Goal: Contribute content: Contribute content

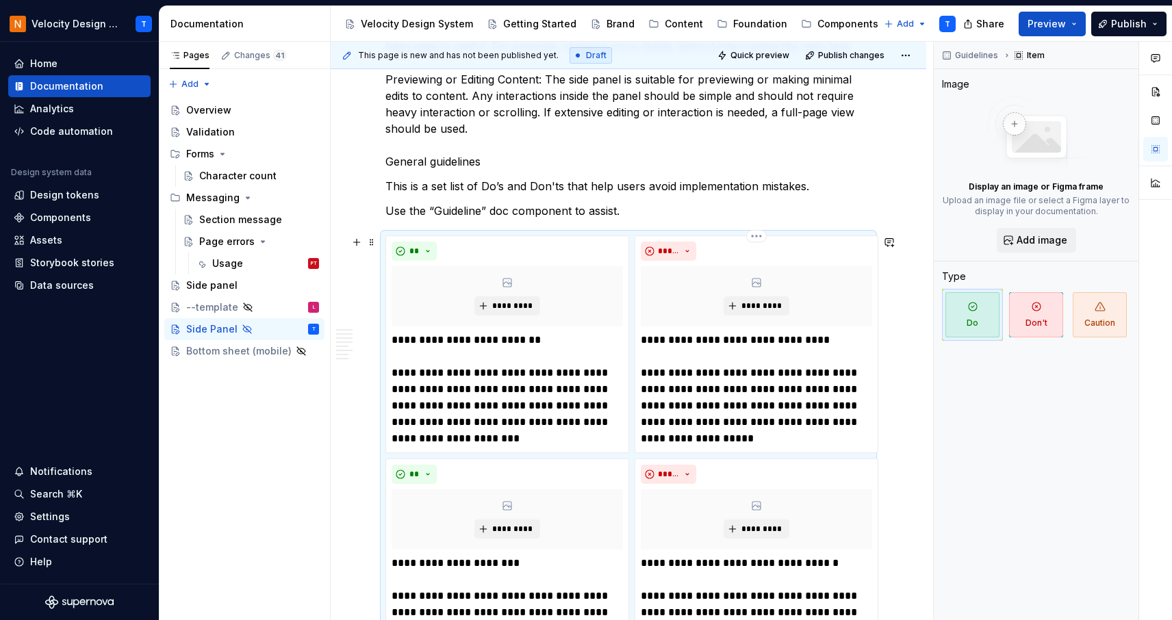
scroll to position [548, 0]
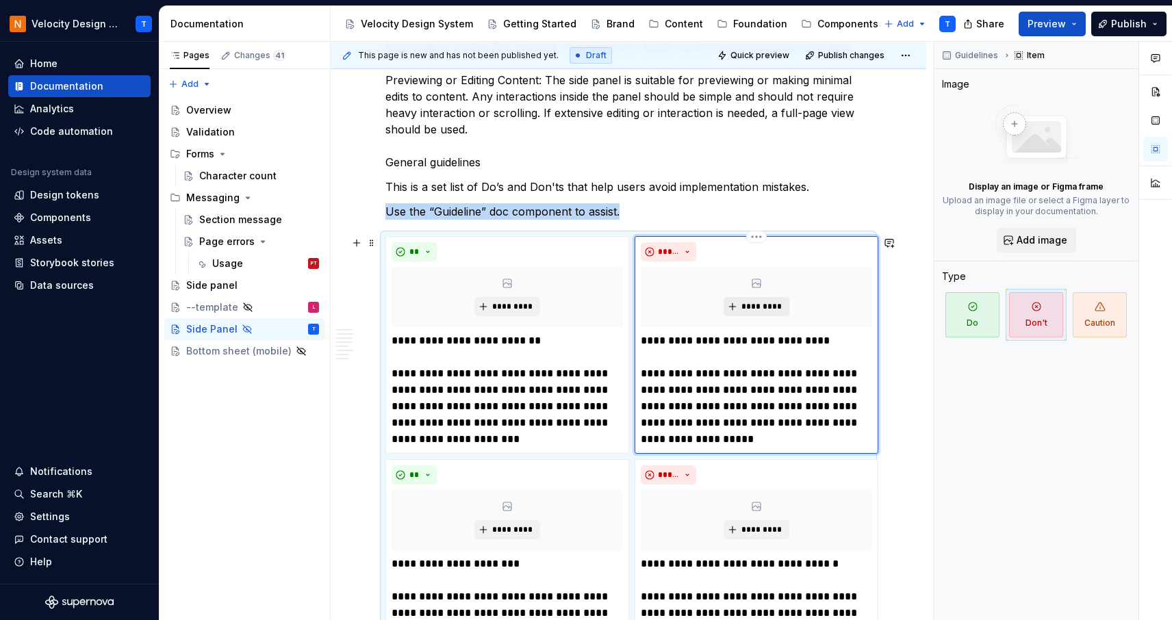
click at [726, 307] on button "*********" at bounding box center [755, 306] width 65 height 19
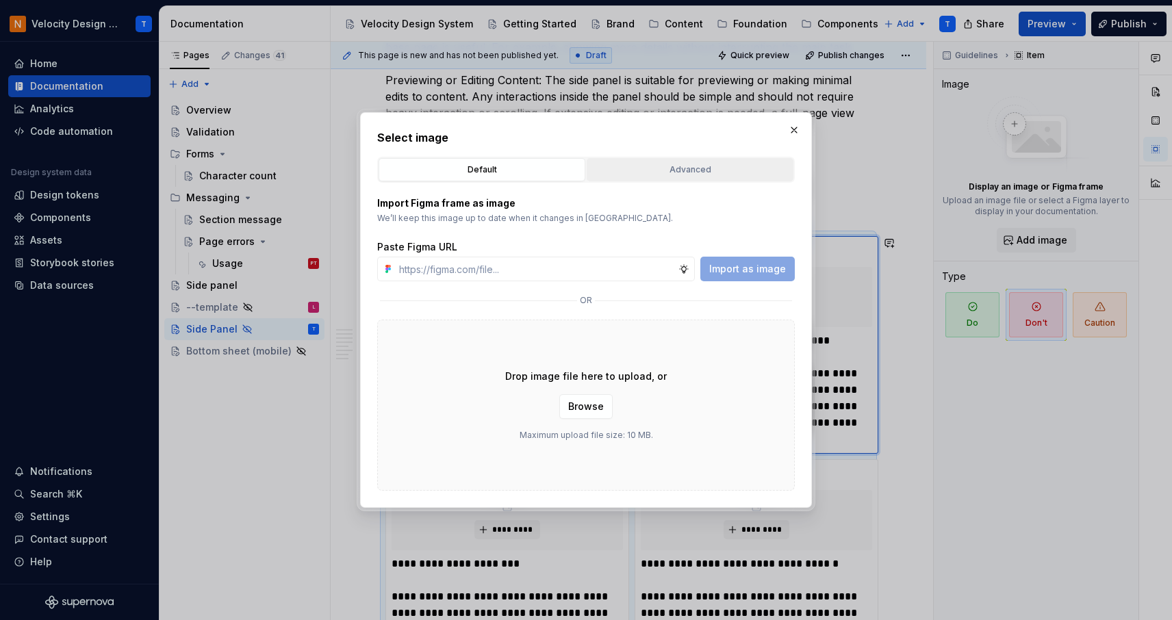
click at [606, 170] on div "Advanced" at bounding box center [689, 170] width 197 height 14
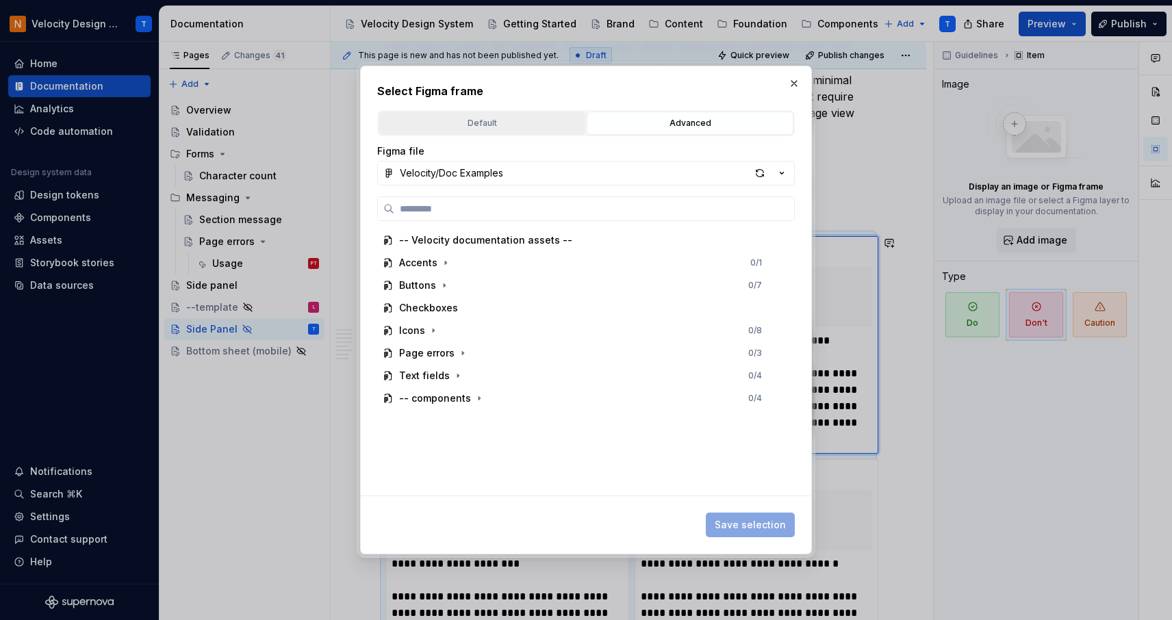
click at [512, 123] on div "Default" at bounding box center [481, 123] width 197 height 14
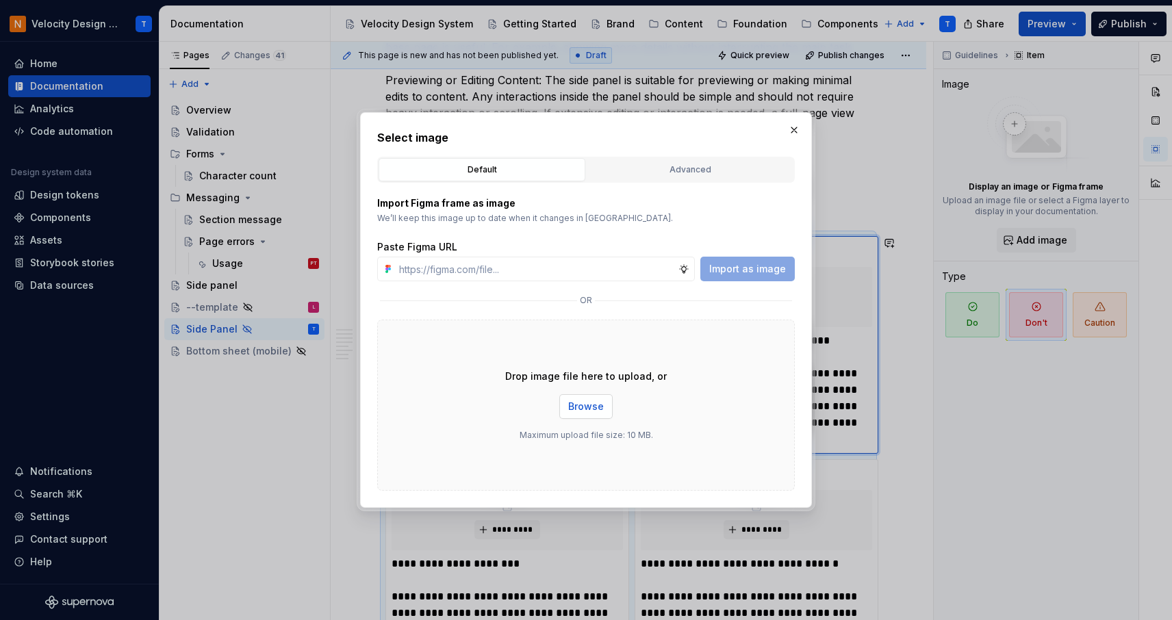
click at [587, 405] on span "Browse" at bounding box center [586, 407] width 36 height 14
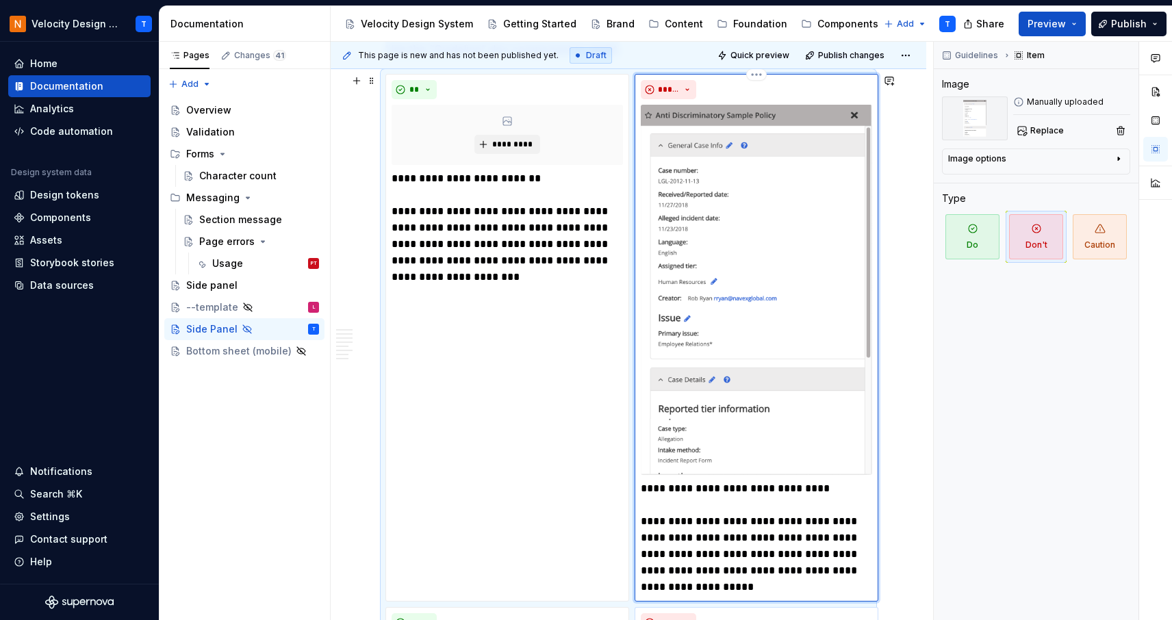
scroll to position [694, 0]
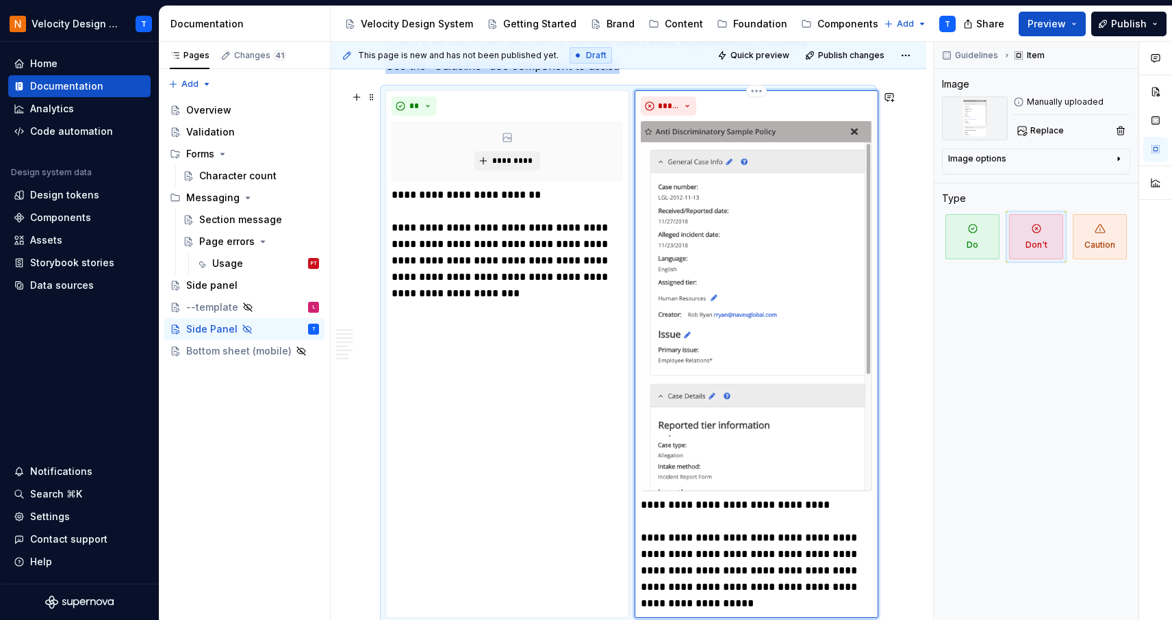
click at [783, 275] on img at bounding box center [756, 306] width 231 height 370
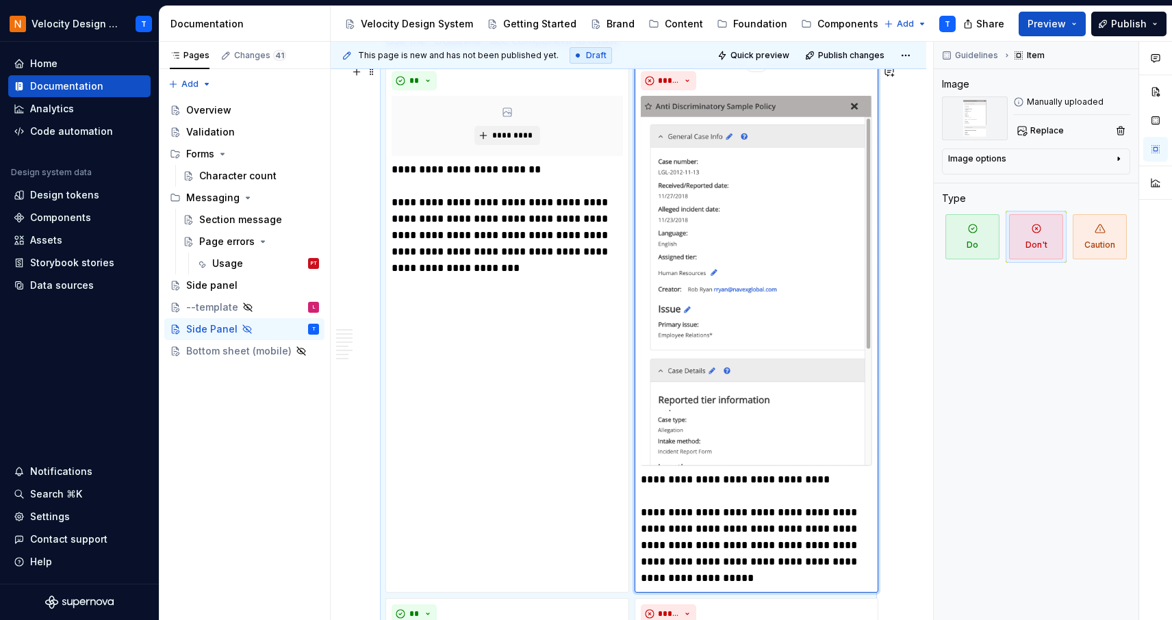
scroll to position [716, 0]
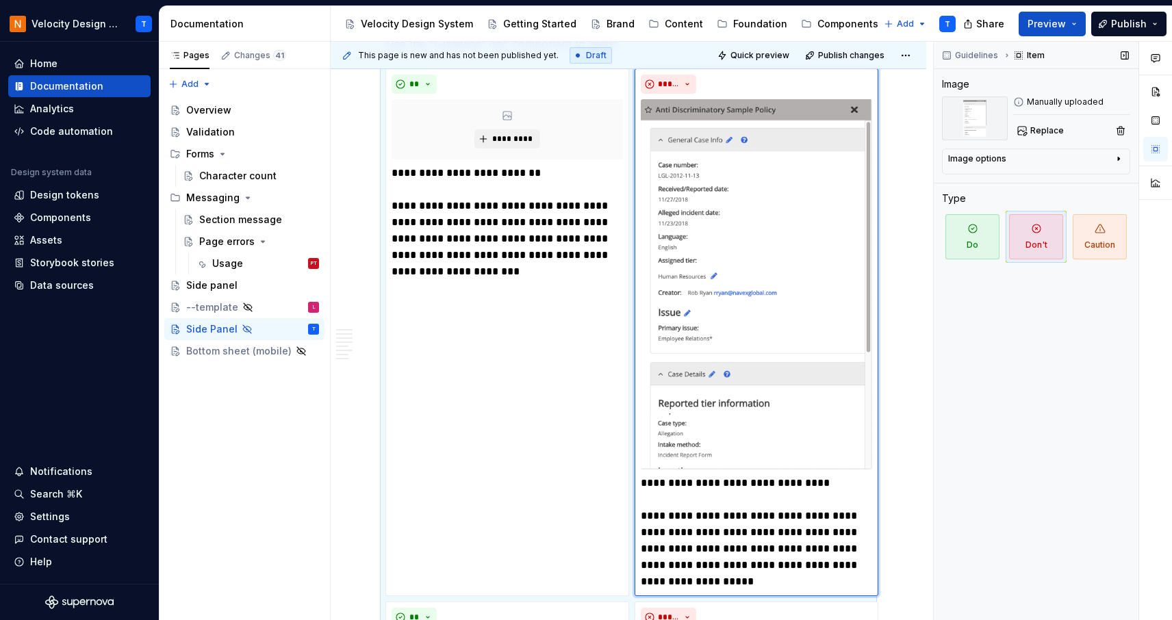
click at [1040, 513] on div "Guidelines Item Image Manually uploaded Replace Image options Alignment Alt Cap…" at bounding box center [1036, 331] width 205 height 579
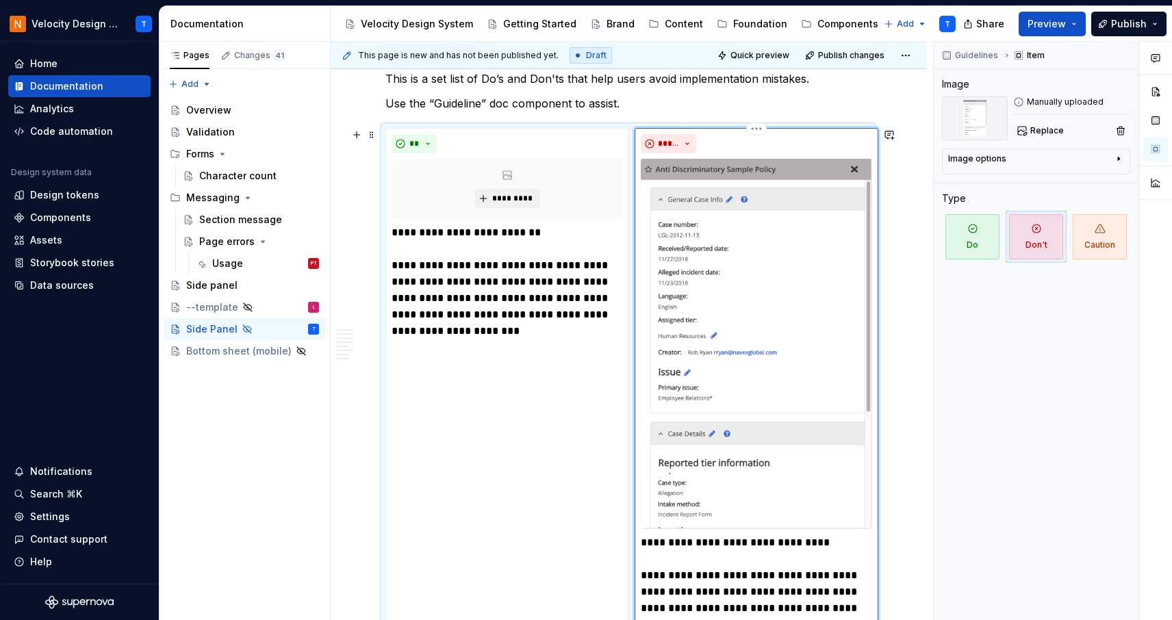
scroll to position [664, 0]
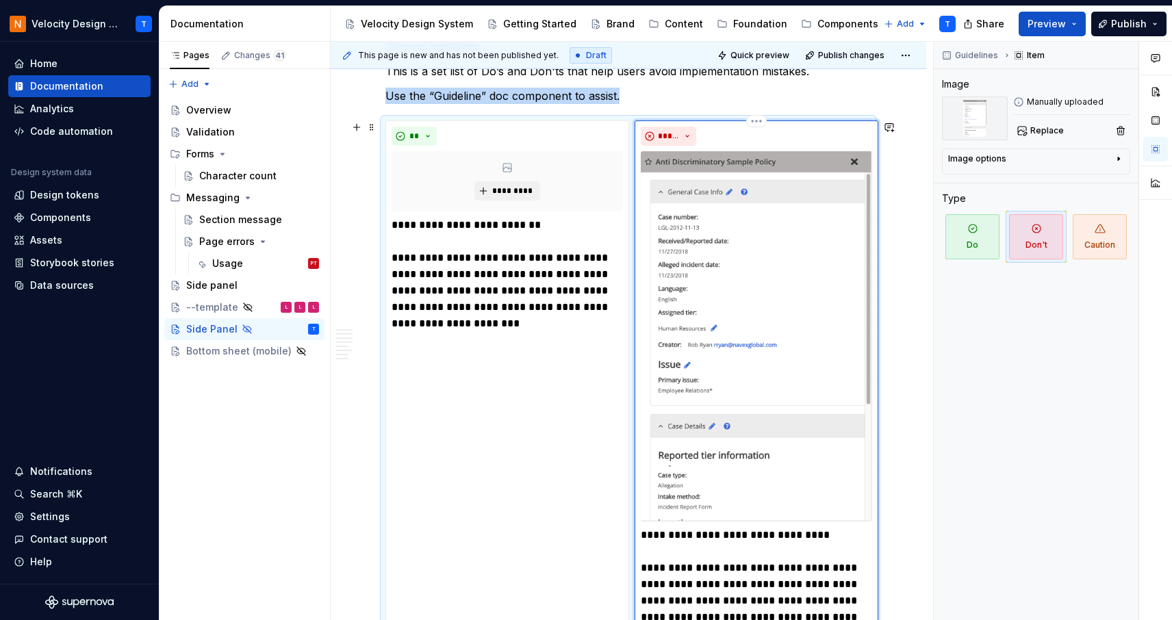
click at [730, 288] on img at bounding box center [756, 336] width 231 height 370
click at [740, 348] on img at bounding box center [756, 336] width 231 height 370
click at [763, 126] on html "Velocity Design System by NAVEX T Home Documentation Analytics Code automation …" at bounding box center [586, 310] width 1172 height 620
click at [774, 145] on div "Delete item" at bounding box center [815, 145] width 89 height 14
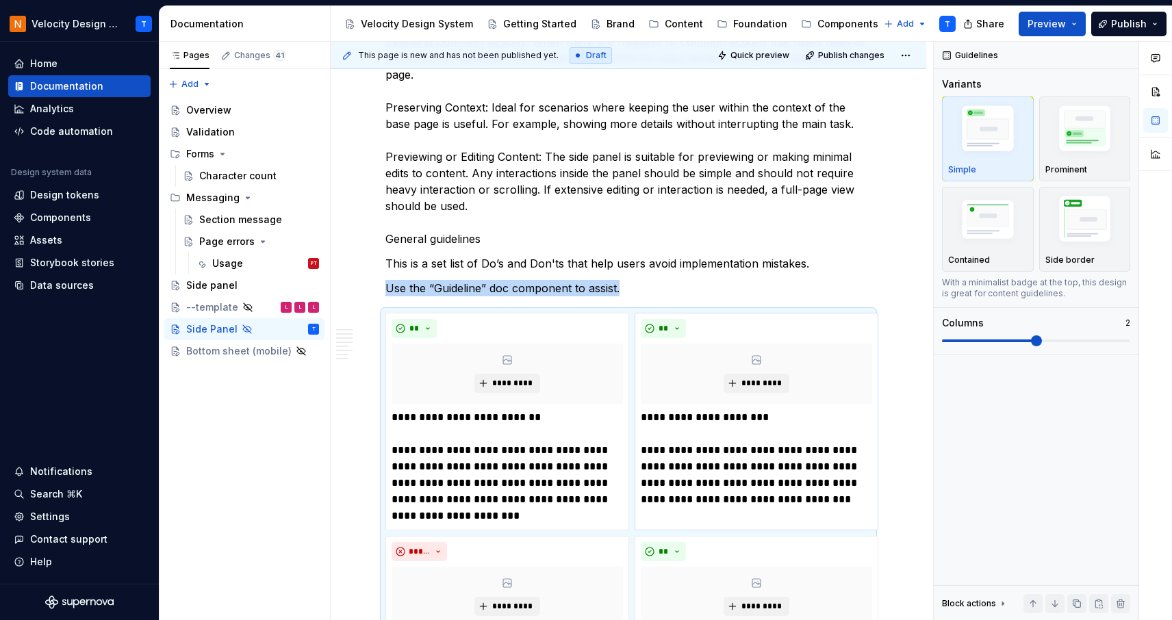
scroll to position [743, 0]
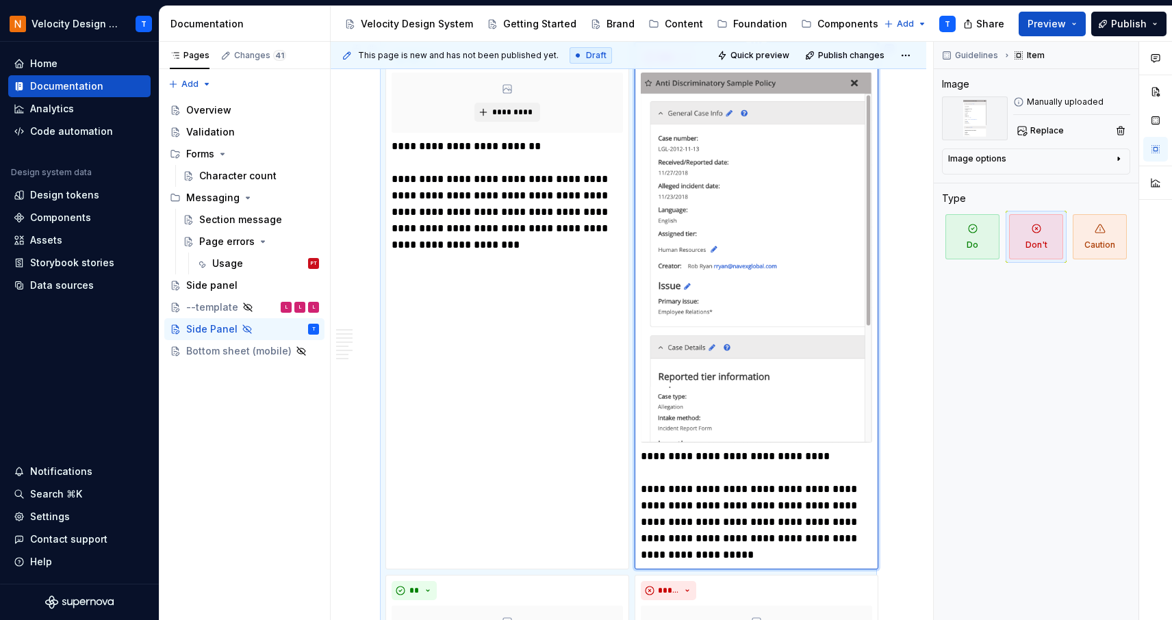
click at [757, 261] on img at bounding box center [756, 258] width 231 height 370
click at [750, 357] on img at bounding box center [756, 258] width 231 height 370
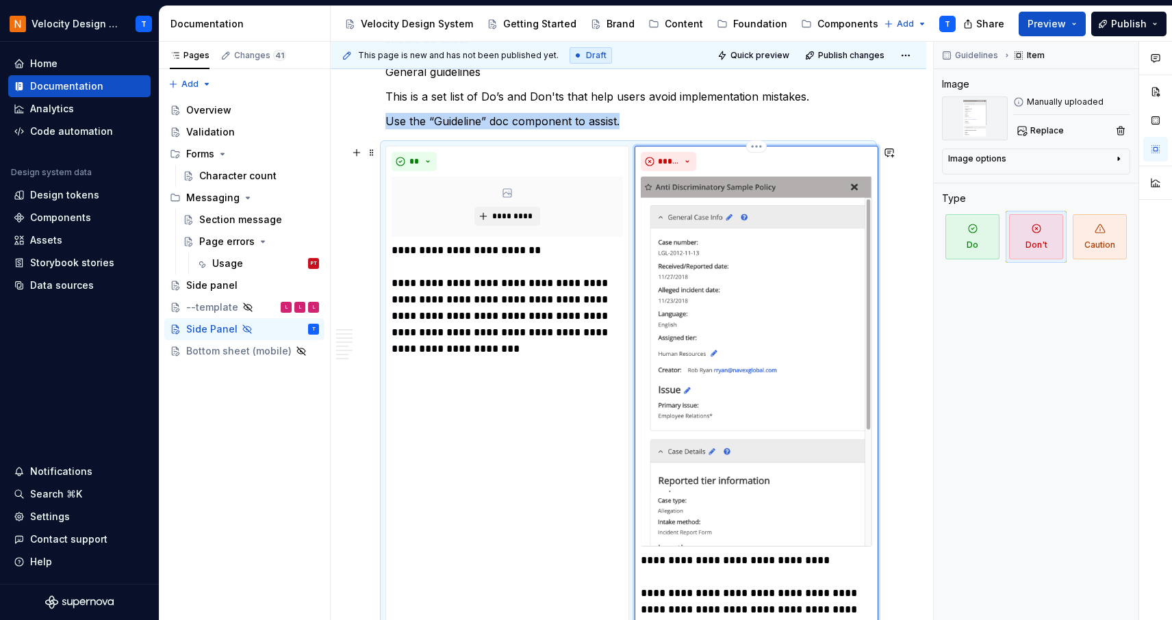
scroll to position [636, 0]
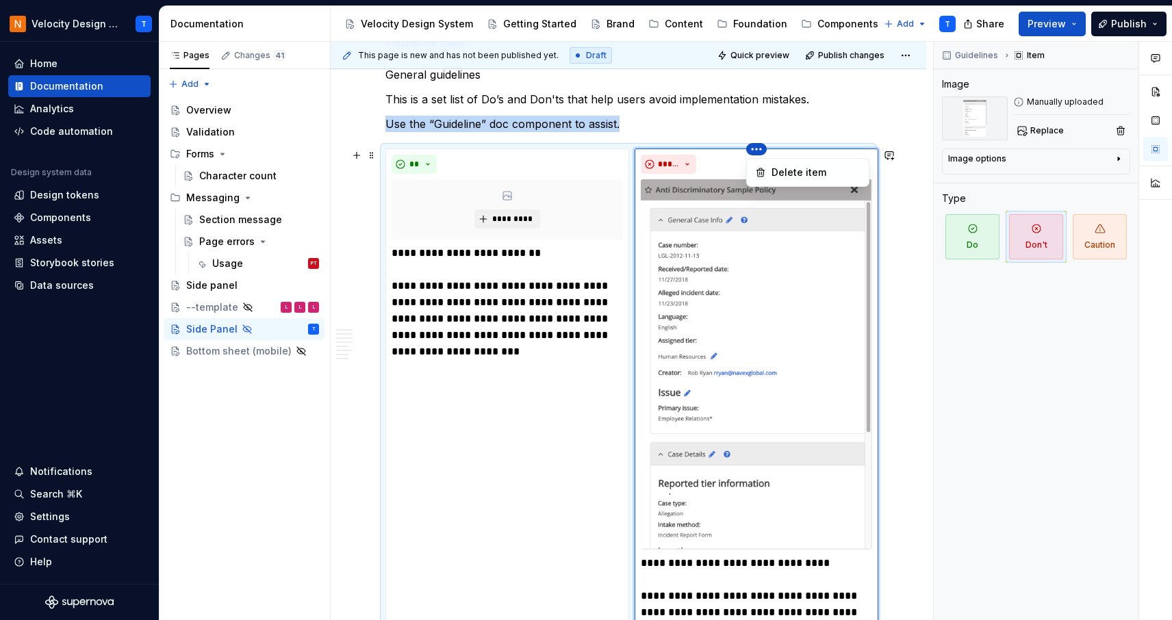
click at [756, 151] on html "Velocity Design System by NAVEX T Home Documentation Analytics Code automation …" at bounding box center [586, 310] width 1172 height 620
click at [710, 173] on html "Velocity Design System by NAVEX T Home Documentation Analytics Code automation …" at bounding box center [586, 310] width 1172 height 620
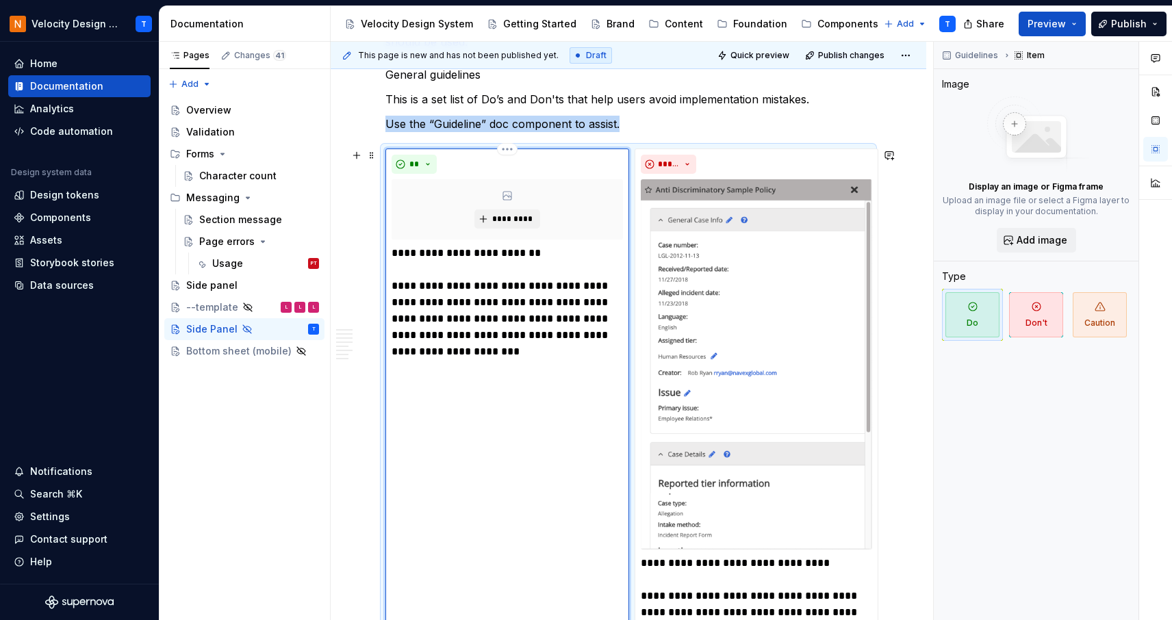
click at [574, 228] on div "*********" at bounding box center [507, 209] width 231 height 60
click at [718, 229] on img at bounding box center [756, 364] width 231 height 370
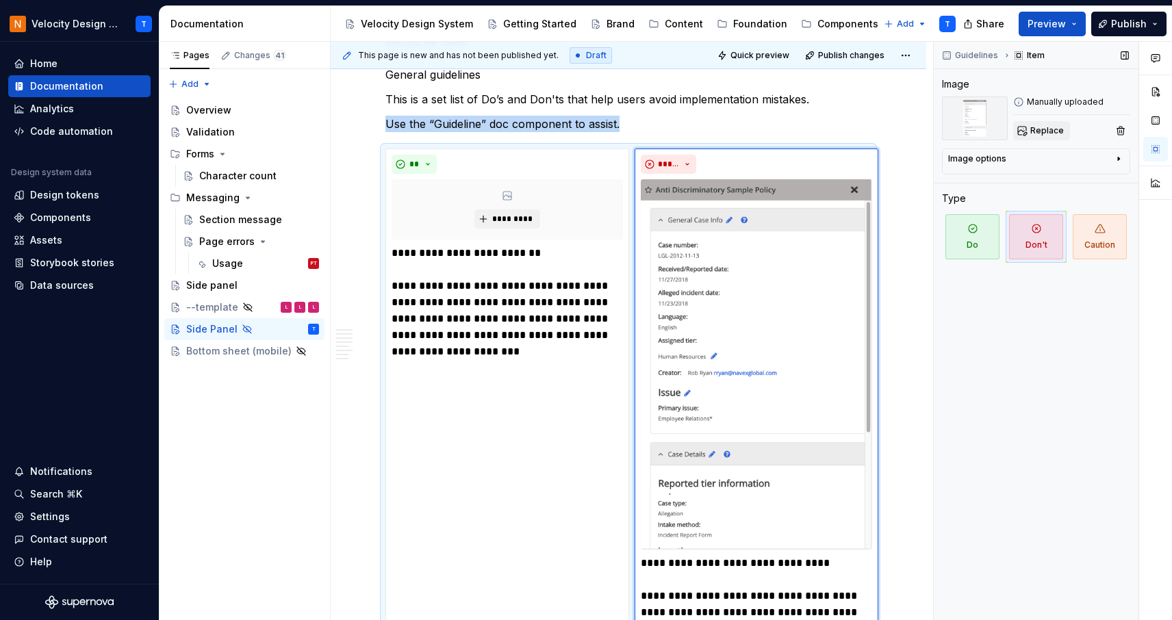
click at [1053, 127] on span "Replace" at bounding box center [1047, 130] width 34 height 11
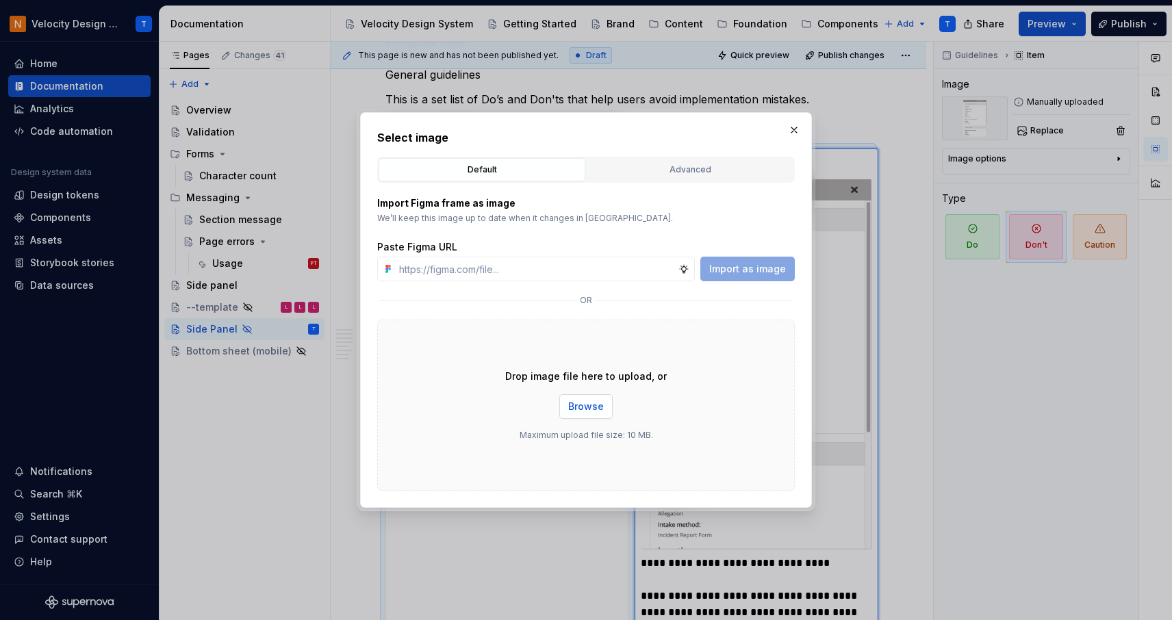
click at [604, 406] on button "Browse" at bounding box center [585, 406] width 53 height 25
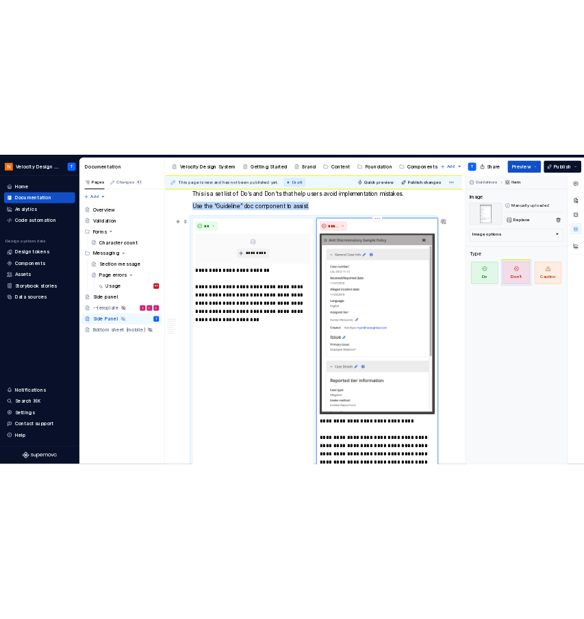
scroll to position [628, 0]
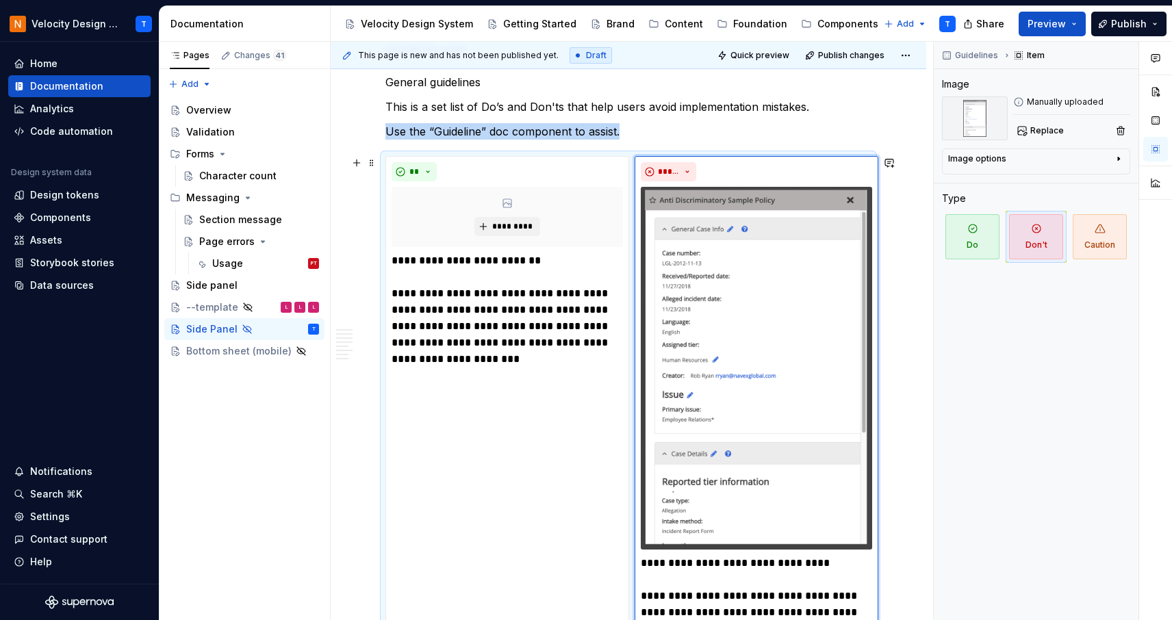
click at [914, 278] on div "This page is new and has not been published yet. Draft Quick preview Publish ch…" at bounding box center [632, 331] width 602 height 579
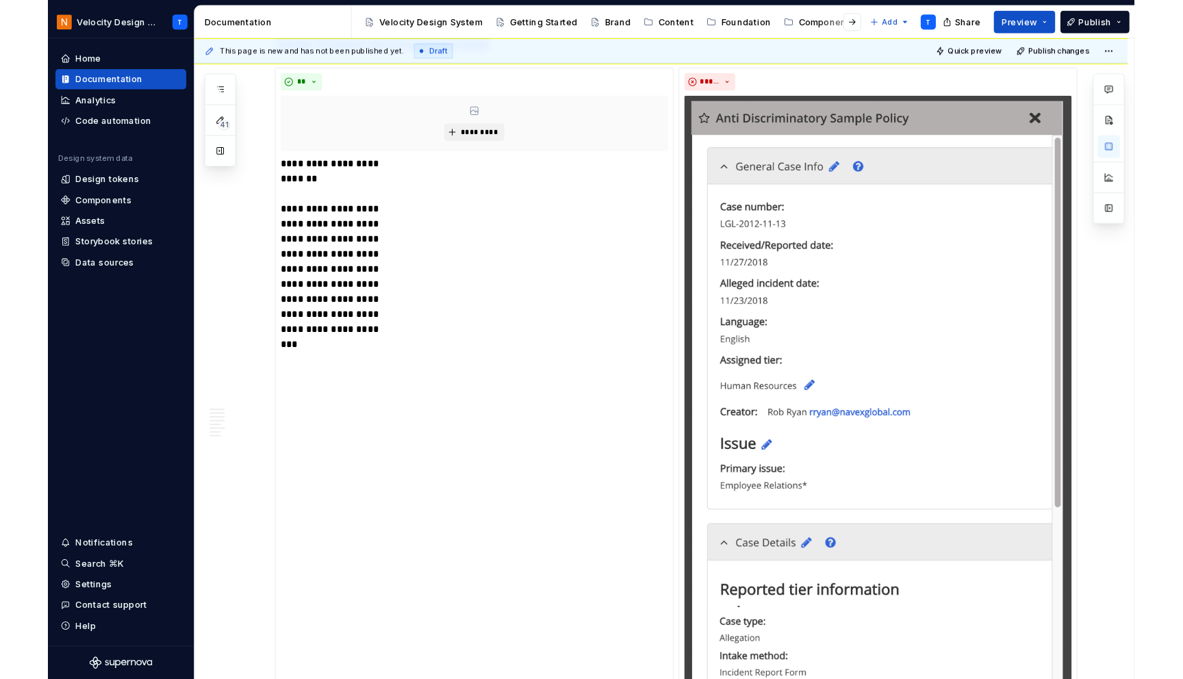
scroll to position [644, 0]
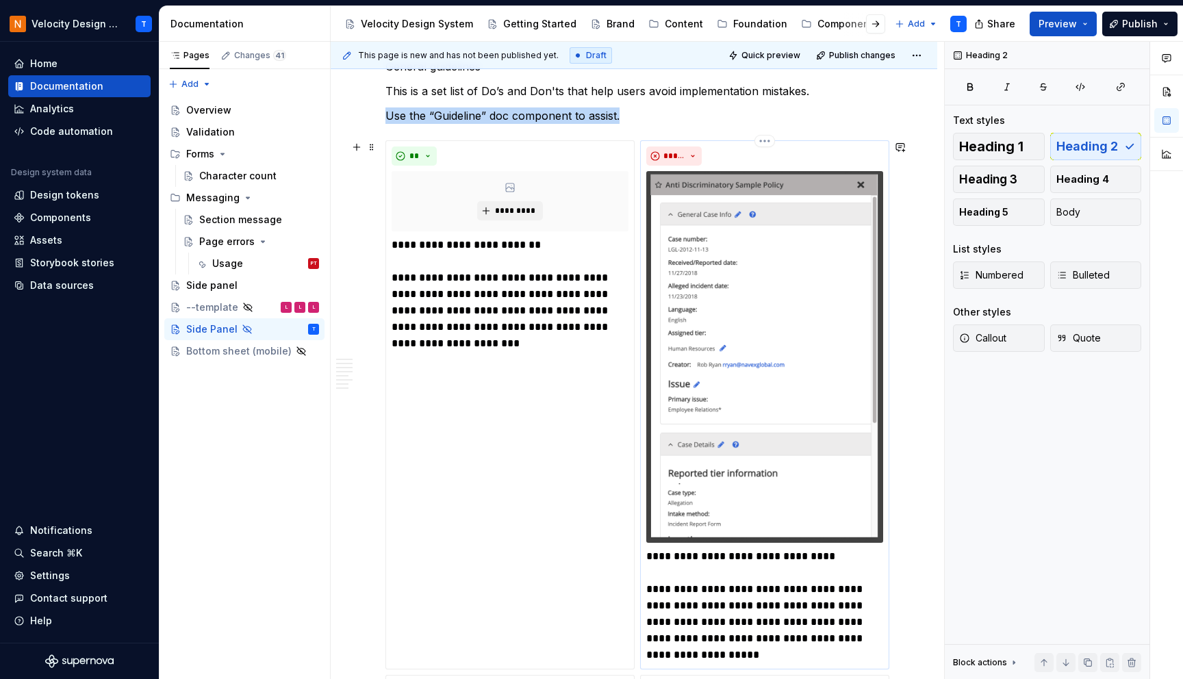
click at [502, 207] on span "*********" at bounding box center [515, 210] width 42 height 11
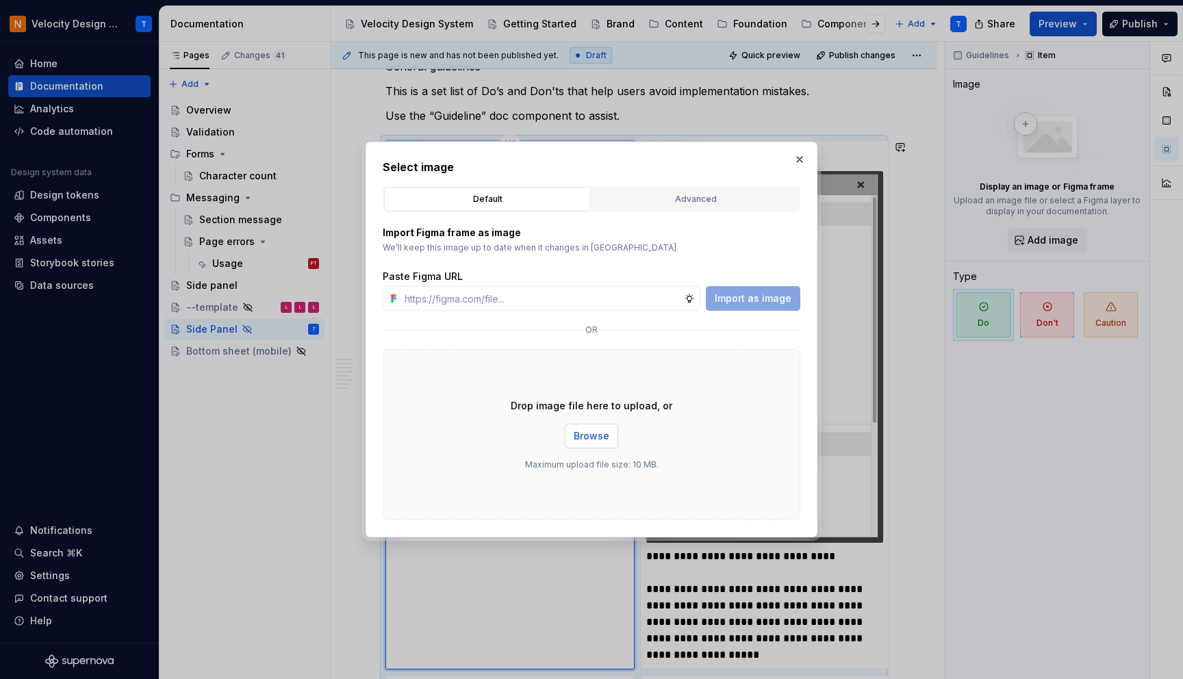
click at [604, 431] on span "Browse" at bounding box center [592, 436] width 36 height 14
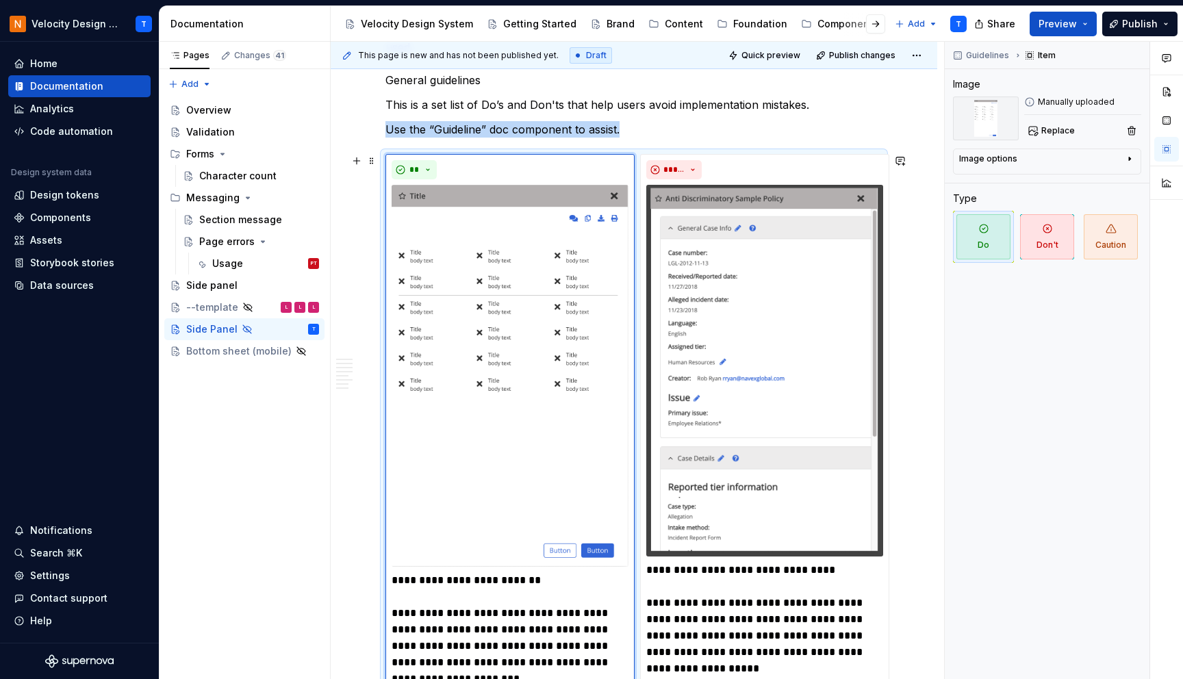
scroll to position [635, 0]
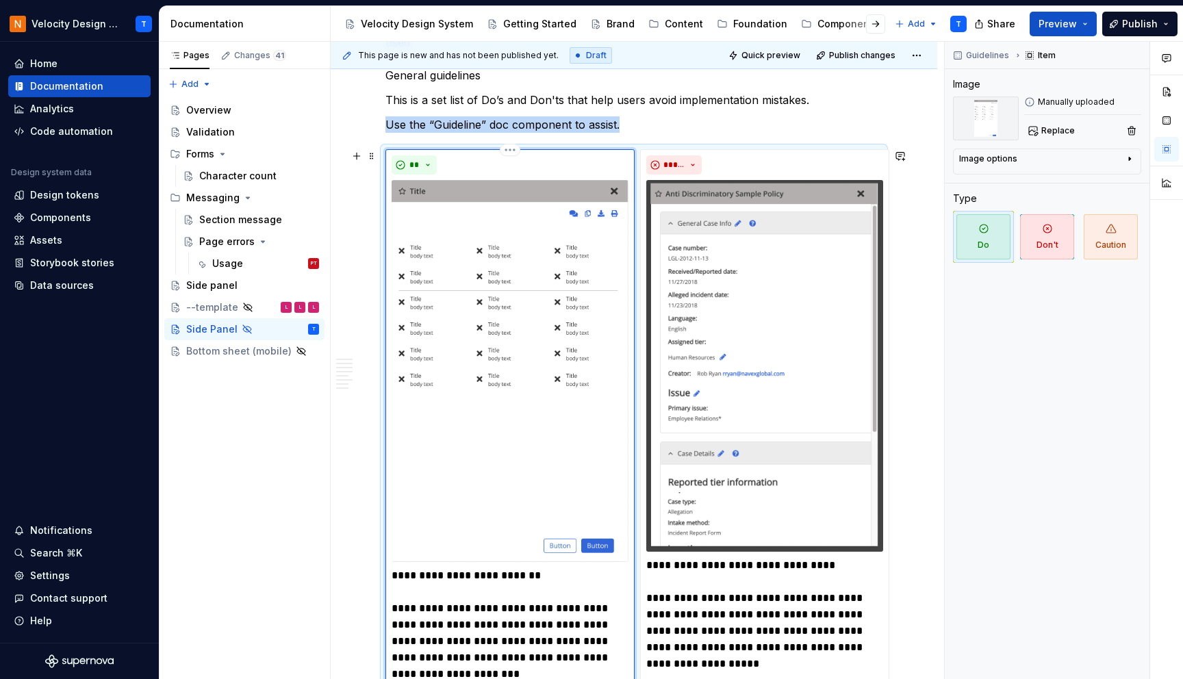
click at [530, 373] on img at bounding box center [510, 371] width 237 height 382
click at [1041, 125] on button "Replace" at bounding box center [1052, 130] width 57 height 19
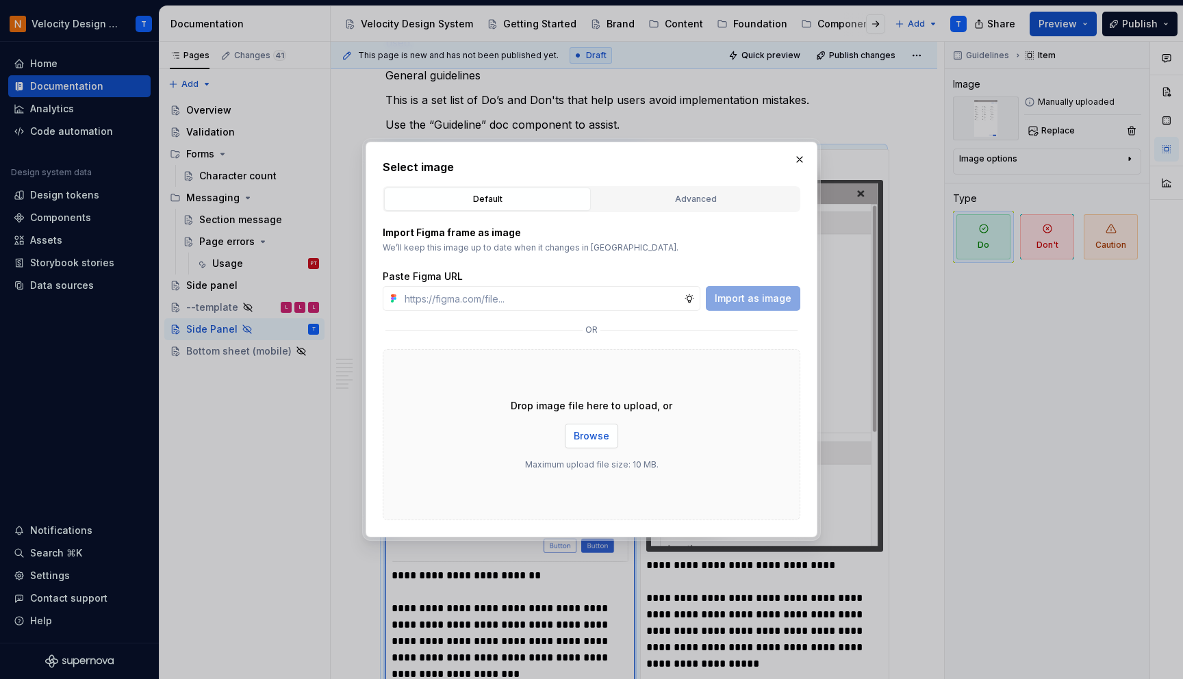
click at [585, 446] on button "Browse" at bounding box center [591, 436] width 53 height 25
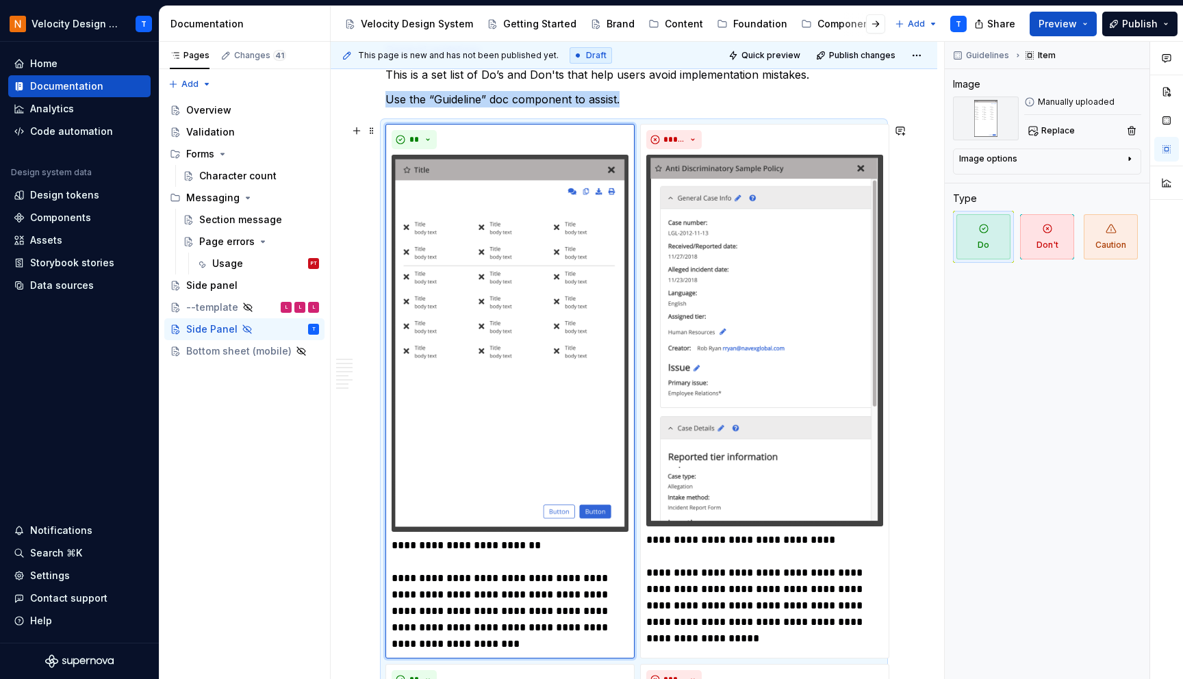
scroll to position [659, 0]
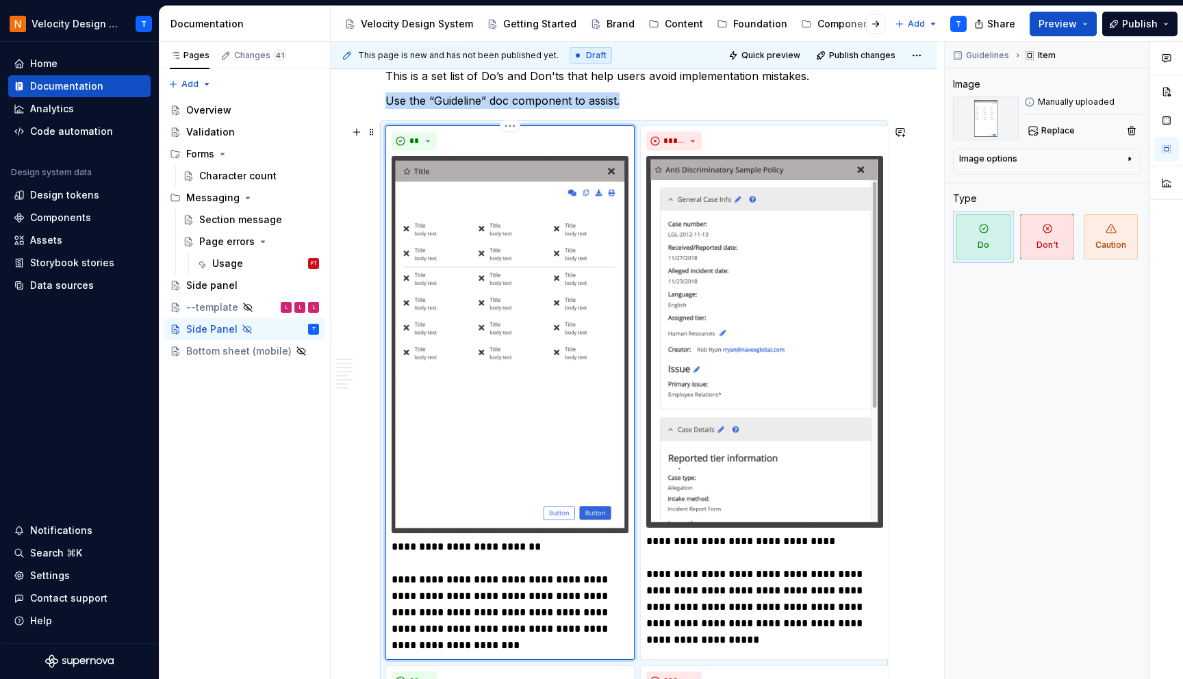
click at [492, 524] on img at bounding box center [510, 344] width 237 height 377
click at [1019, 166] on div "Image options" at bounding box center [1041, 161] width 165 height 16
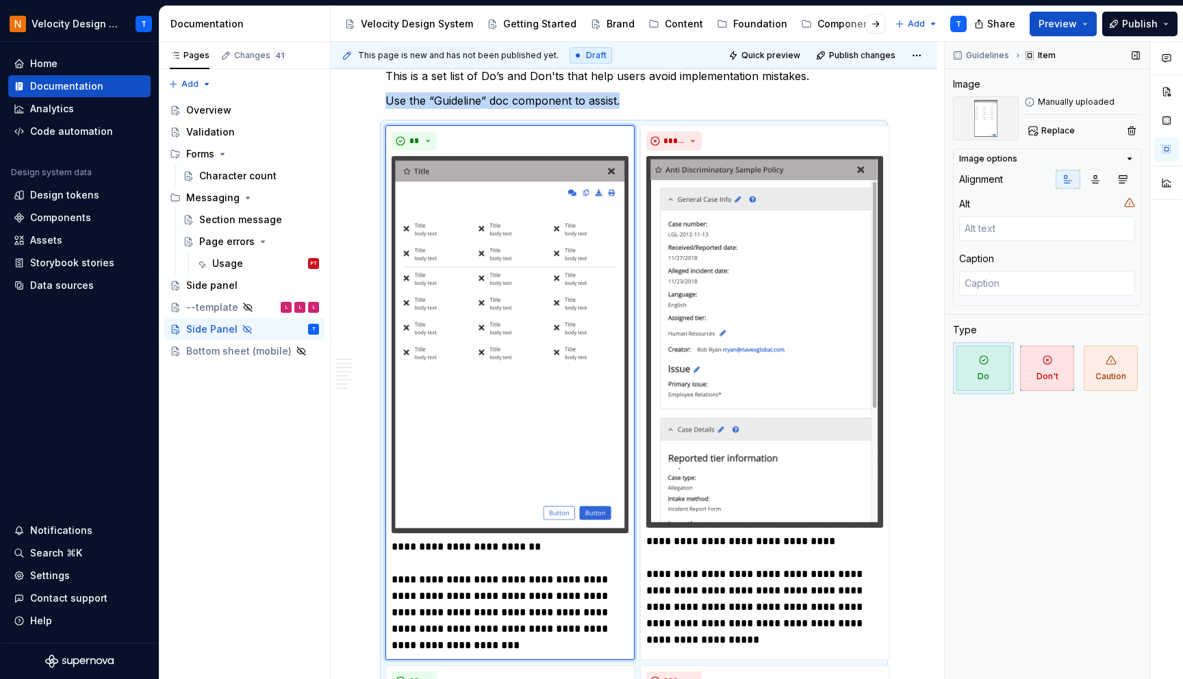
click at [1079, 179] on button "button" at bounding box center [1067, 179] width 25 height 19
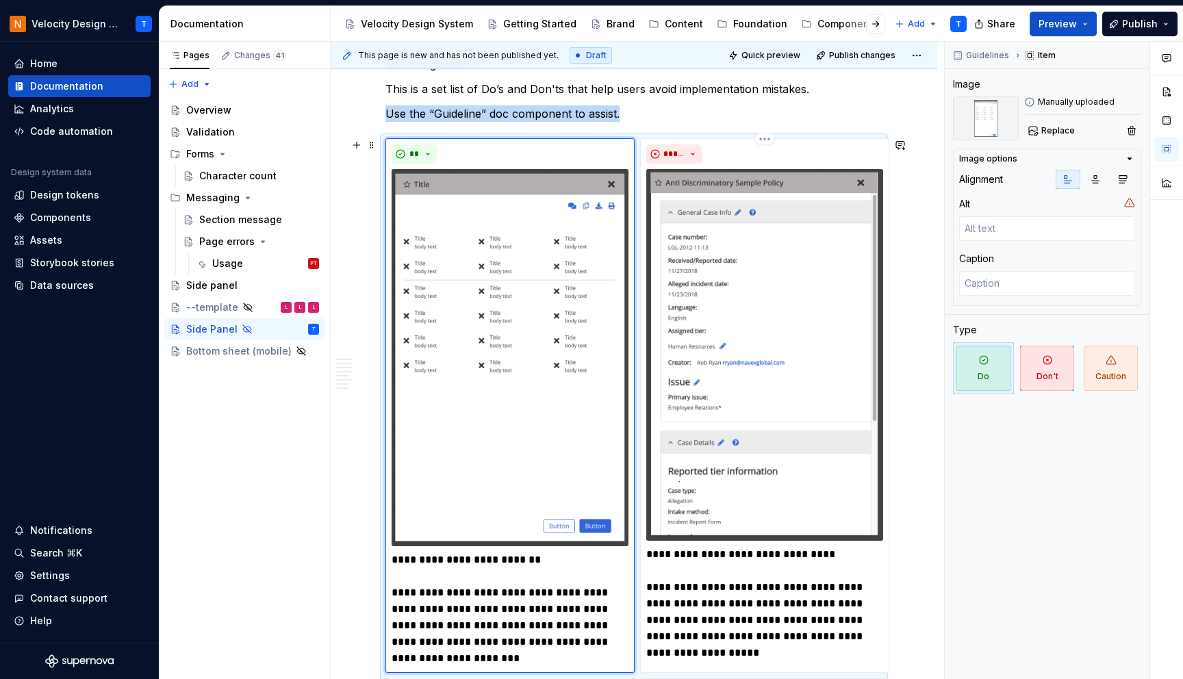
scroll to position [644, 0]
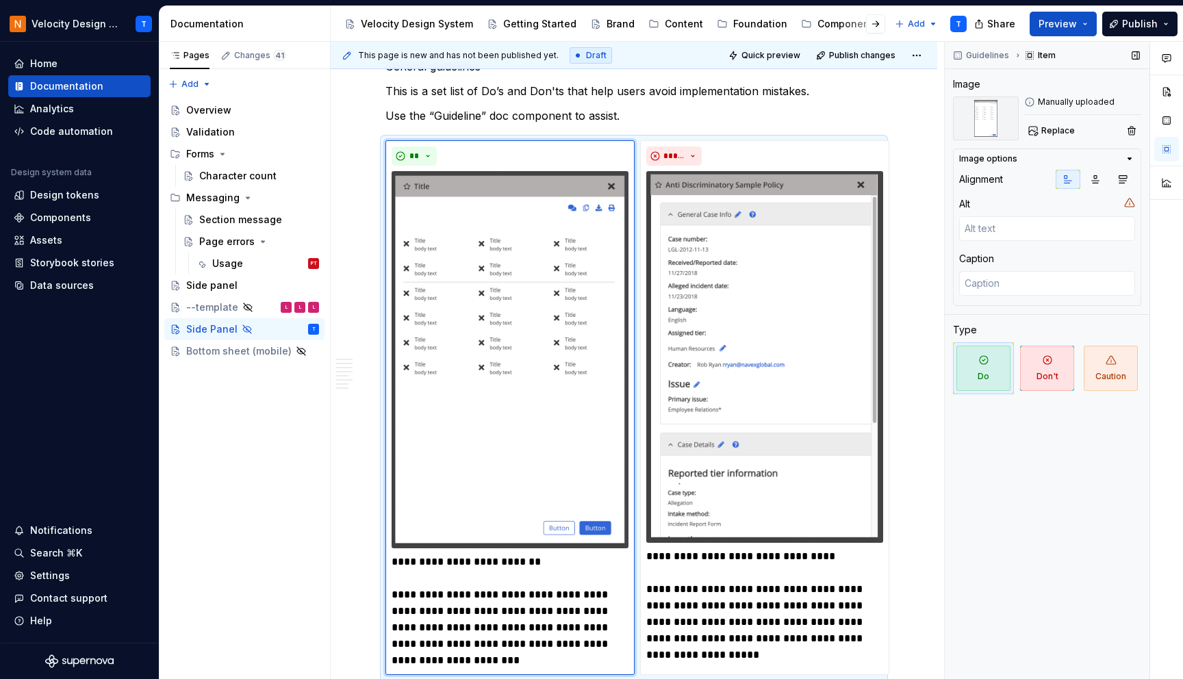
click at [1013, 558] on div "Guidelines Item Image Manually uploaded Replace Image options Alignment Alt Cap…" at bounding box center [1047, 361] width 205 height 638
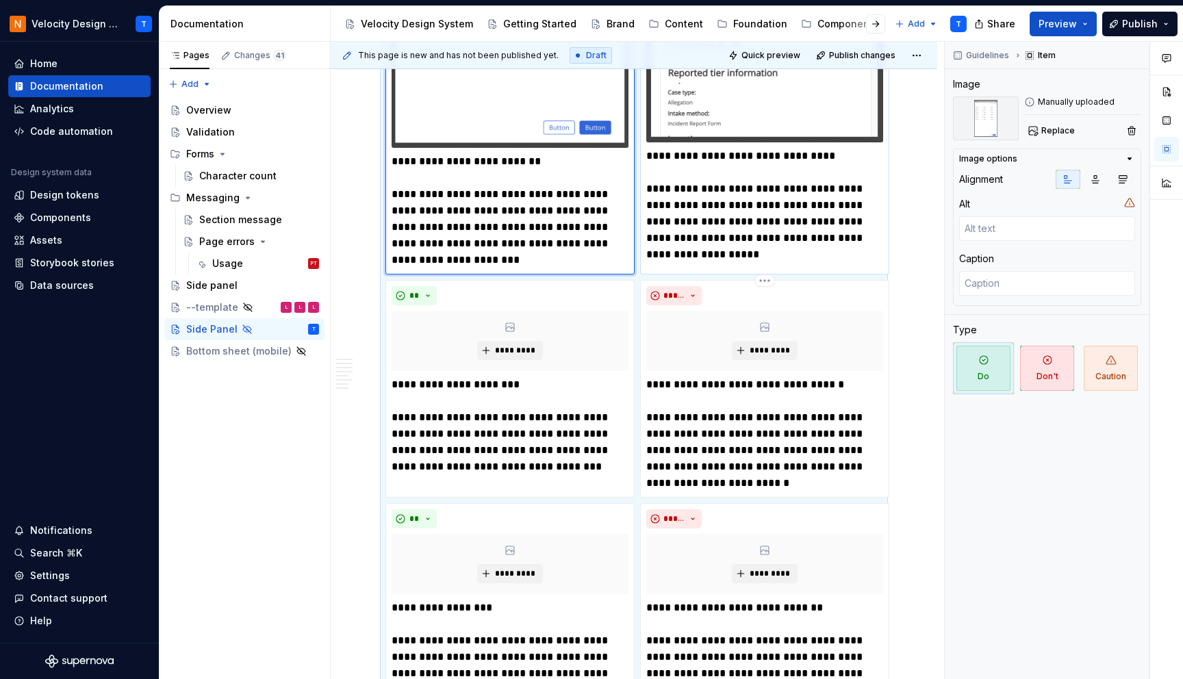
scroll to position [1063, 0]
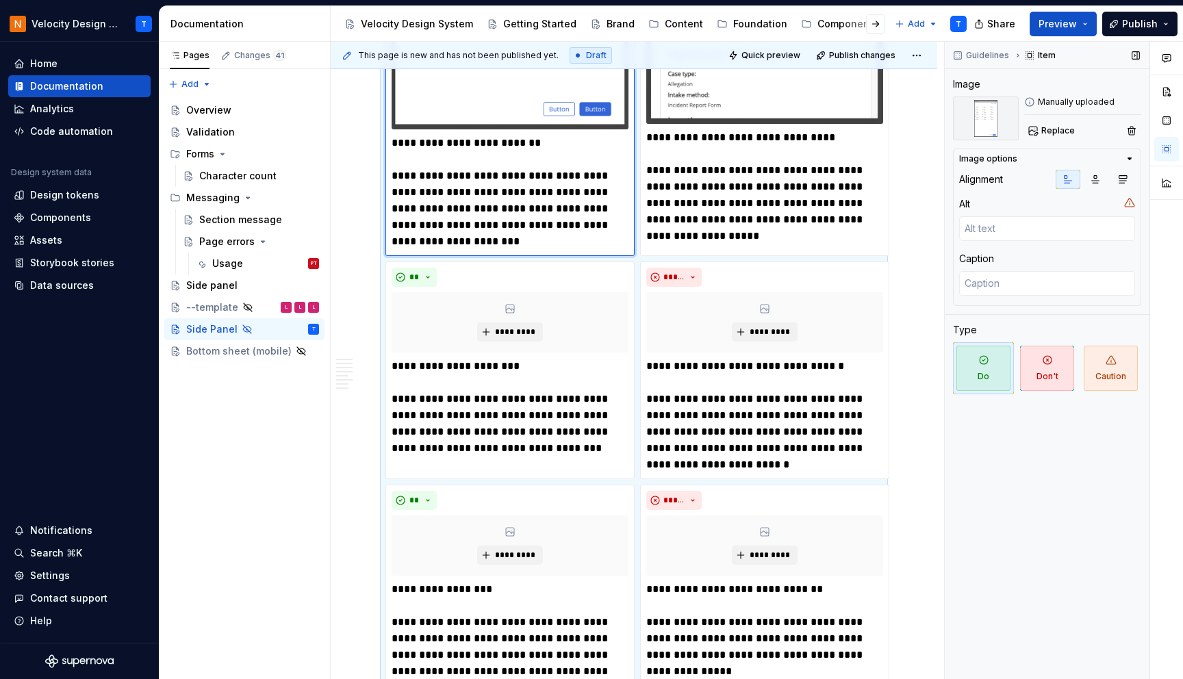
click at [999, 550] on div "Guidelines Item Image Manually uploaded Replace Image options Alignment Alt Cap…" at bounding box center [1047, 361] width 205 height 638
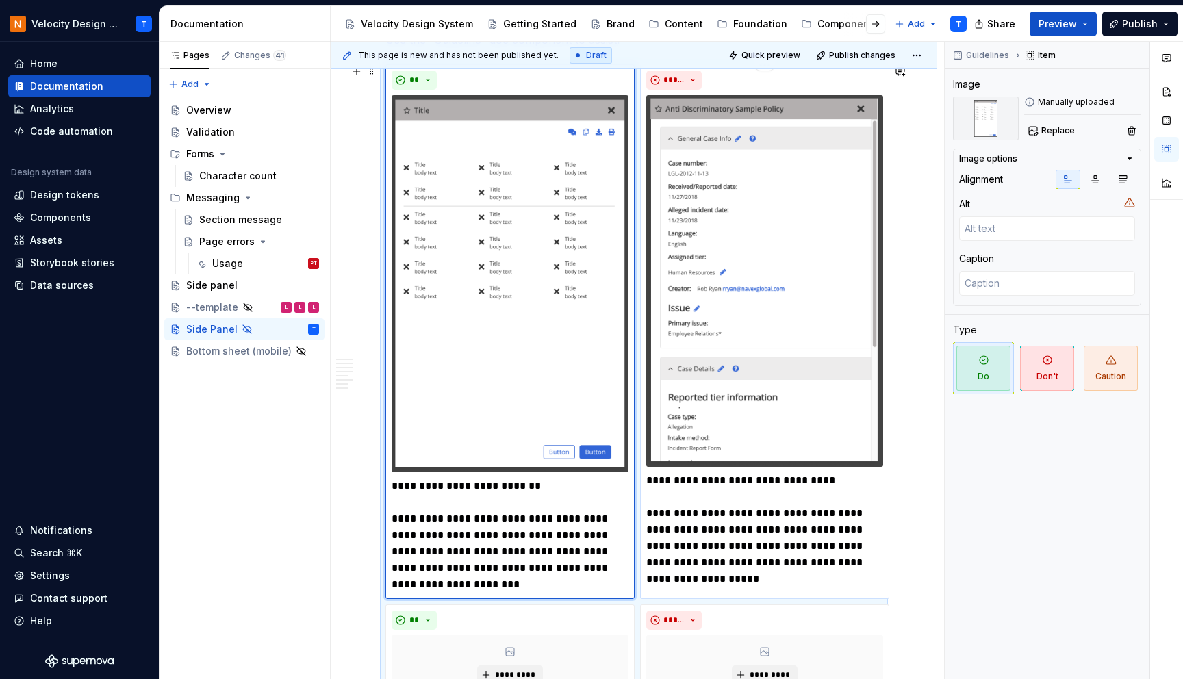
scroll to position [721, 0]
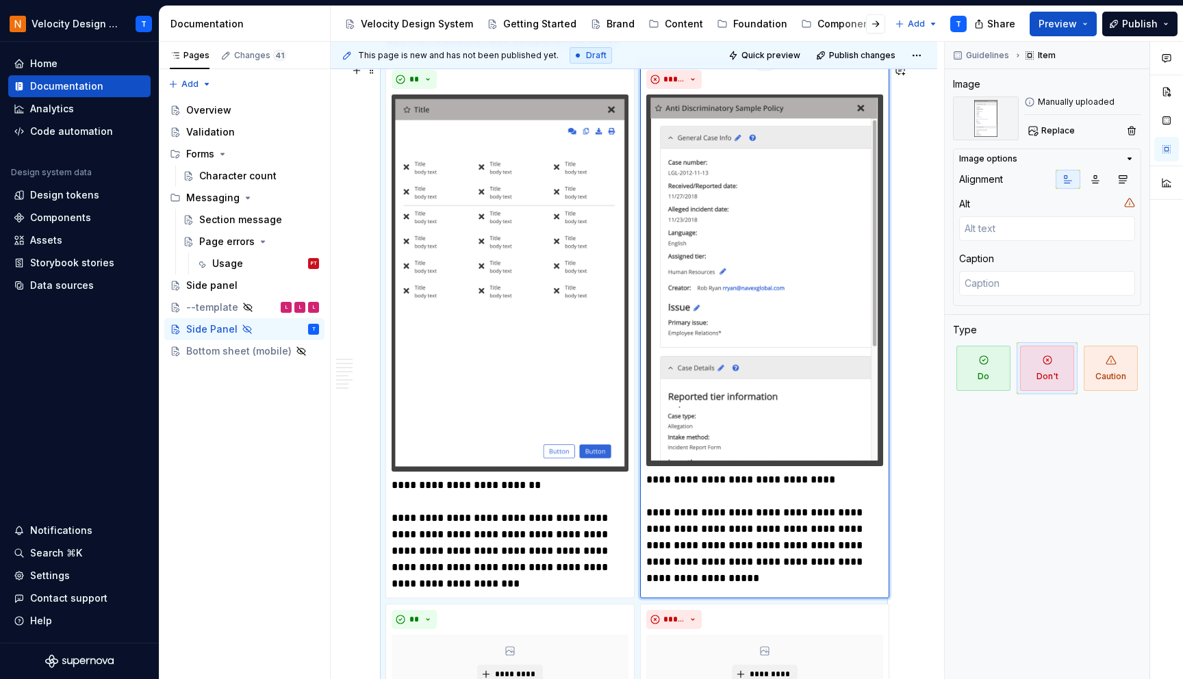
click at [728, 398] on img at bounding box center [764, 280] width 237 height 372
click at [727, 398] on img at bounding box center [764, 280] width 237 height 372
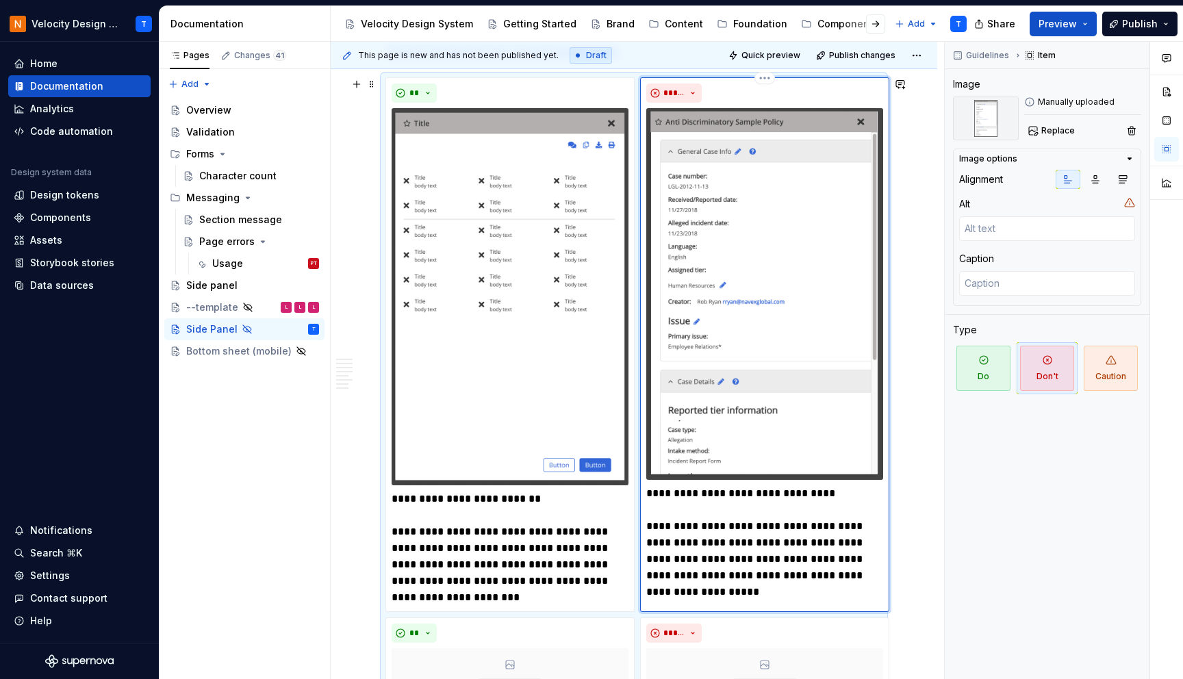
scroll to position [711, 0]
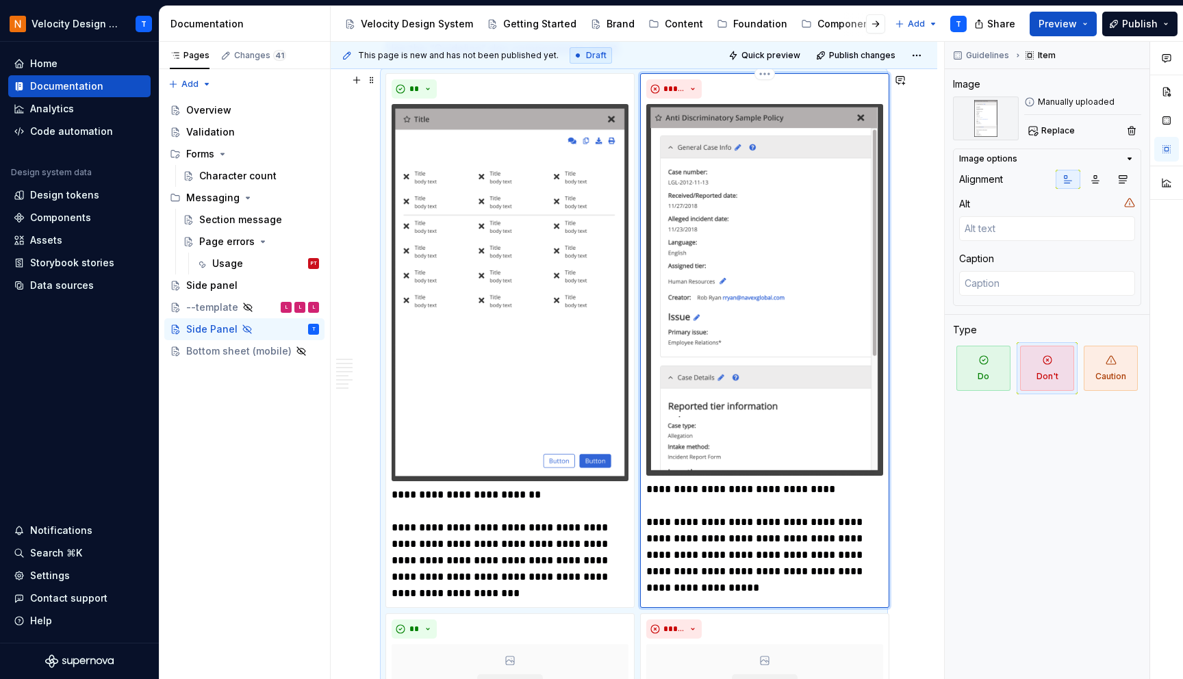
click at [760, 225] on img at bounding box center [764, 290] width 237 height 372
click at [1062, 125] on span "Replace" at bounding box center [1058, 130] width 34 height 11
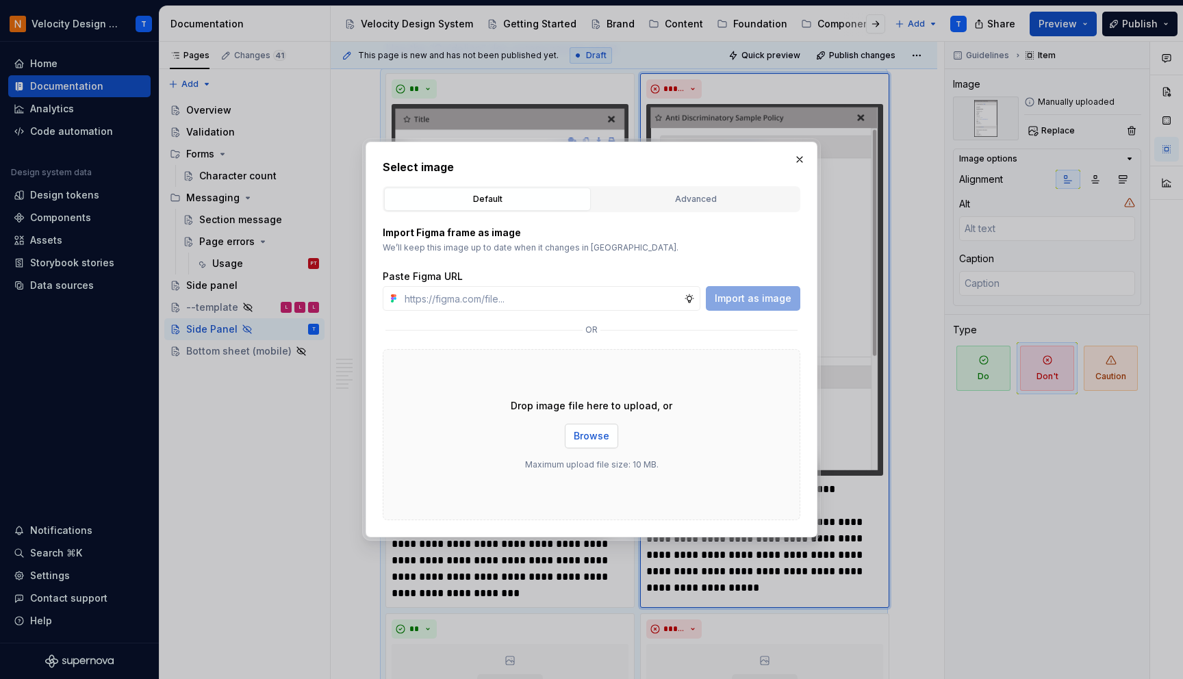
click at [589, 443] on button "Browse" at bounding box center [591, 436] width 53 height 25
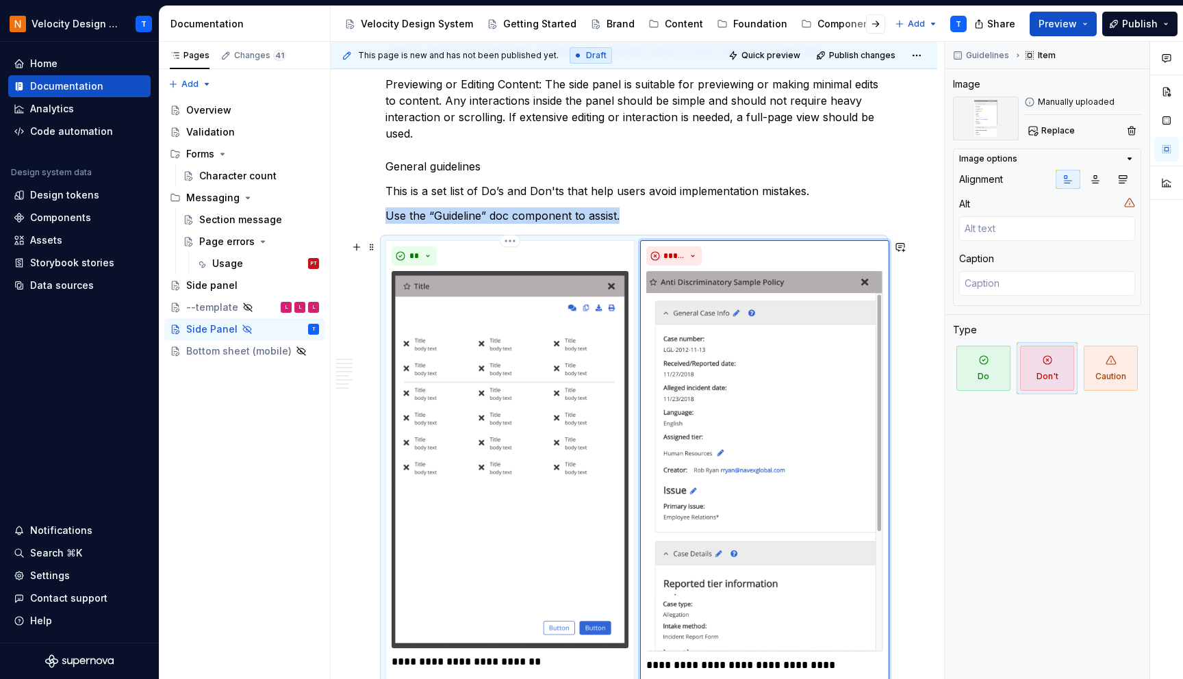
scroll to position [584, 0]
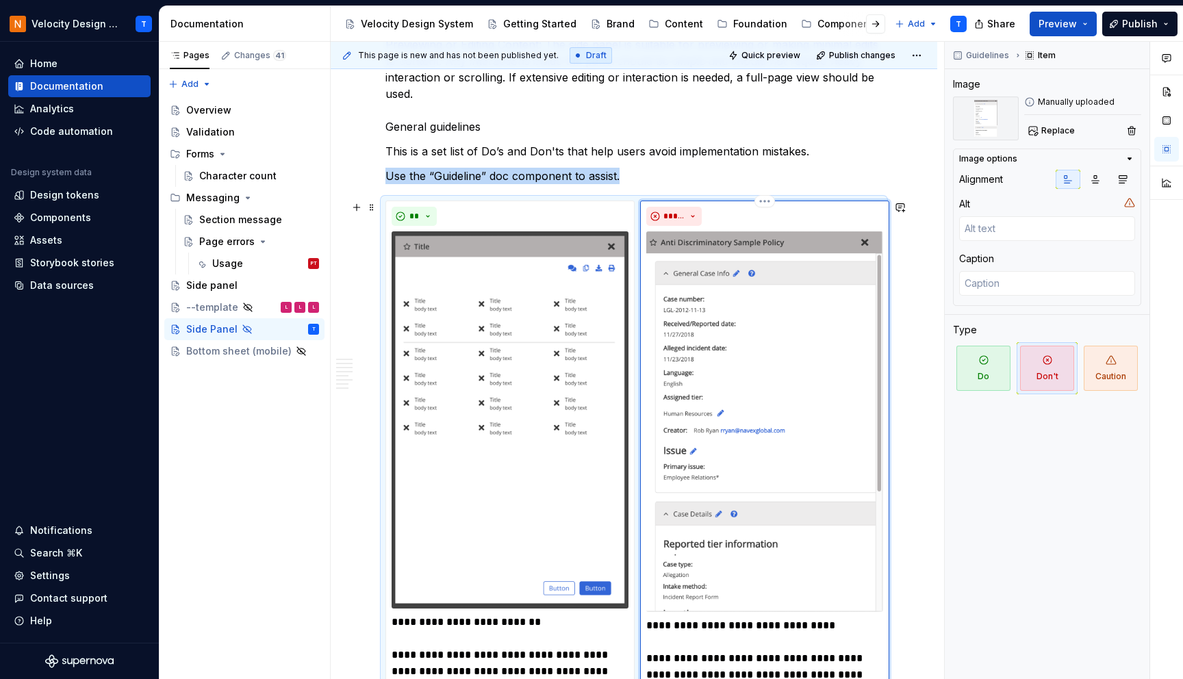
click at [799, 291] on img at bounding box center [764, 421] width 237 height 381
click at [1062, 127] on span "Replace" at bounding box center [1058, 130] width 34 height 11
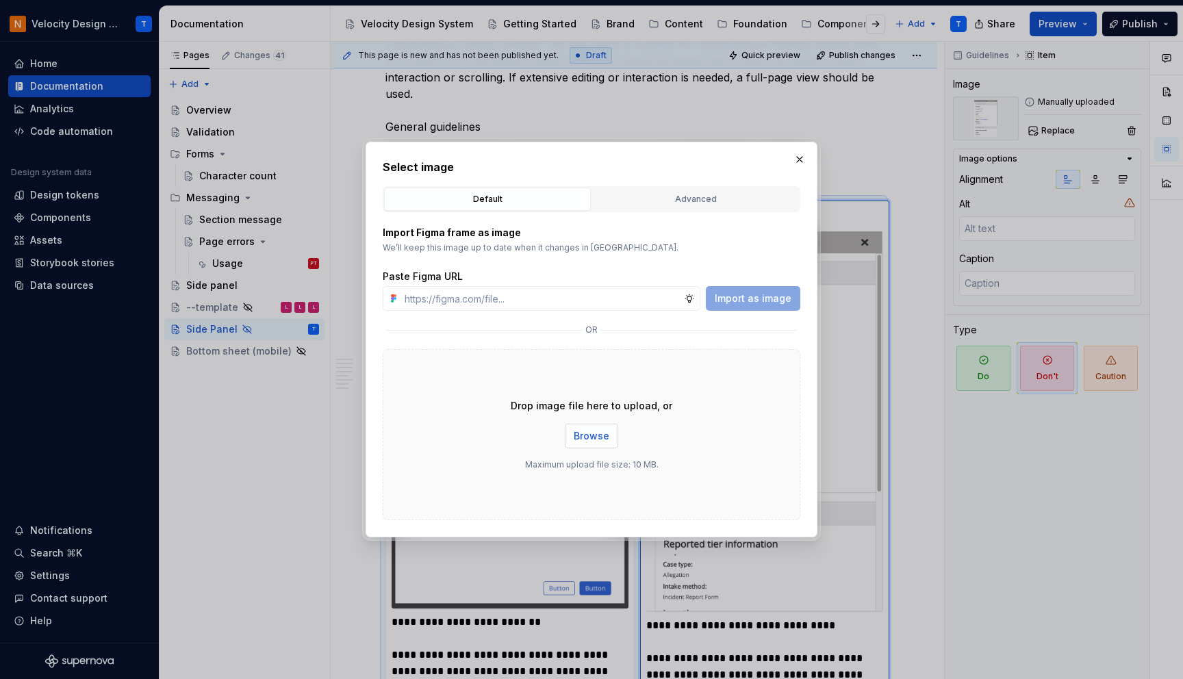
click at [601, 435] on span "Browse" at bounding box center [592, 436] width 36 height 14
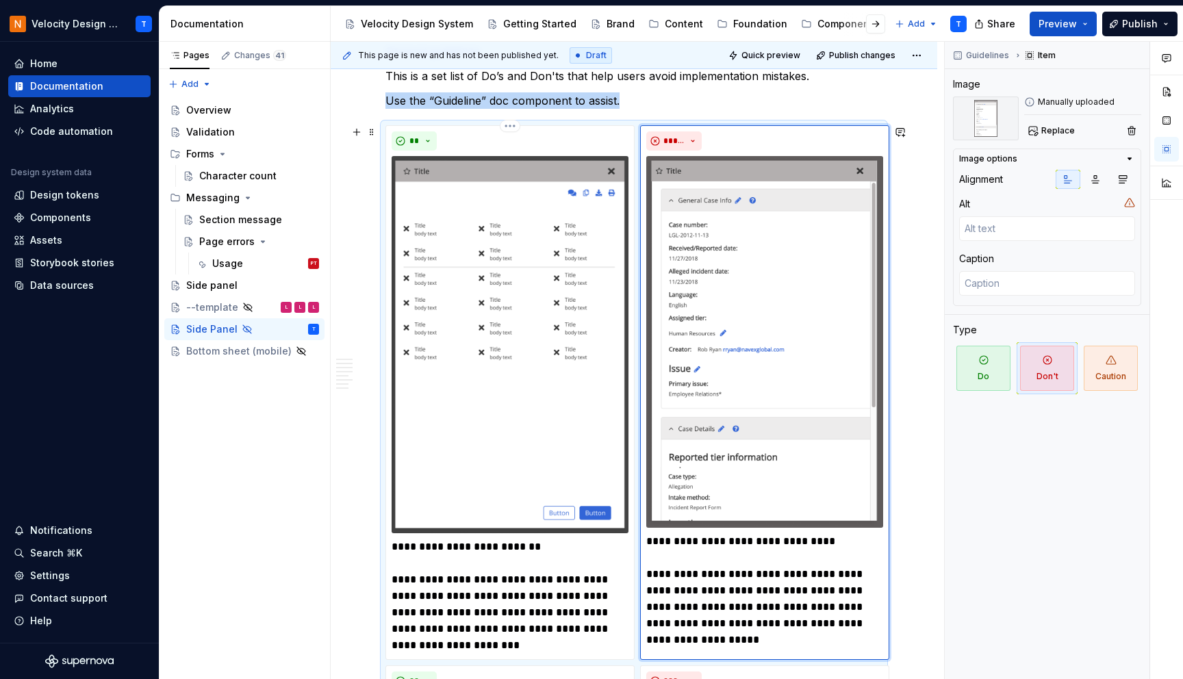
scroll to position [660, 0]
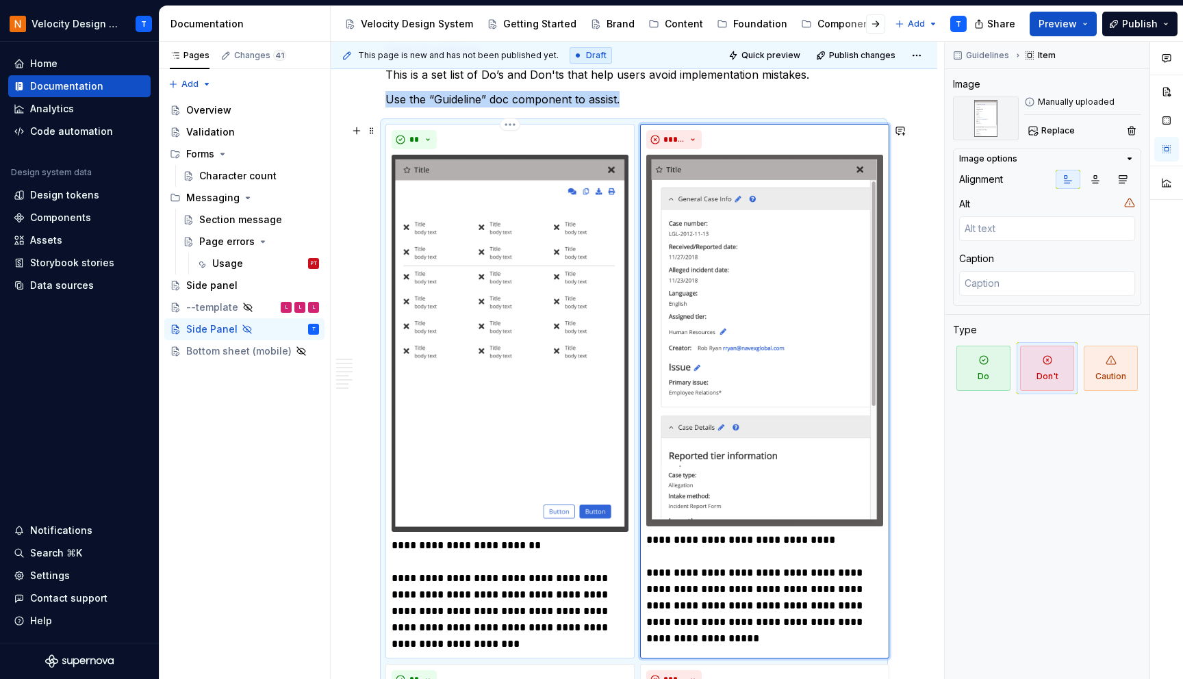
click at [487, 236] on img at bounding box center [510, 343] width 237 height 377
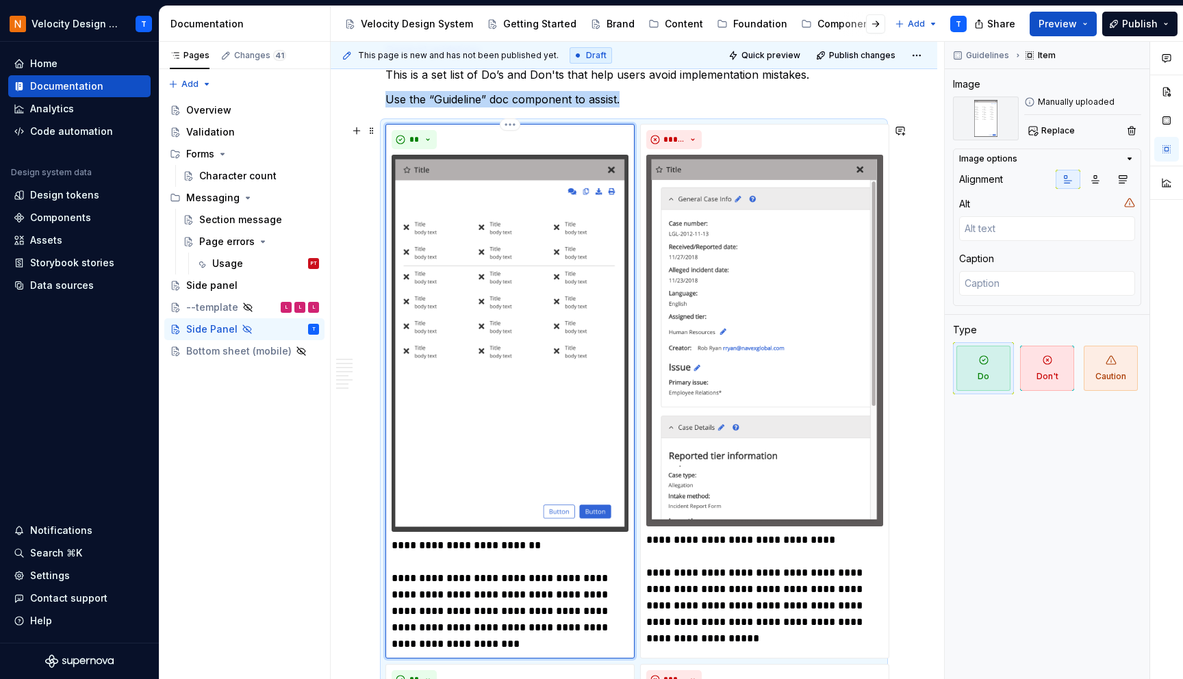
click at [466, 205] on img at bounding box center [510, 343] width 237 height 377
click at [1060, 129] on span "Replace" at bounding box center [1058, 130] width 34 height 11
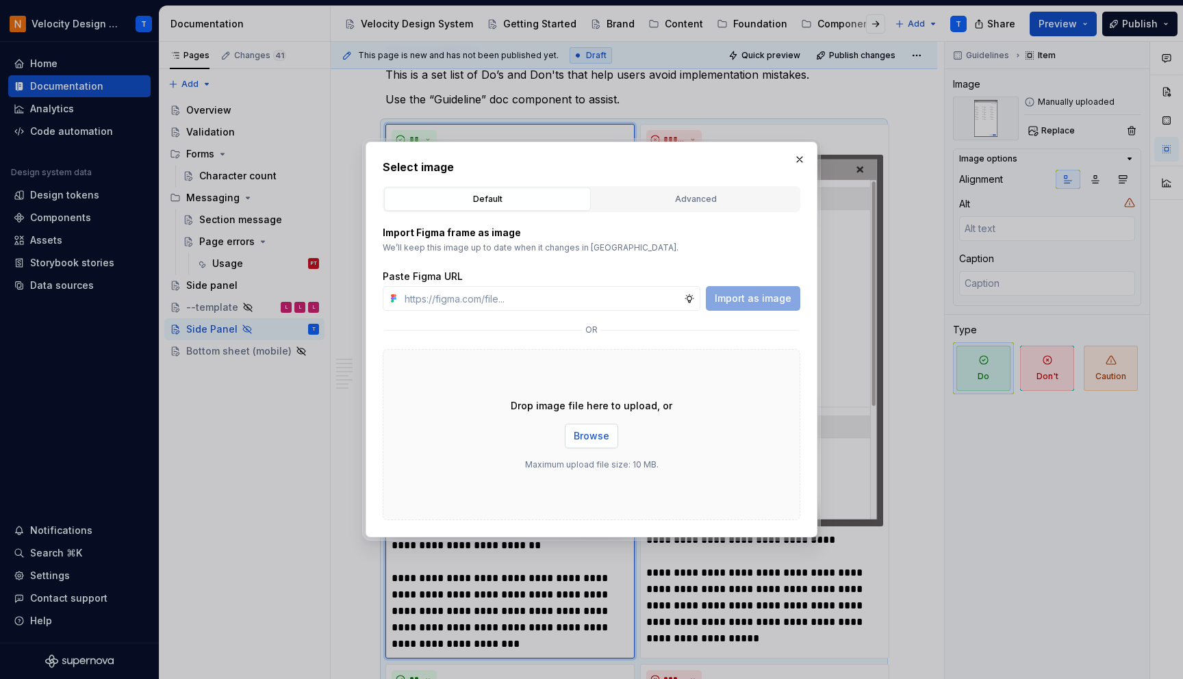
click at [584, 435] on span "Browse" at bounding box center [592, 436] width 36 height 14
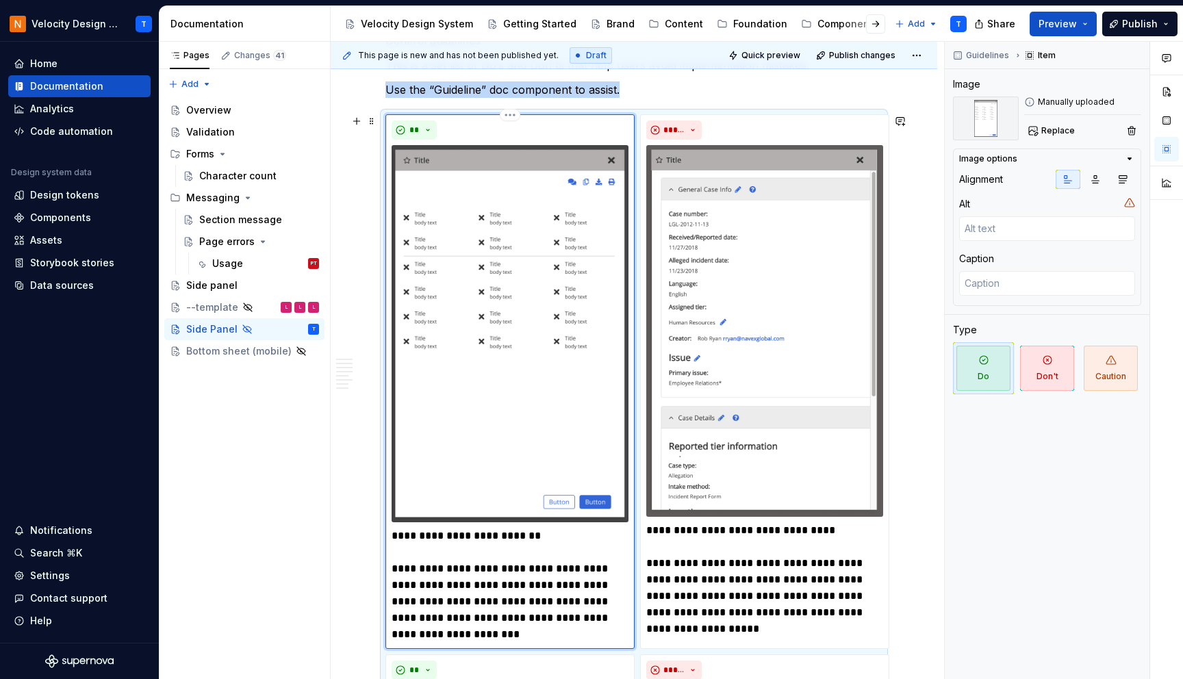
scroll to position [662, 0]
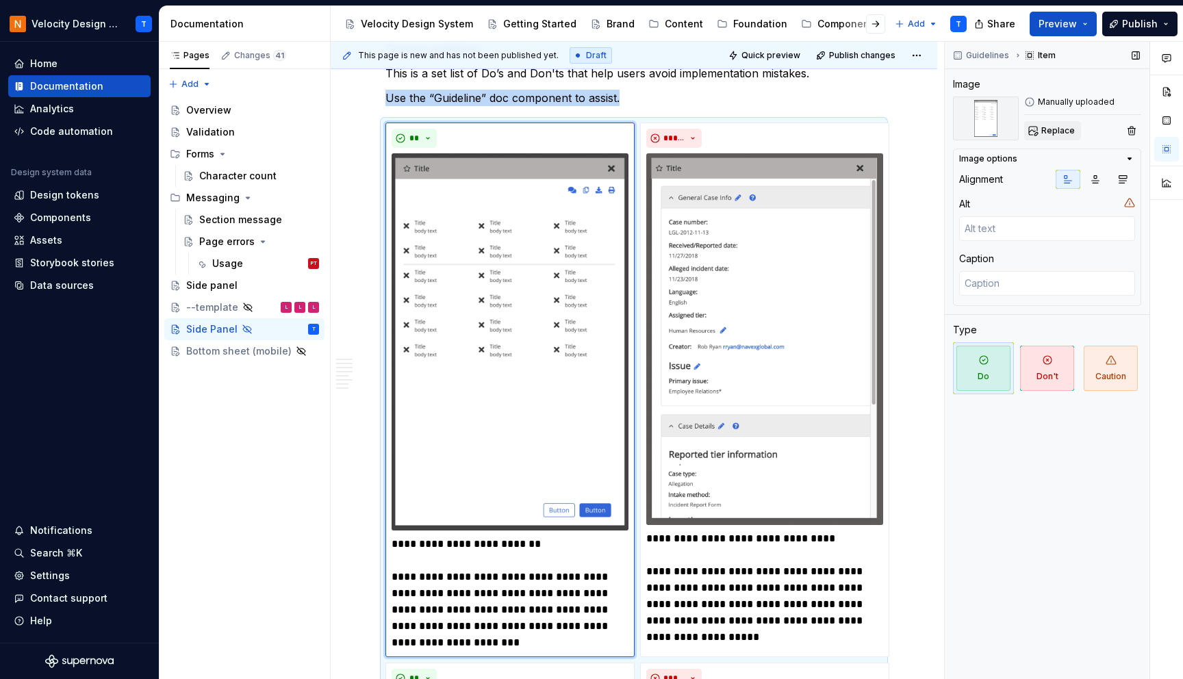
click at [1064, 129] on span "Replace" at bounding box center [1058, 130] width 34 height 11
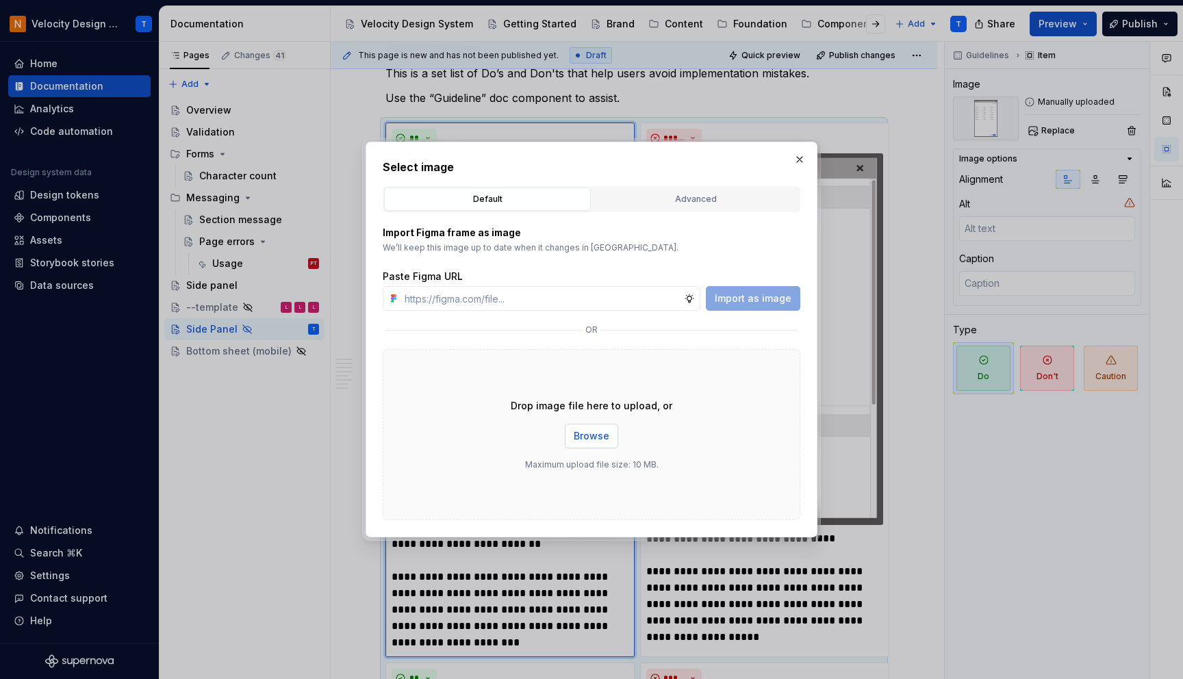
click at [582, 428] on button "Browse" at bounding box center [591, 436] width 53 height 25
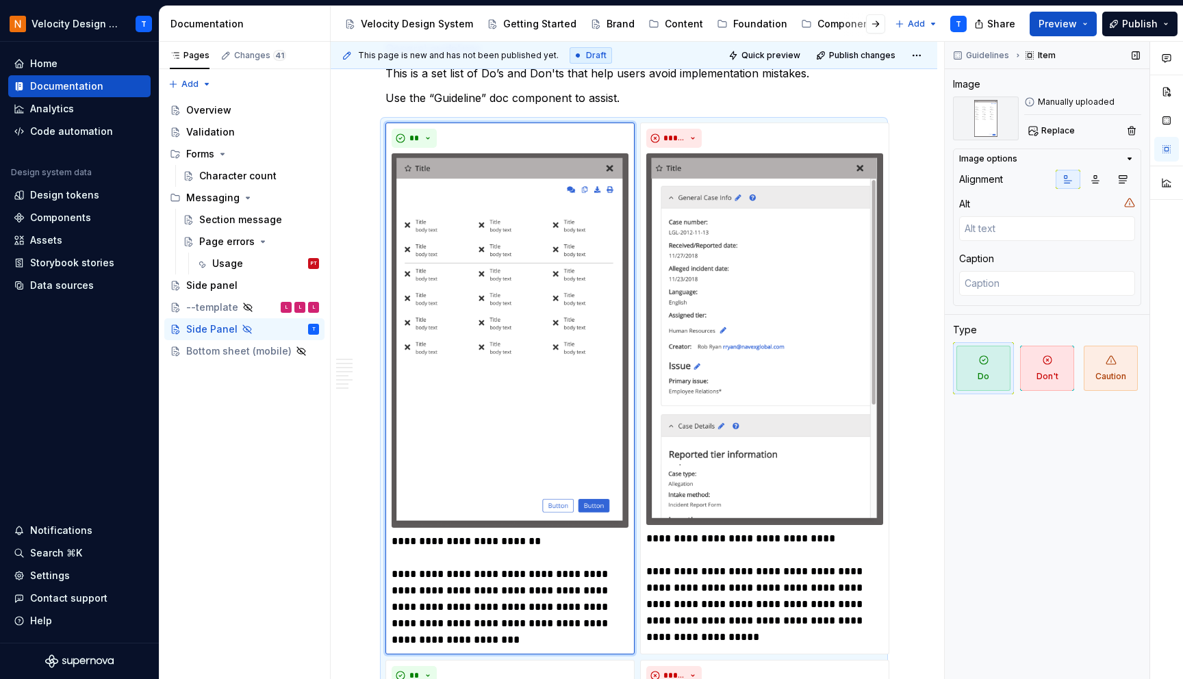
click at [998, 522] on div "Guidelines Item Image Manually uploaded Replace Image options Alignment Alt Cap…" at bounding box center [1047, 361] width 205 height 638
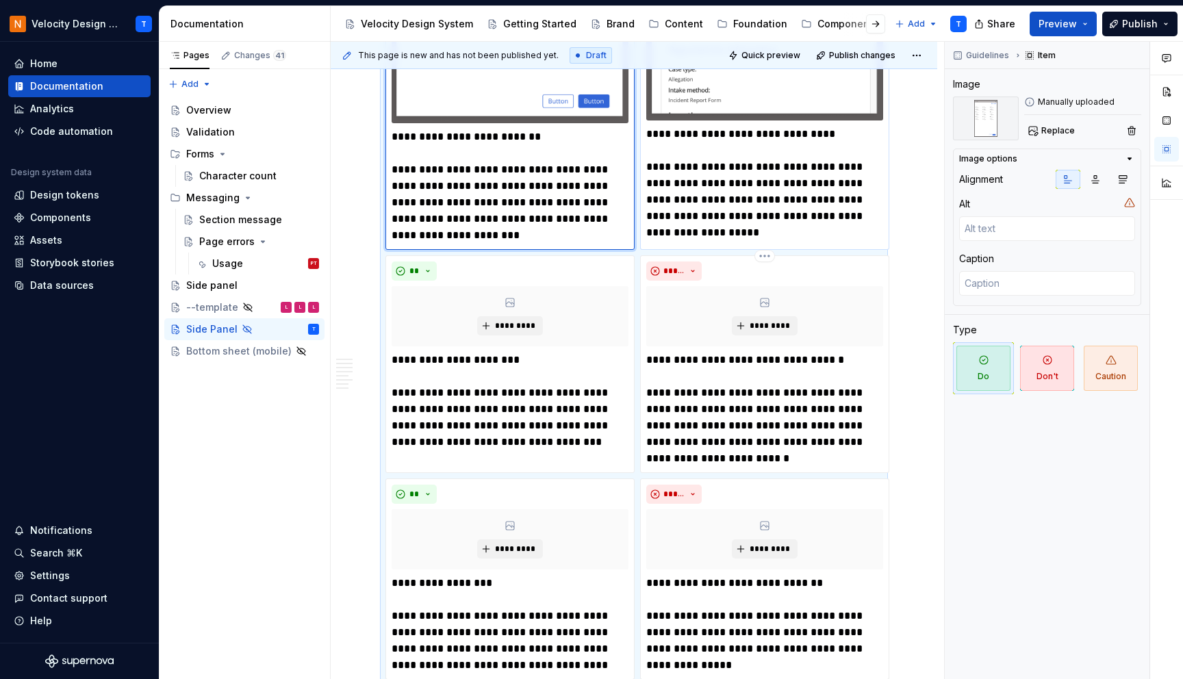
scroll to position [1068, 0]
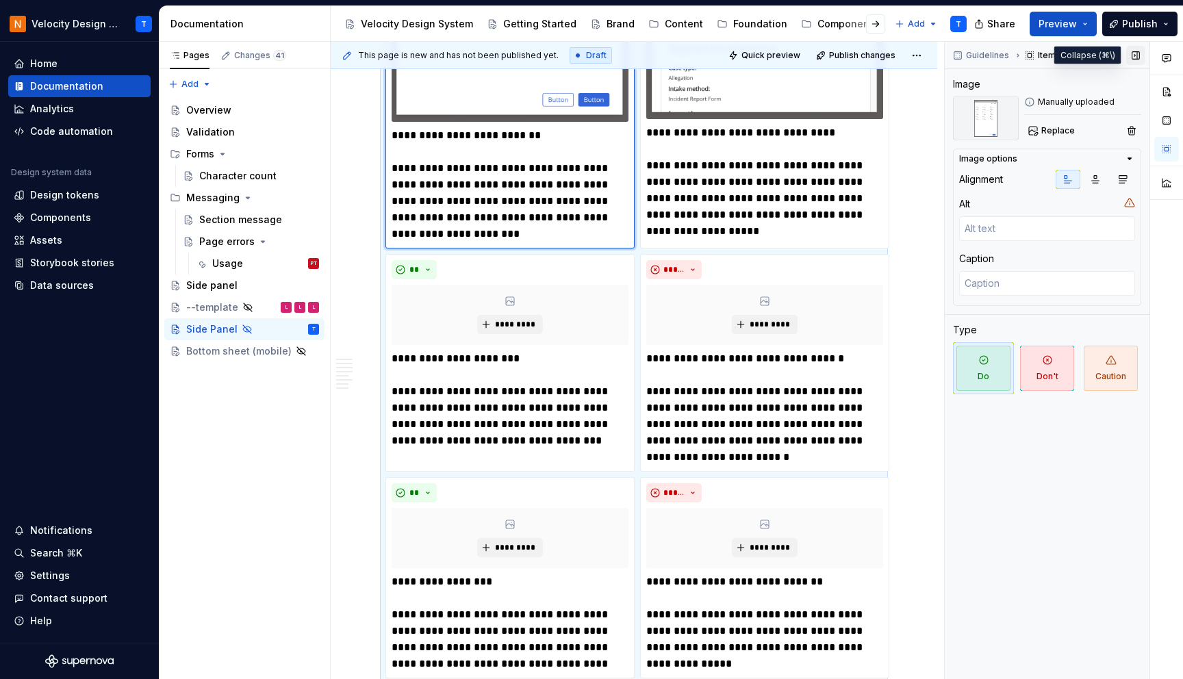
click at [1135, 53] on button "button" at bounding box center [1135, 55] width 19 height 19
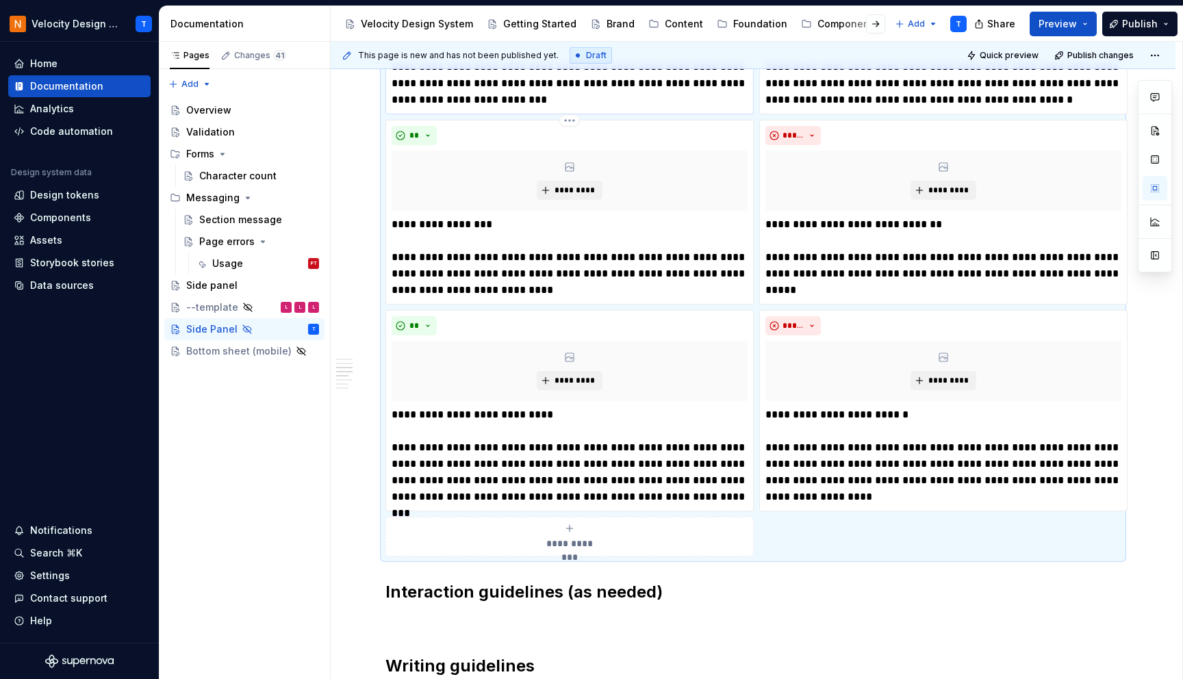
scroll to position [1499, 0]
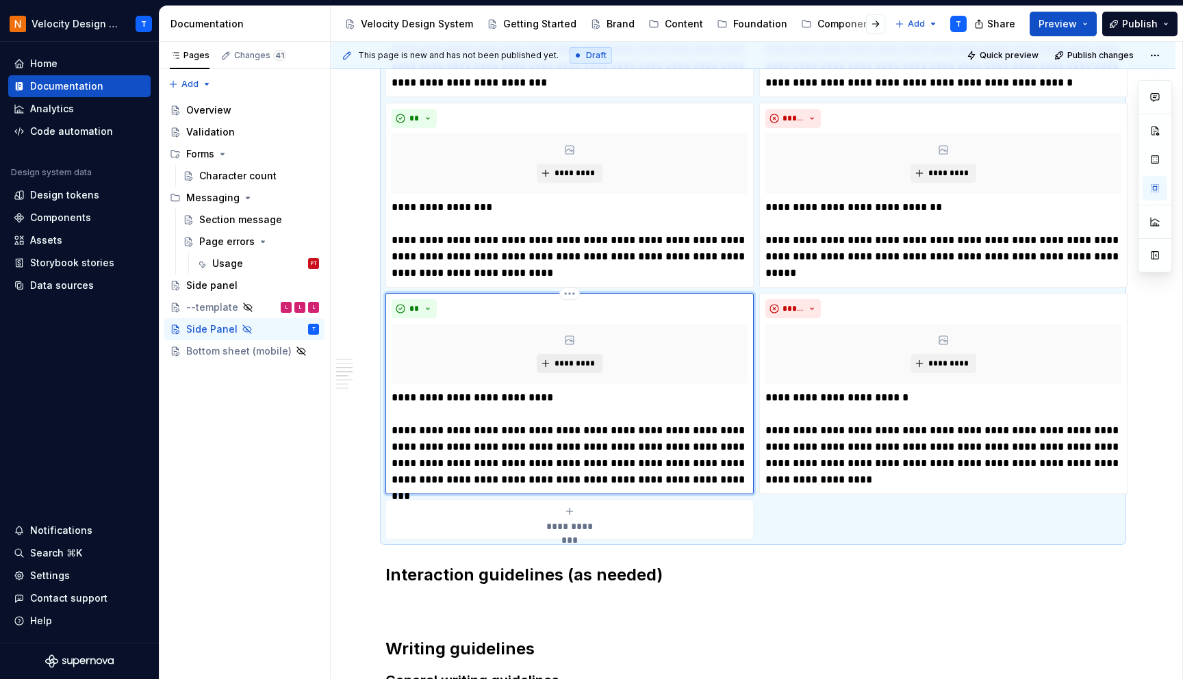
click at [560, 358] on span "*********" at bounding box center [575, 363] width 42 height 11
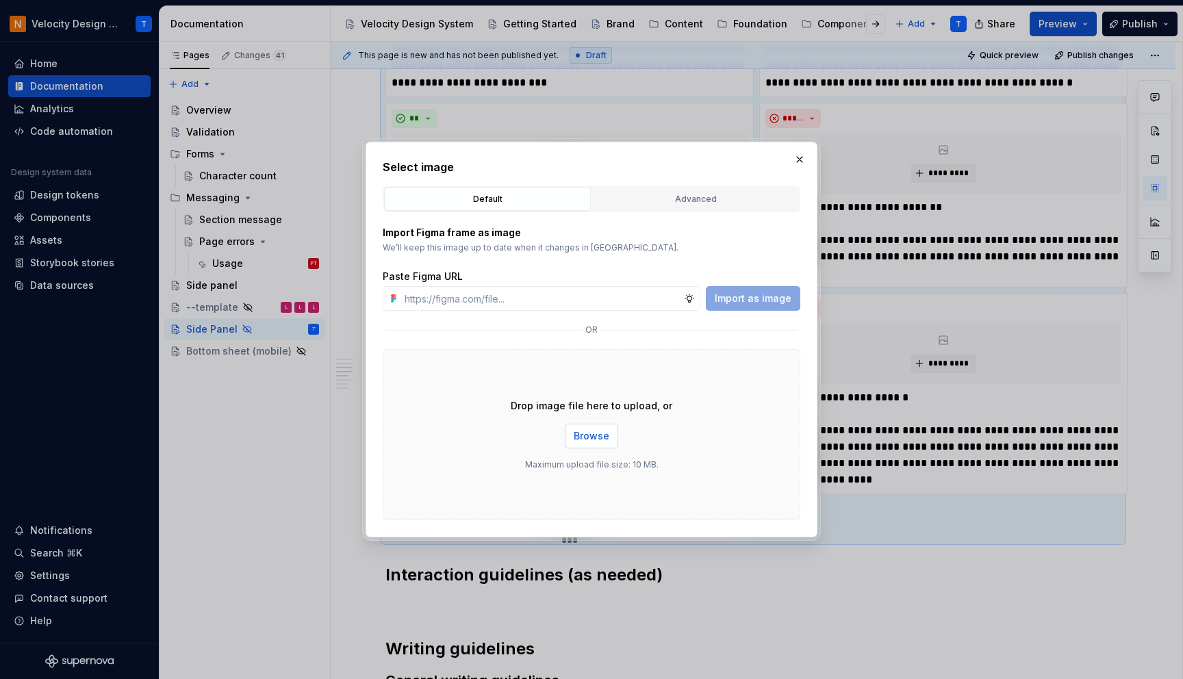
click at [574, 438] on button "Browse" at bounding box center [591, 436] width 53 height 25
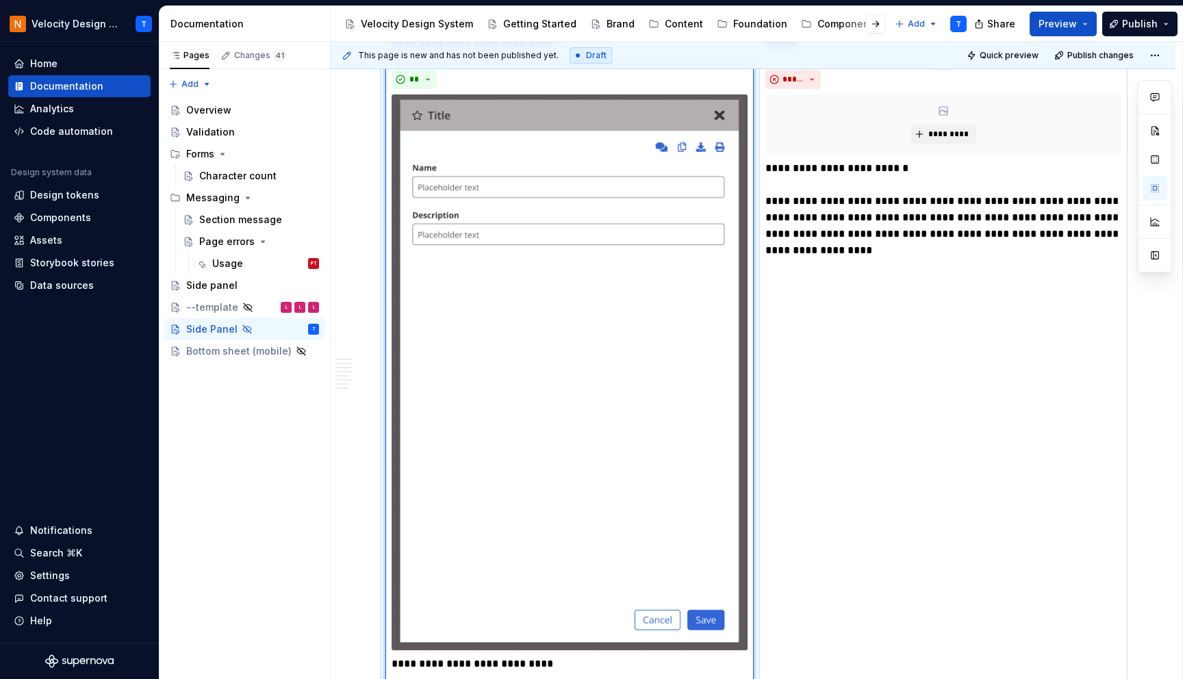
scroll to position [1732, 0]
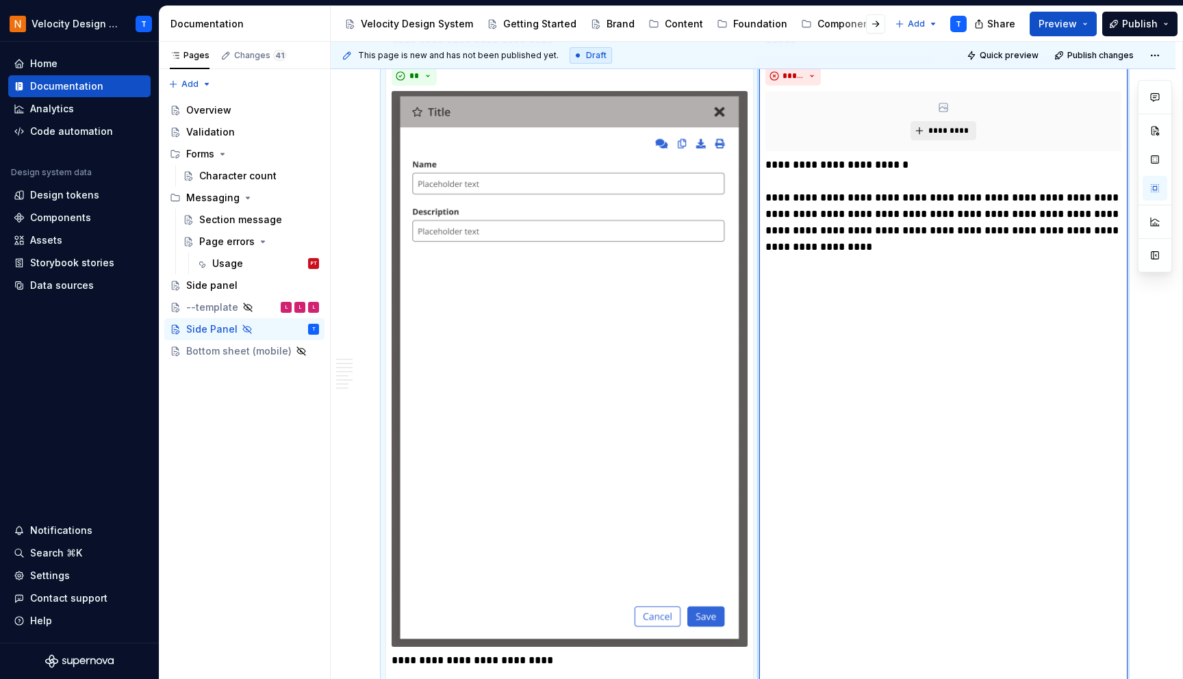
click at [932, 129] on span "*********" at bounding box center [948, 130] width 42 height 11
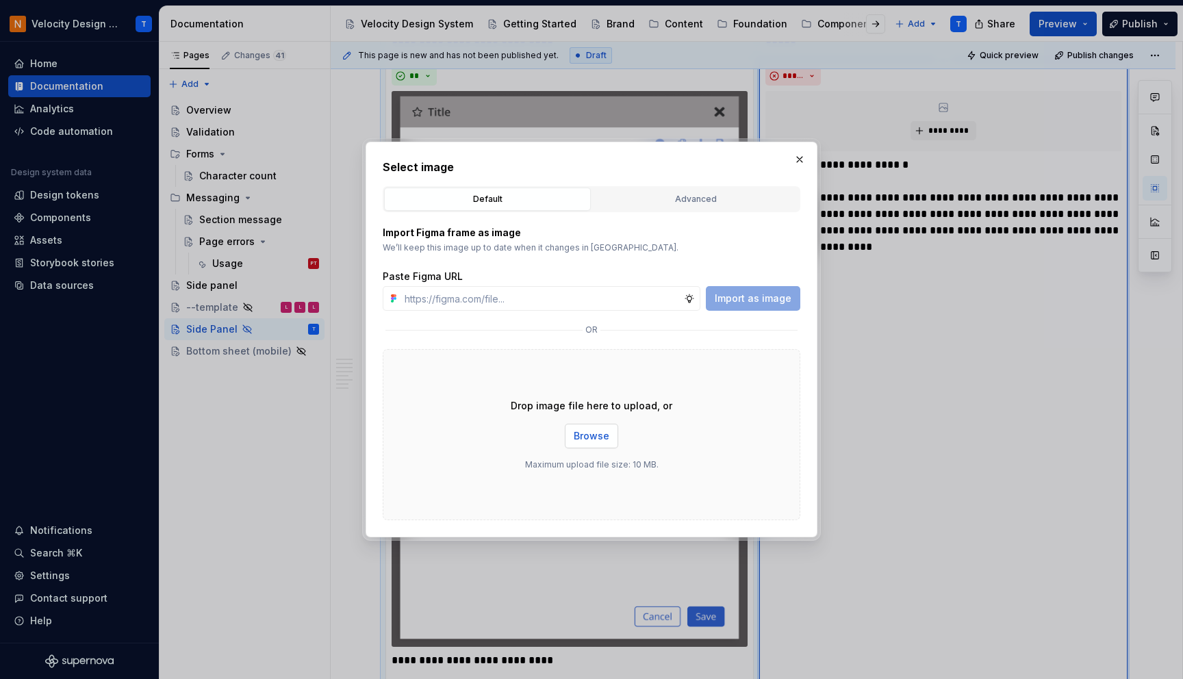
click at [598, 433] on span "Browse" at bounding box center [592, 436] width 36 height 14
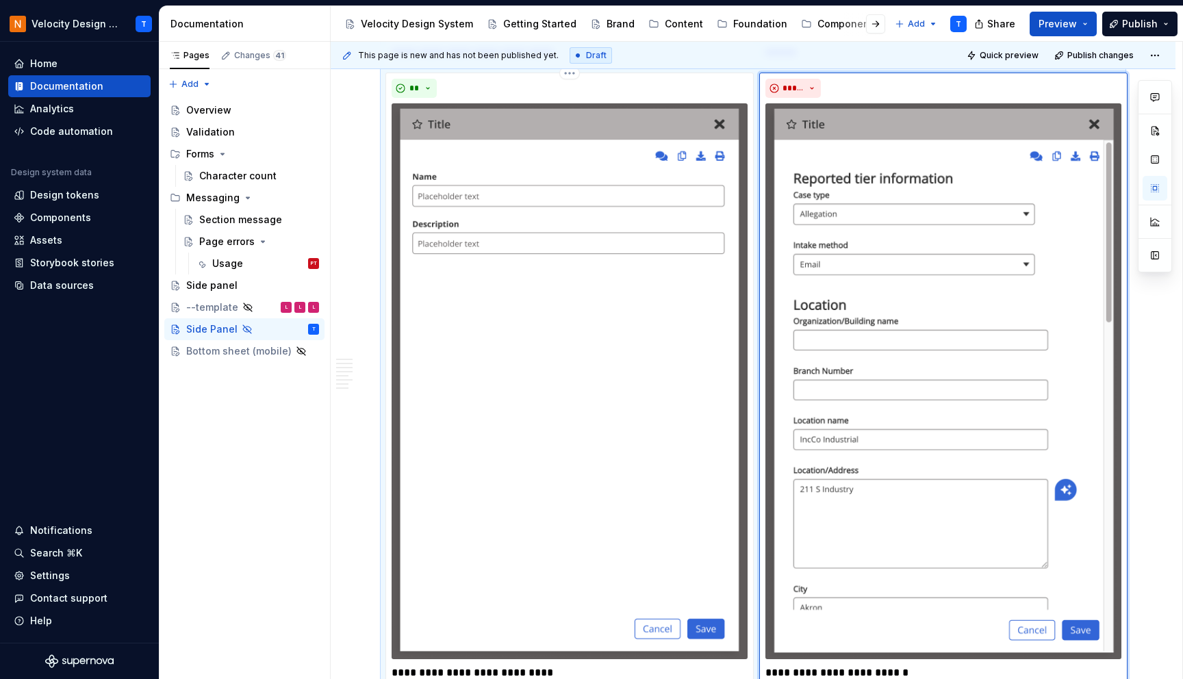
scroll to position [1655, 0]
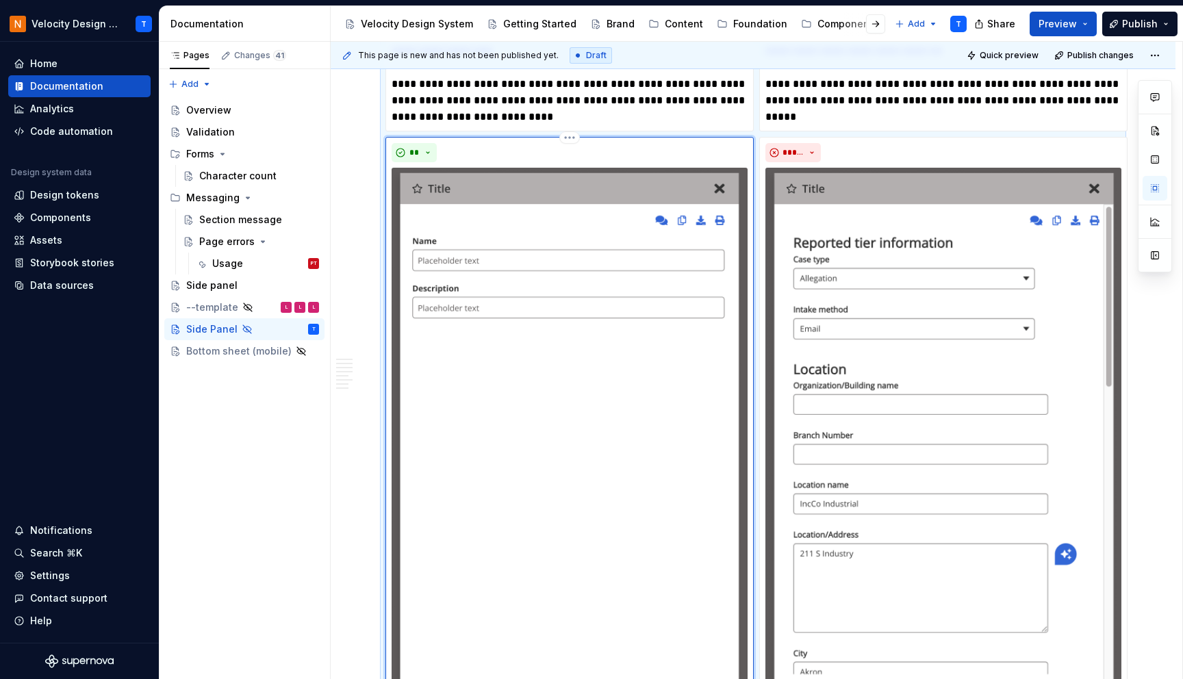
click at [621, 285] on img at bounding box center [570, 446] width 356 height 556
click at [683, 224] on img at bounding box center [570, 446] width 356 height 556
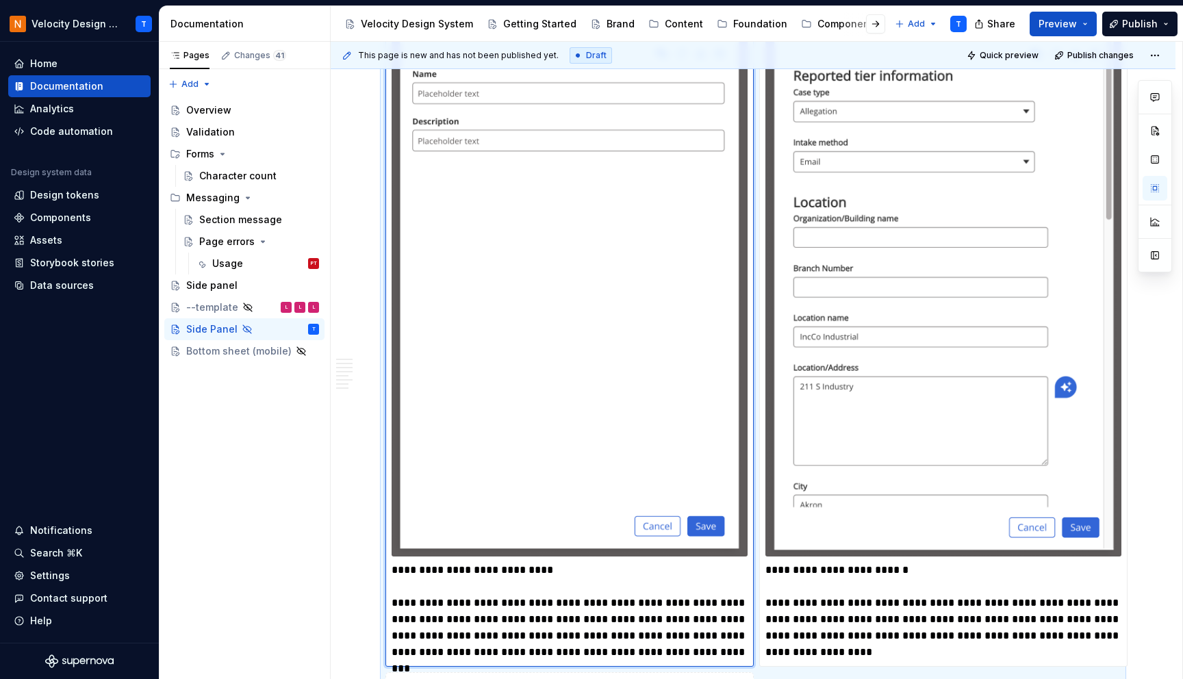
scroll to position [1819, 0]
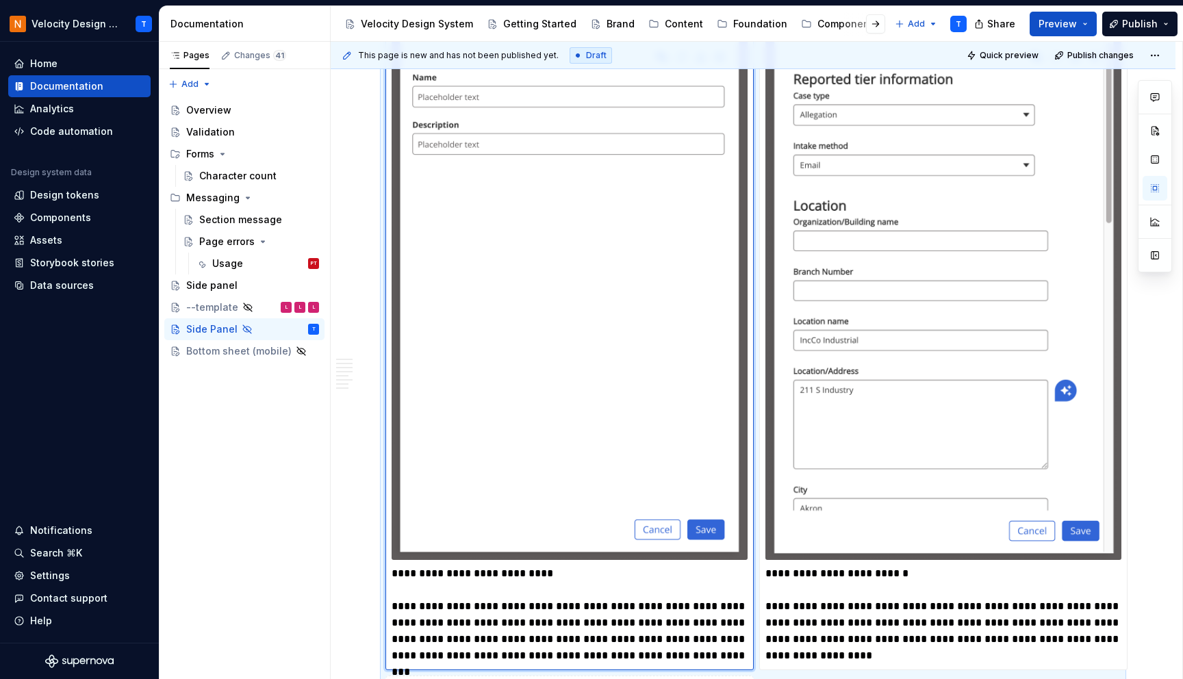
click at [601, 209] on img at bounding box center [570, 282] width 356 height 556
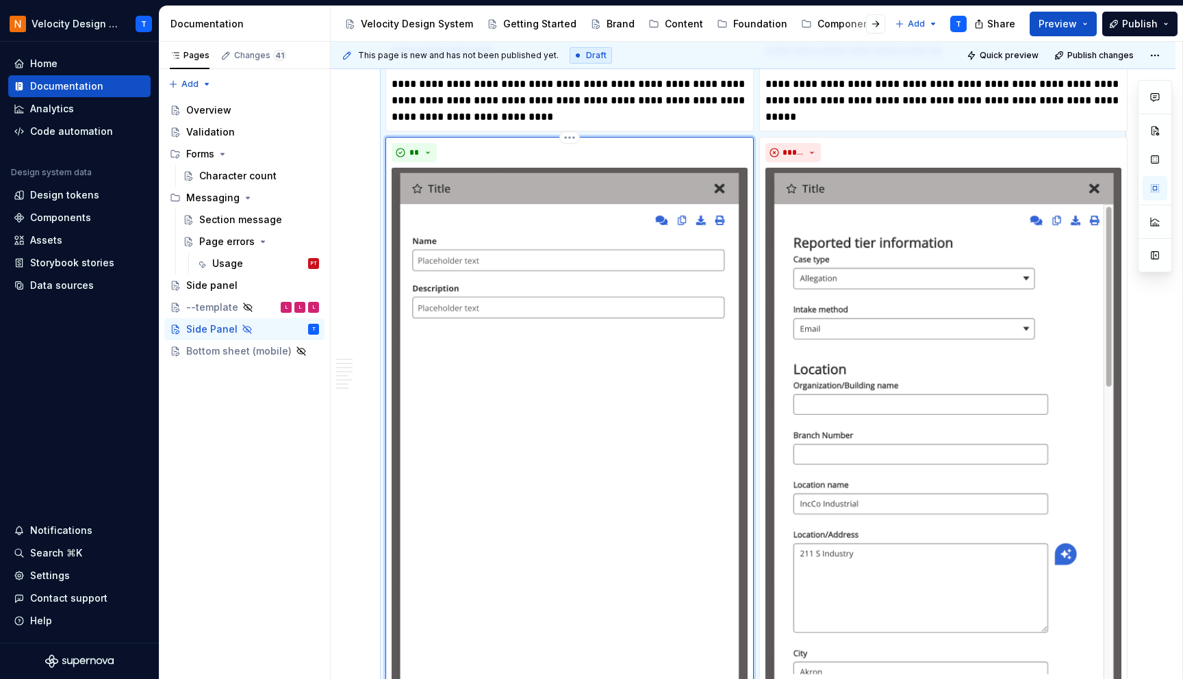
scroll to position [1653, 0]
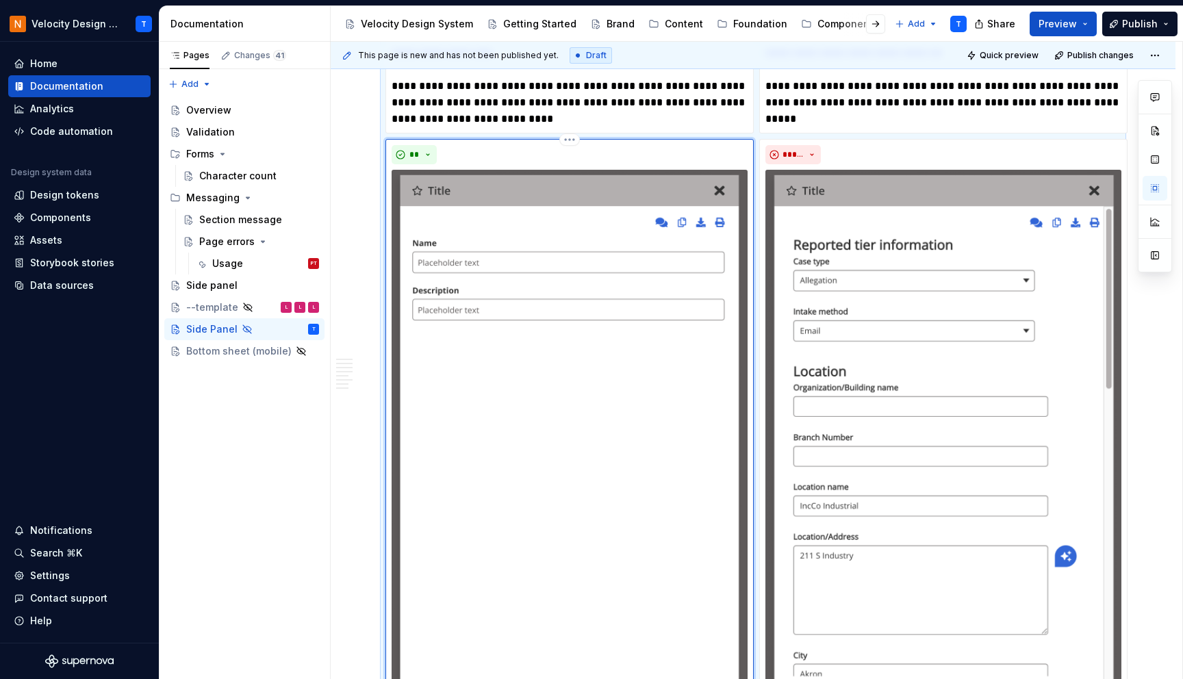
click at [536, 216] on img at bounding box center [570, 448] width 356 height 556
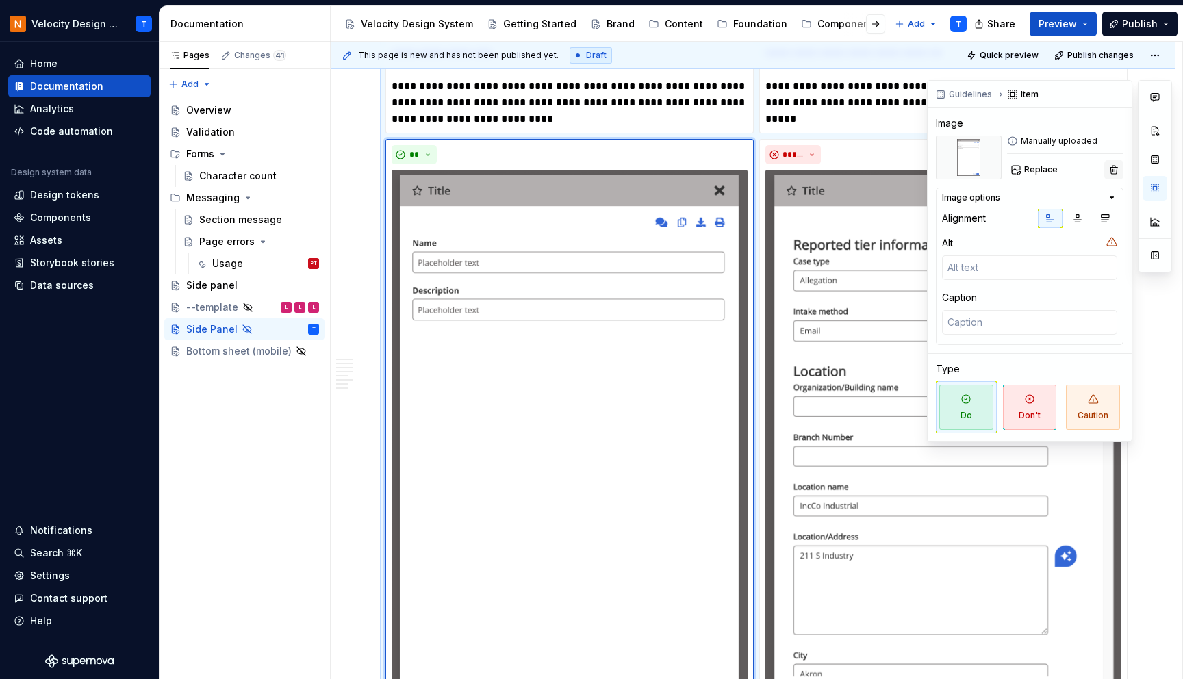
click at [1111, 169] on button "button" at bounding box center [1113, 169] width 19 height 19
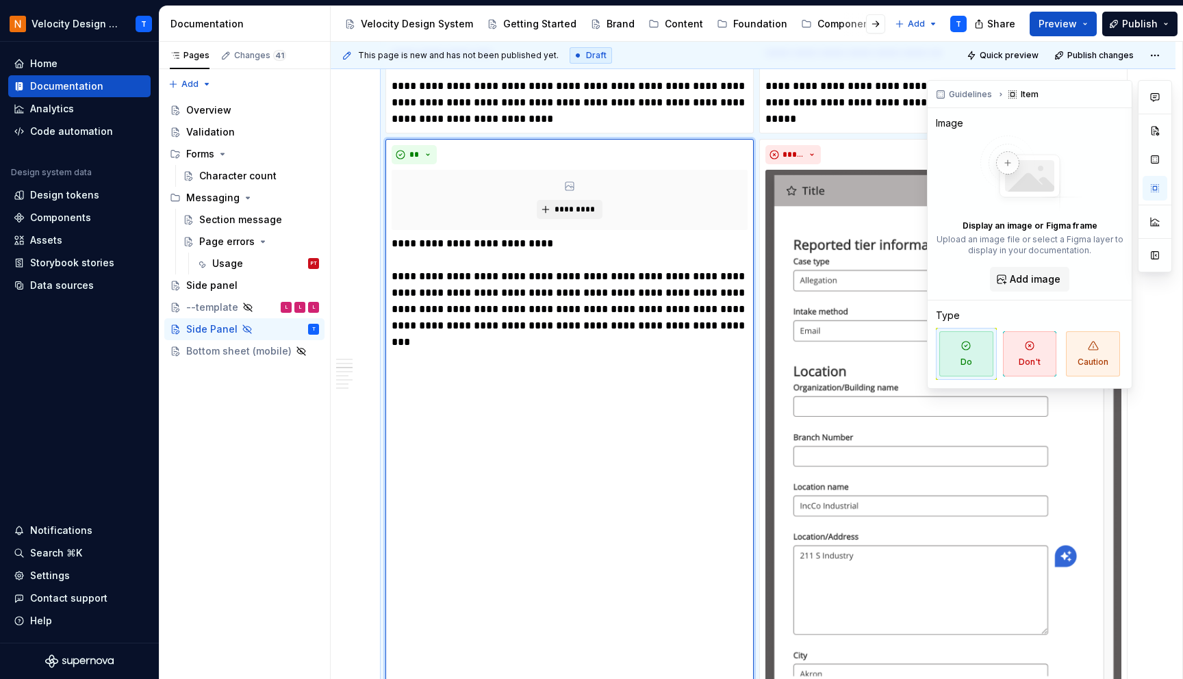
scroll to position [1882, 0]
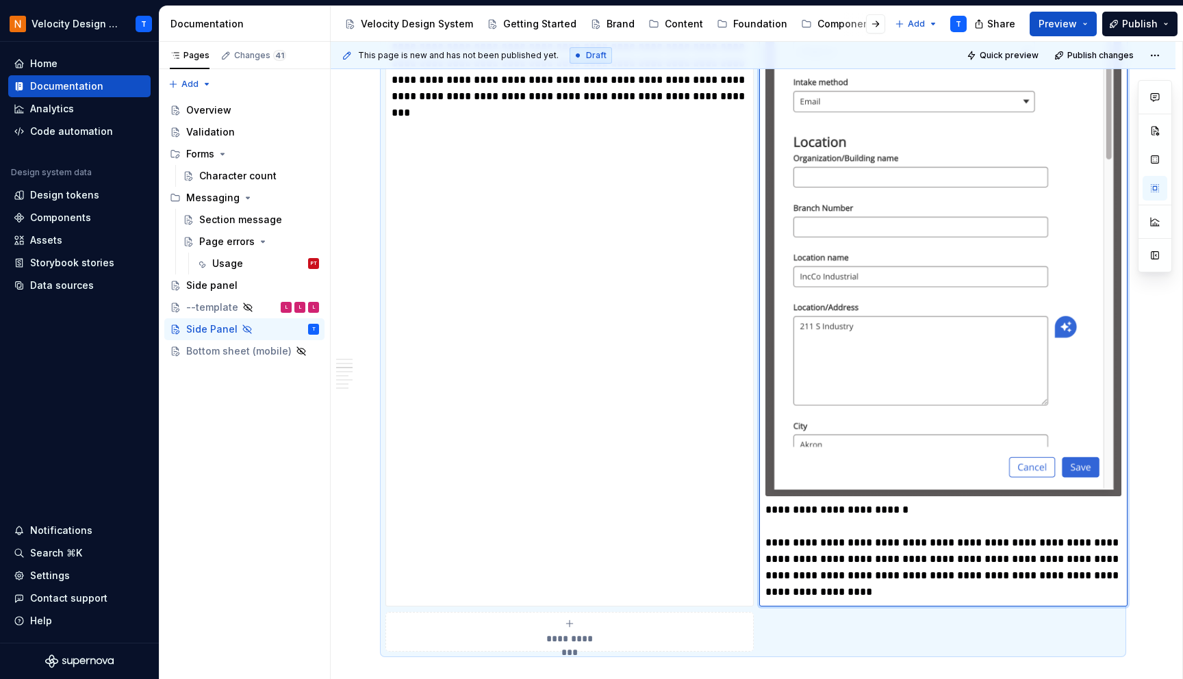
click at [918, 270] on img at bounding box center [943, 218] width 356 height 556
click at [1044, 170] on img at bounding box center [943, 218] width 356 height 556
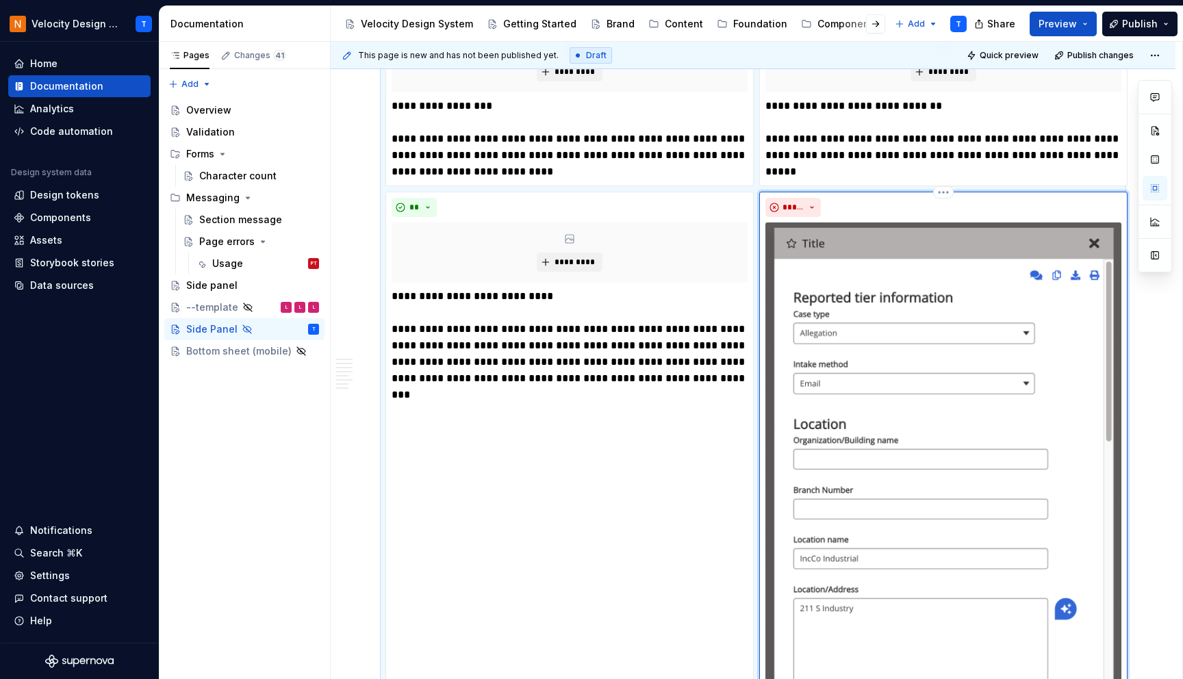
scroll to position [1597, 0]
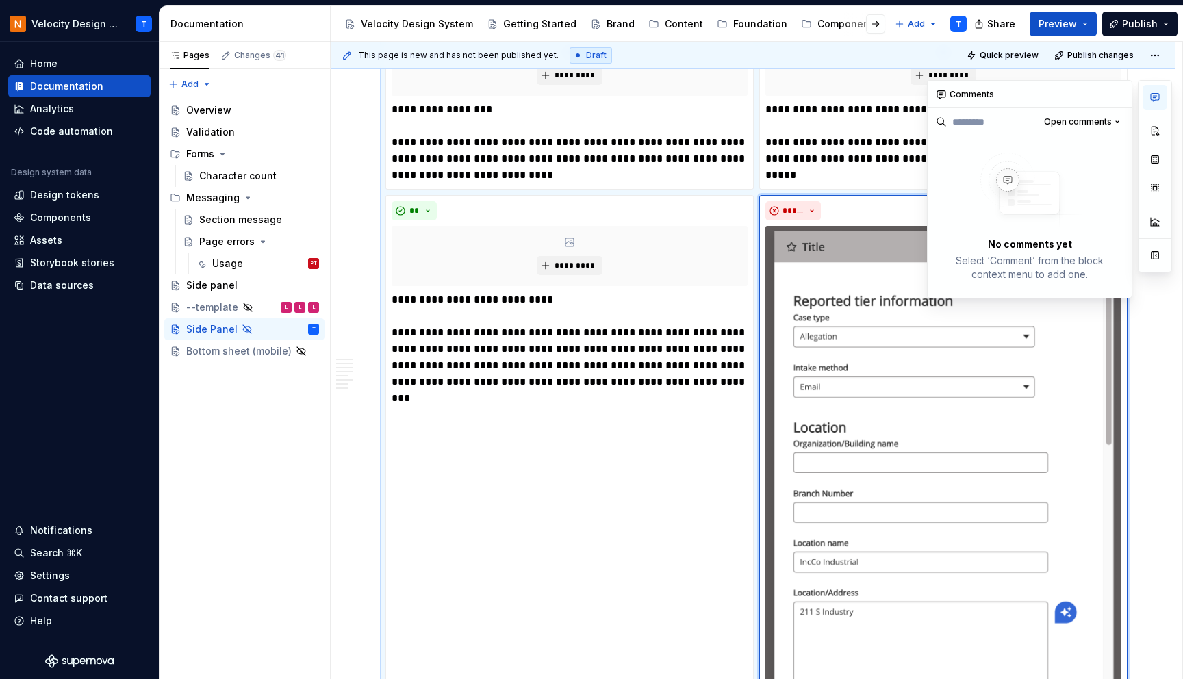
click at [1050, 296] on div "No comments yet Select ‘Comment’ from the block context menu to add one." at bounding box center [1029, 217] width 204 height 162
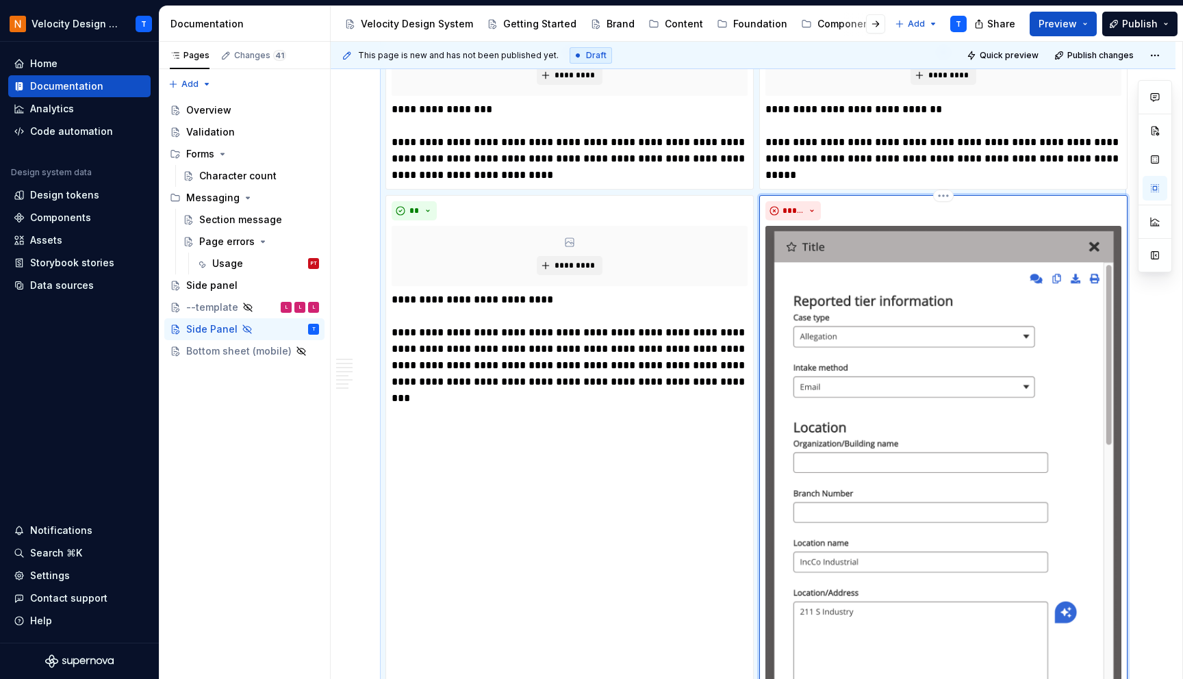
click at [976, 367] on img at bounding box center [943, 504] width 356 height 556
click at [944, 196] on html "Velocity Design System by NAVEX T Home Documentation Analytics Code automation …" at bounding box center [591, 339] width 1183 height 679
click at [862, 233] on html "Velocity Design System by NAVEX T Home Documentation Analytics Code automation …" at bounding box center [591, 339] width 1183 height 679
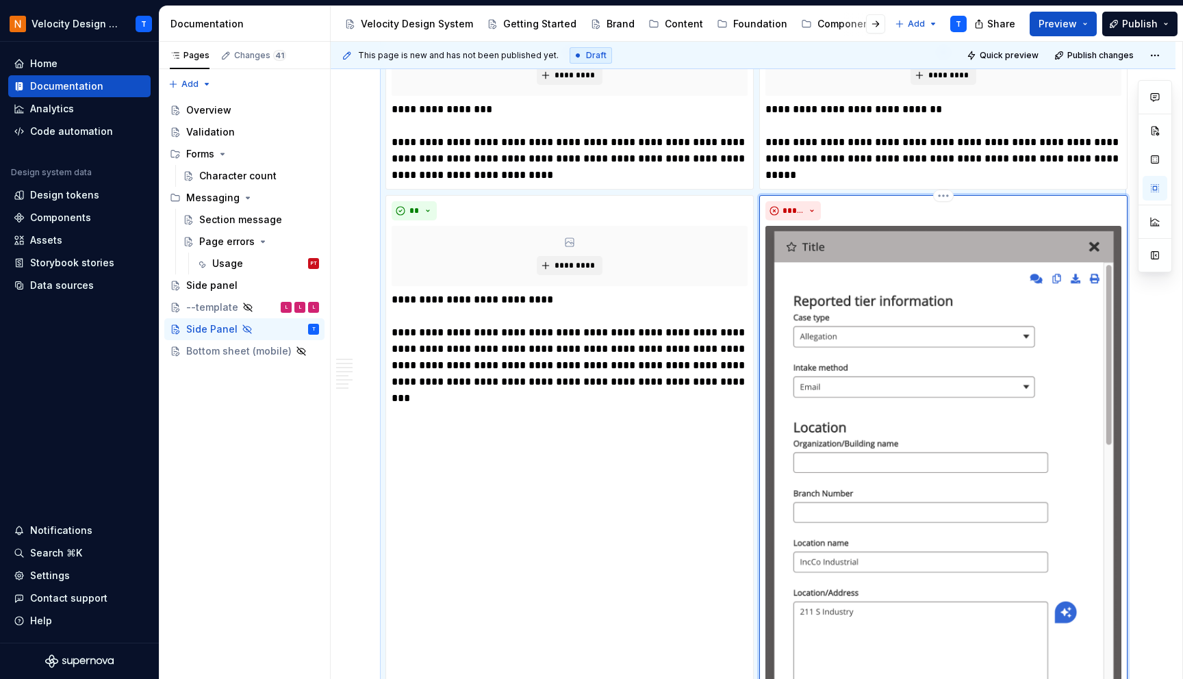
click at [862, 233] on img at bounding box center [943, 504] width 356 height 556
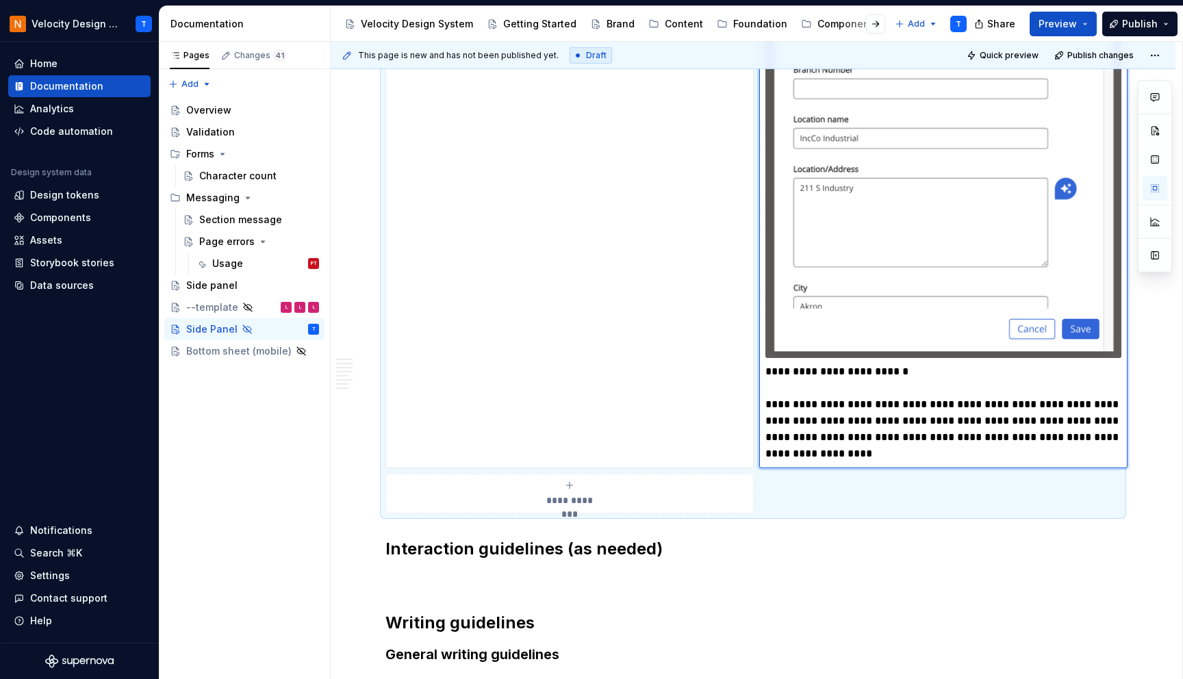
scroll to position [2085, 0]
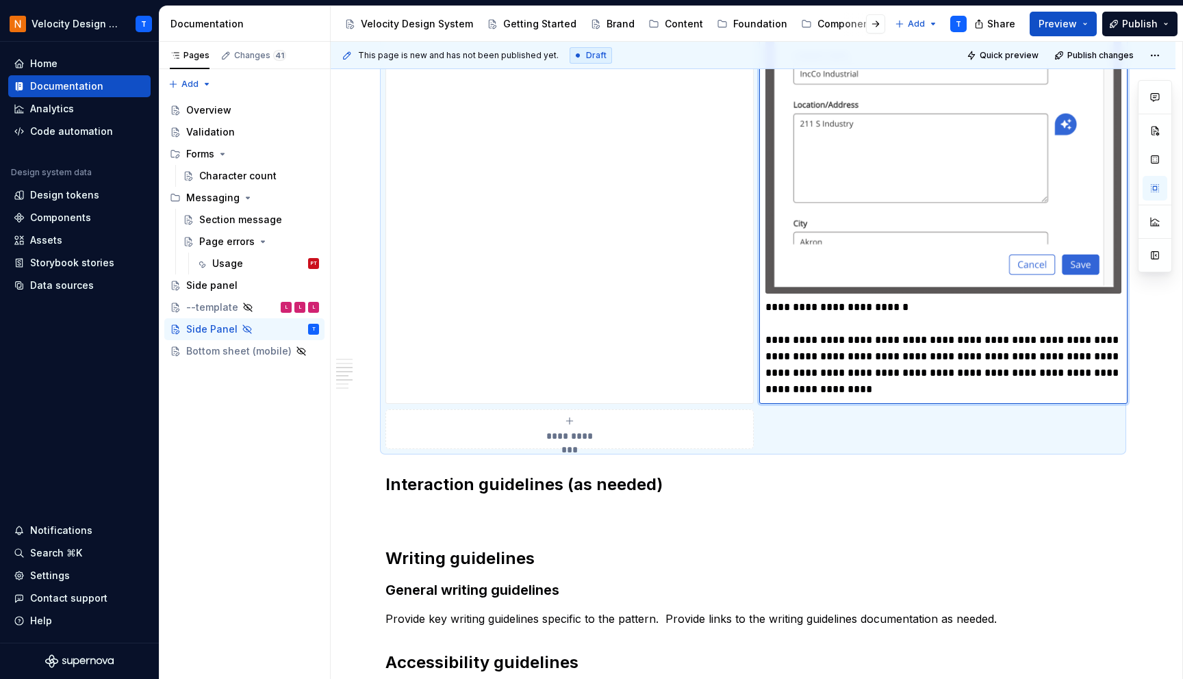
click at [941, 274] on img at bounding box center [943, 16] width 356 height 556
click at [856, 335] on p "**********" at bounding box center [943, 348] width 356 height 99
click at [869, 263] on img at bounding box center [943, 16] width 356 height 556
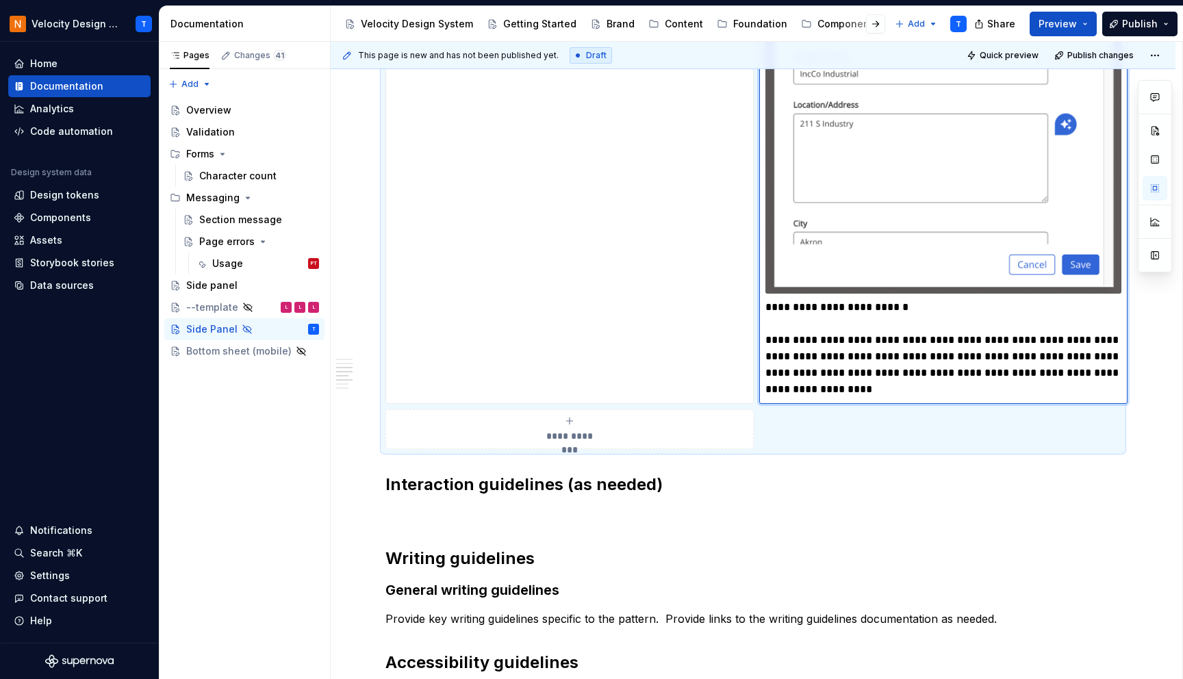
click at [869, 263] on img at bounding box center [943, 16] width 356 height 556
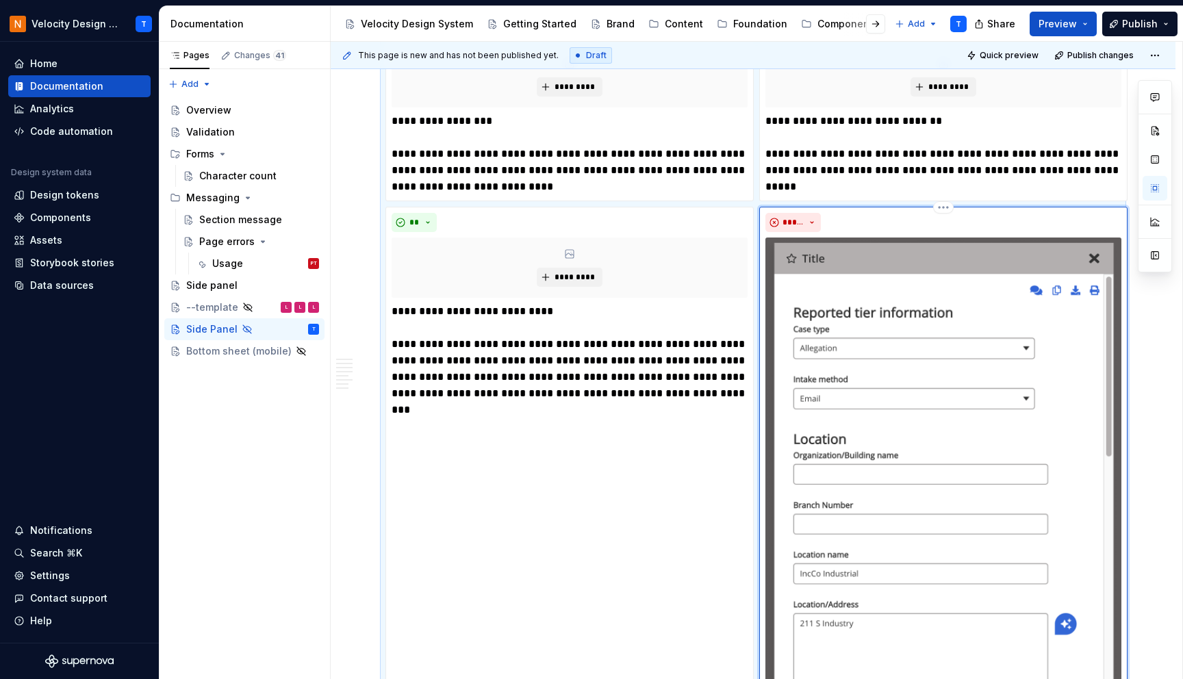
scroll to position [1580, 0]
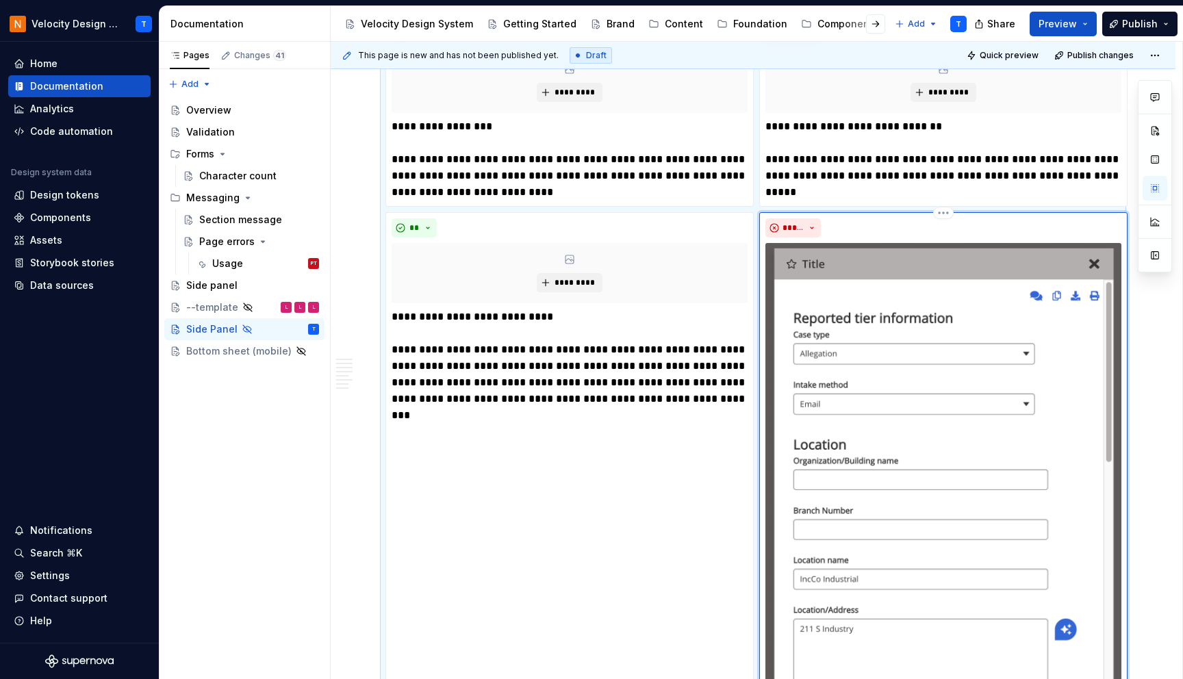
click at [916, 240] on div "**********" at bounding box center [943, 560] width 356 height 684
click at [1115, 252] on img at bounding box center [943, 521] width 356 height 556
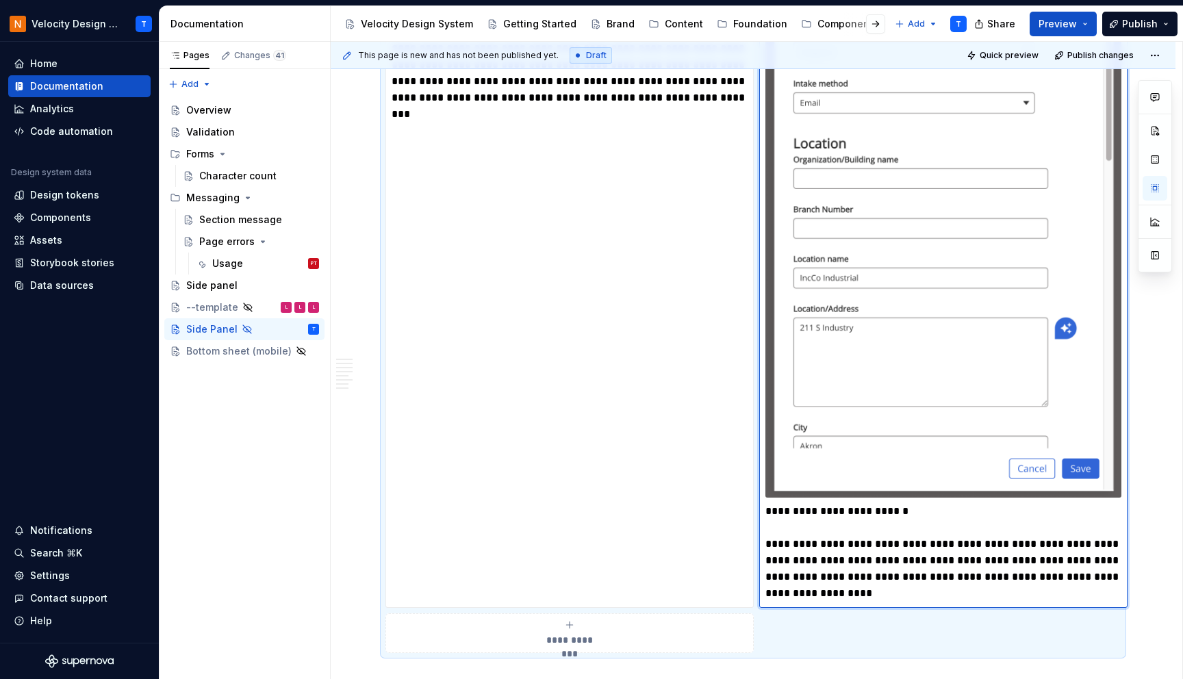
scroll to position [1959, 0]
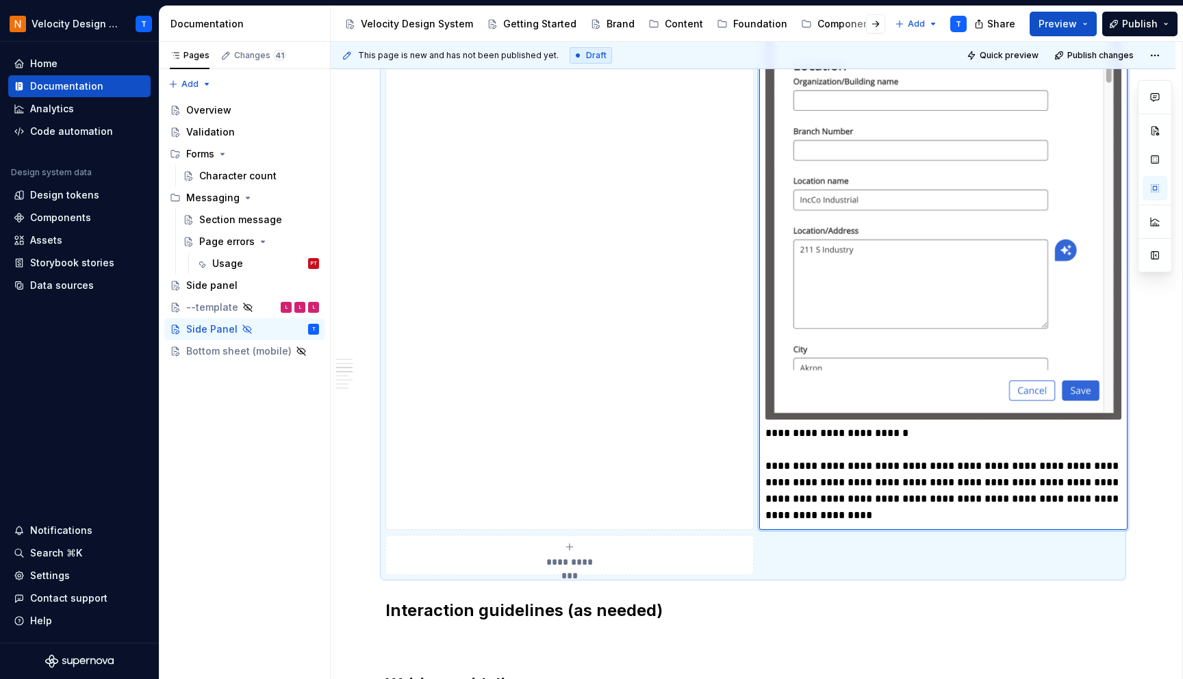
click at [779, 433] on p "**********" at bounding box center [943, 474] width 356 height 99
click at [769, 433] on p "**********" at bounding box center [943, 474] width 356 height 99
click at [812, 399] on img at bounding box center [943, 142] width 356 height 556
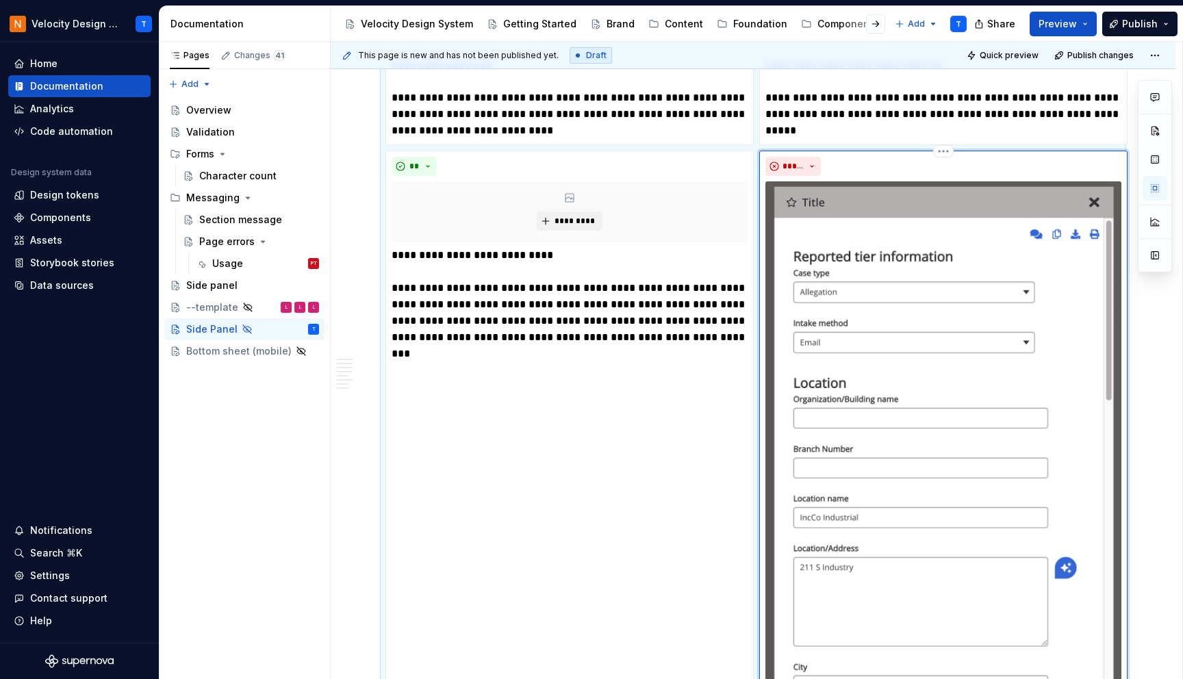
scroll to position [1635, 0]
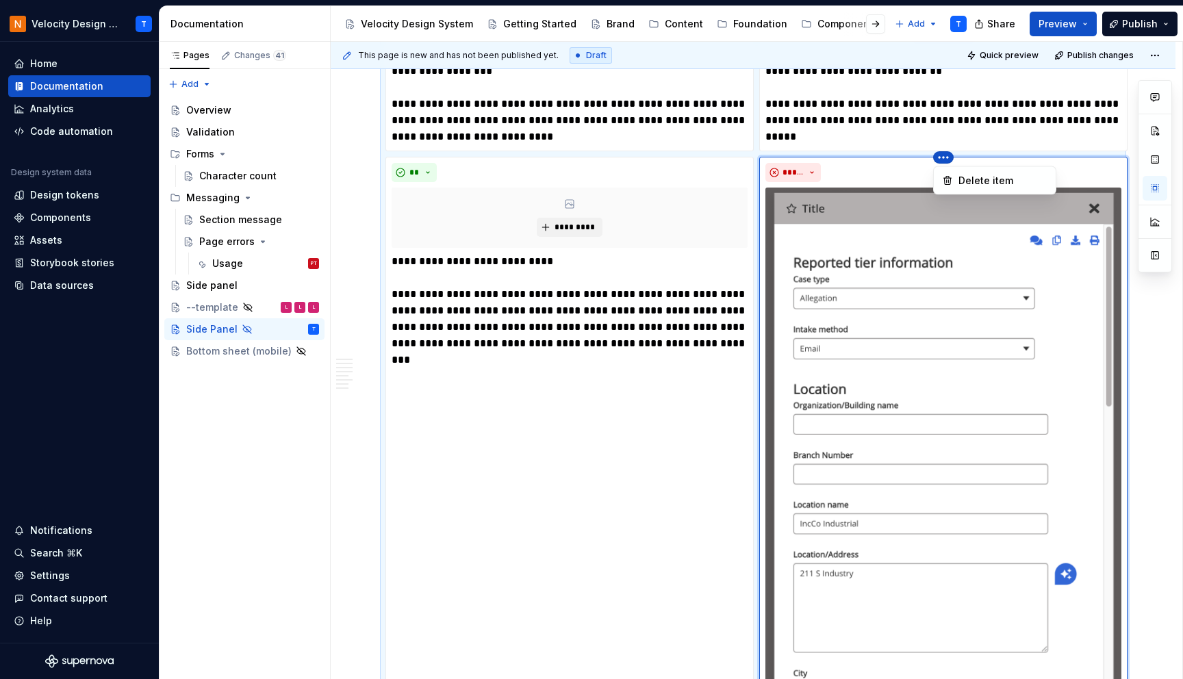
click at [945, 157] on html "Velocity Design System by NAVEX T Home Documentation Analytics Code automation …" at bounding box center [591, 339] width 1183 height 679
click at [906, 422] on html "Velocity Design System by NAVEX T Home Documentation Analytics Code automation …" at bounding box center [591, 339] width 1183 height 679
click at [906, 422] on img at bounding box center [943, 466] width 356 height 556
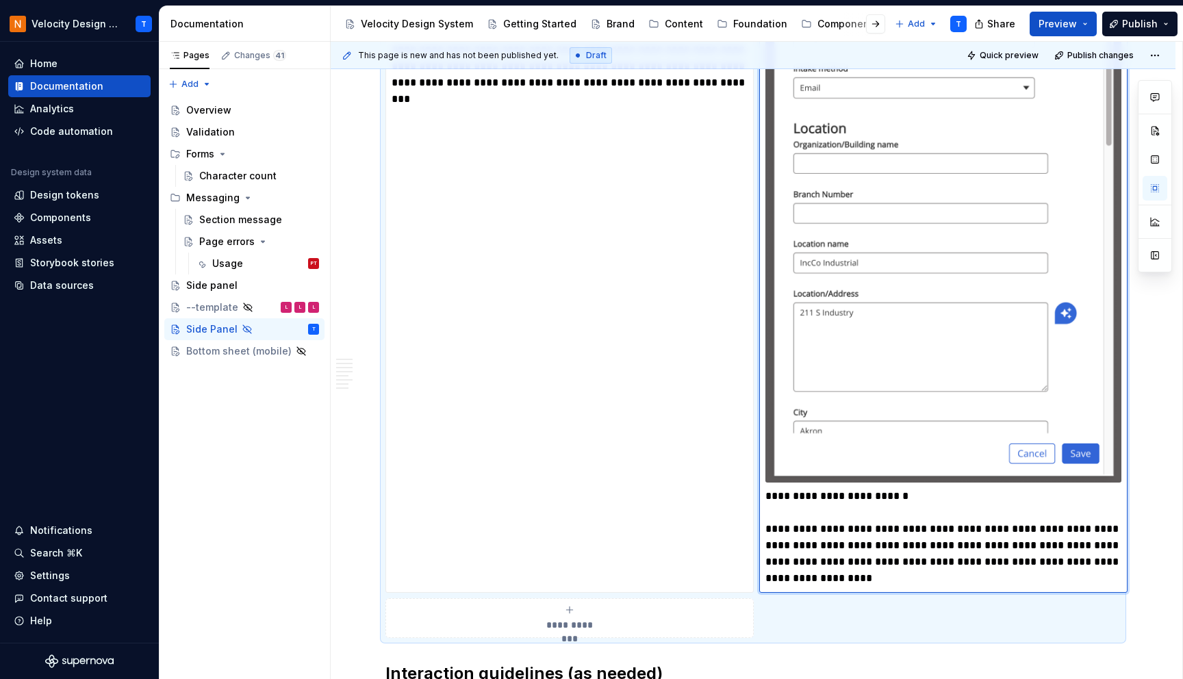
scroll to position [1910, 0]
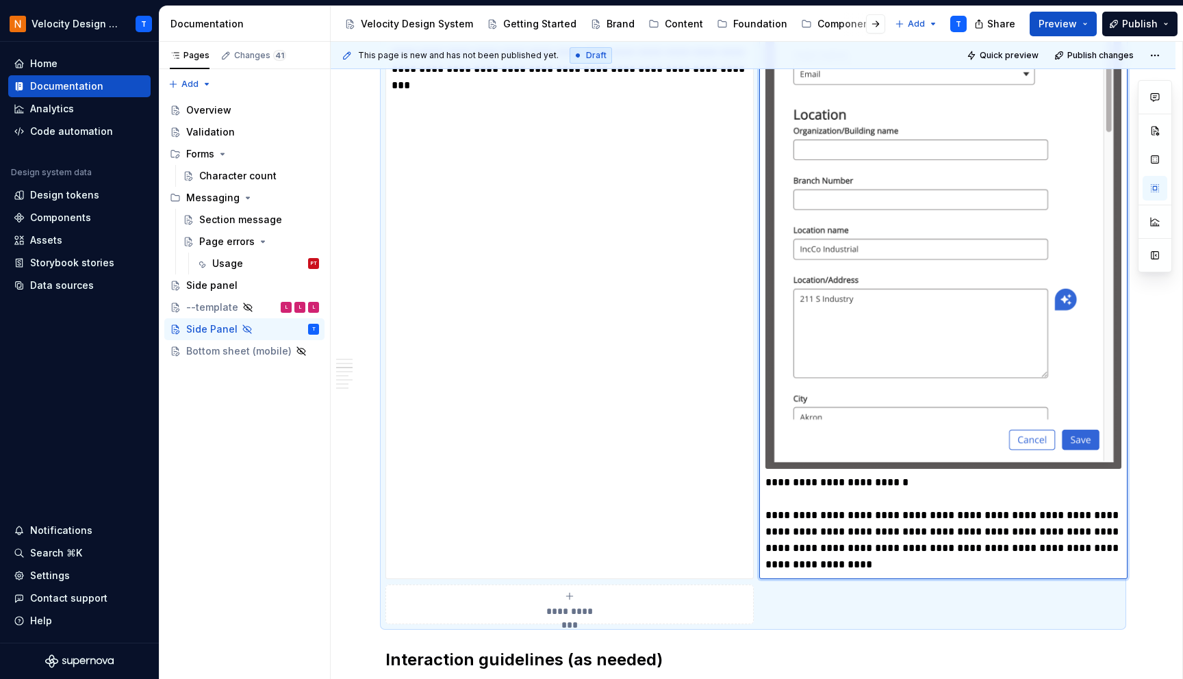
click at [1116, 452] on img at bounding box center [943, 191] width 356 height 556
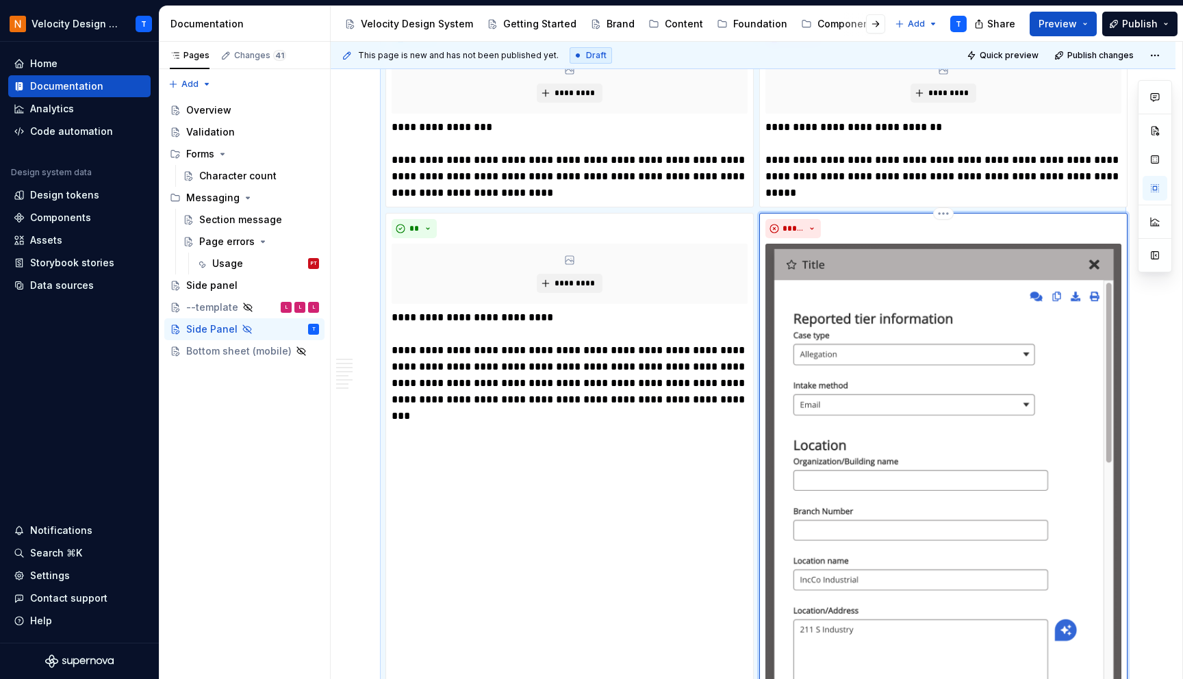
scroll to position [1498, 0]
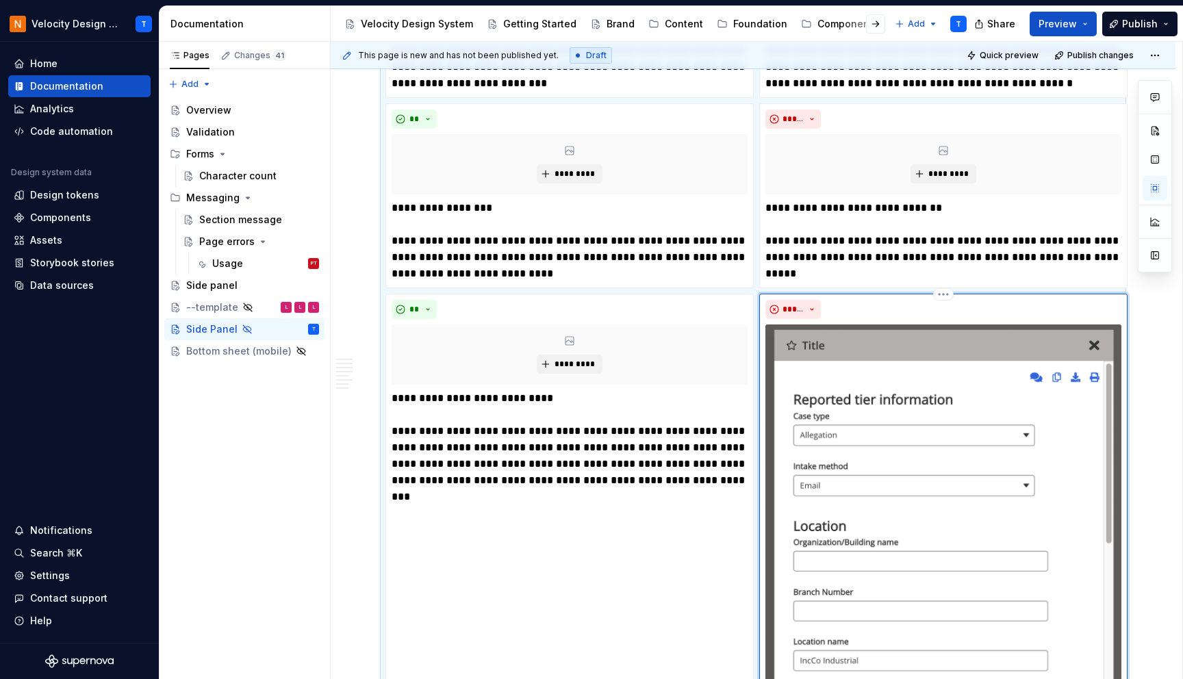
click at [1062, 351] on img at bounding box center [943, 602] width 356 height 556
click at [643, 402] on p "**********" at bounding box center [570, 439] width 356 height 99
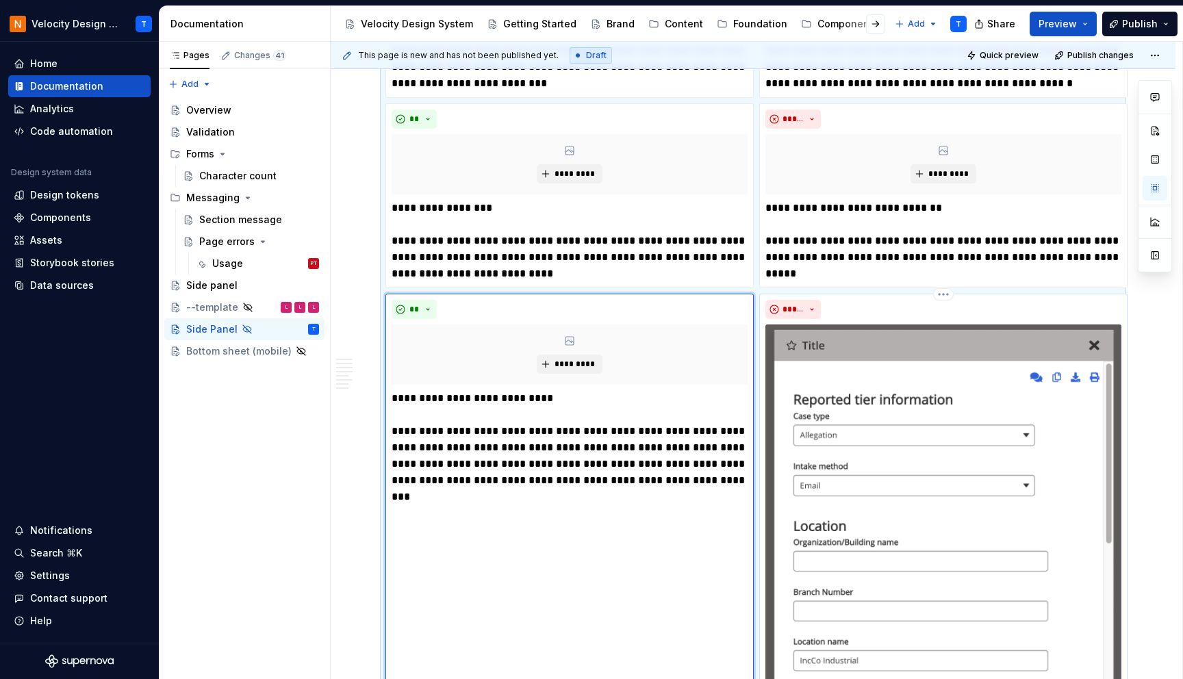
click at [873, 394] on img at bounding box center [943, 602] width 356 height 556
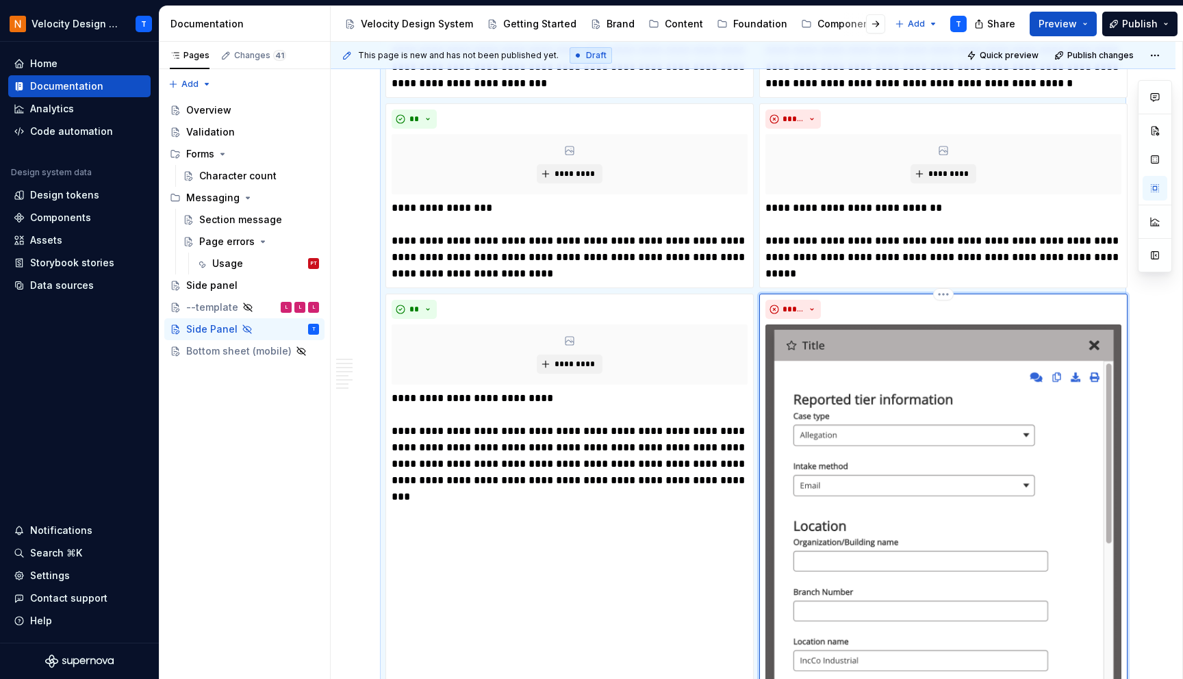
click at [873, 394] on img at bounding box center [943, 602] width 356 height 556
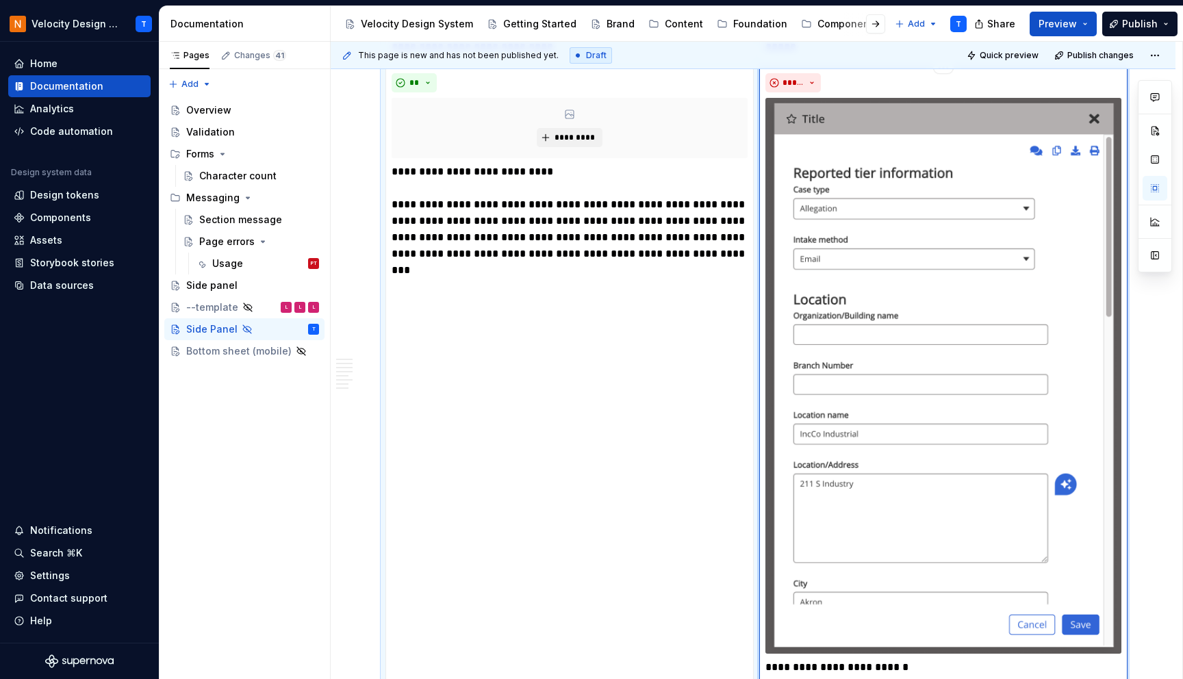
scroll to position [1784, 0]
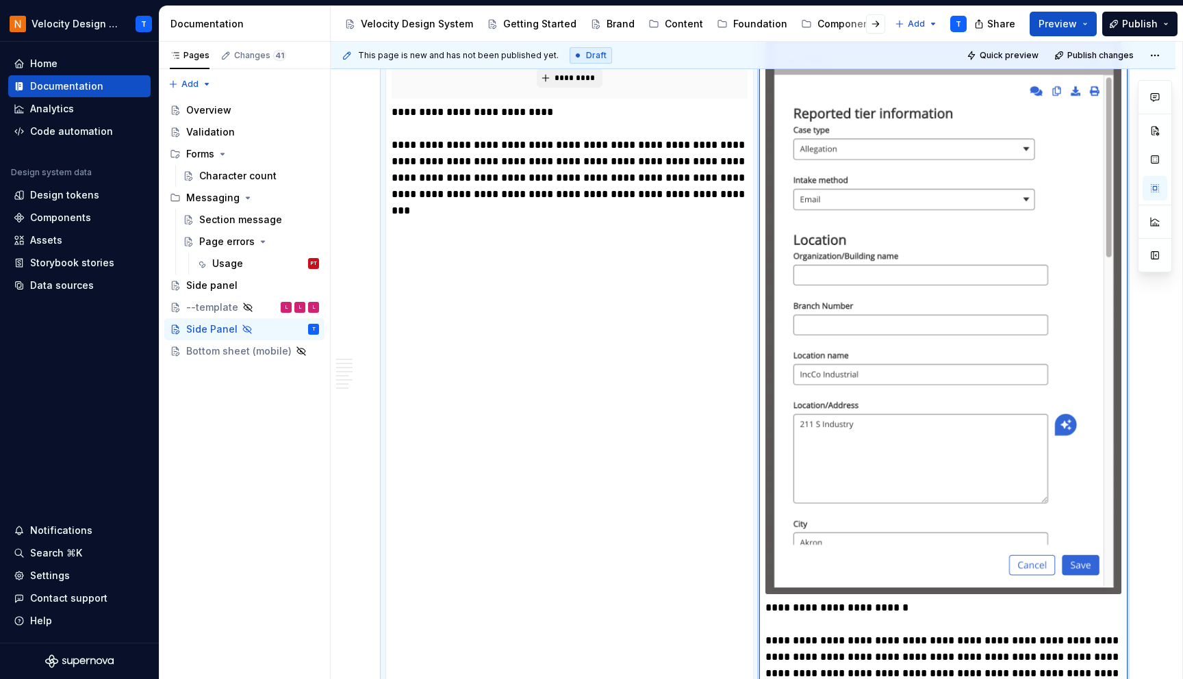
click at [873, 394] on img at bounding box center [943, 316] width 356 height 556
click at [767, 604] on p "**********" at bounding box center [943, 649] width 356 height 99
click at [825, 483] on img at bounding box center [943, 316] width 356 height 556
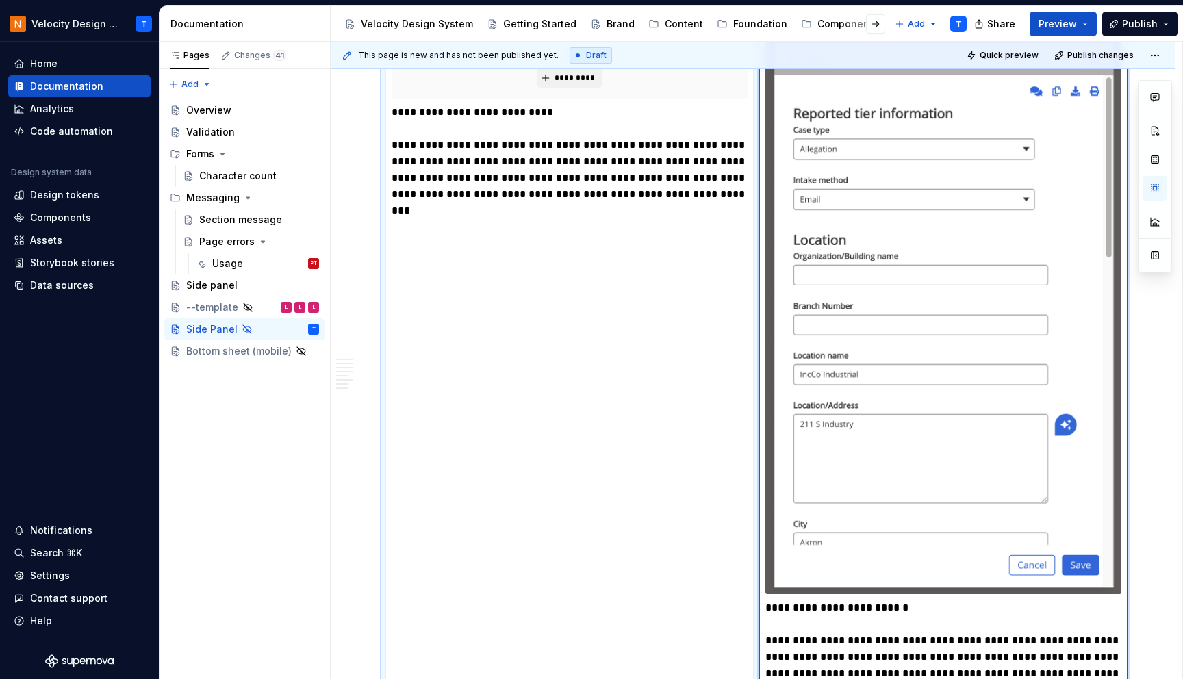
click at [825, 483] on img at bounding box center [943, 316] width 356 height 556
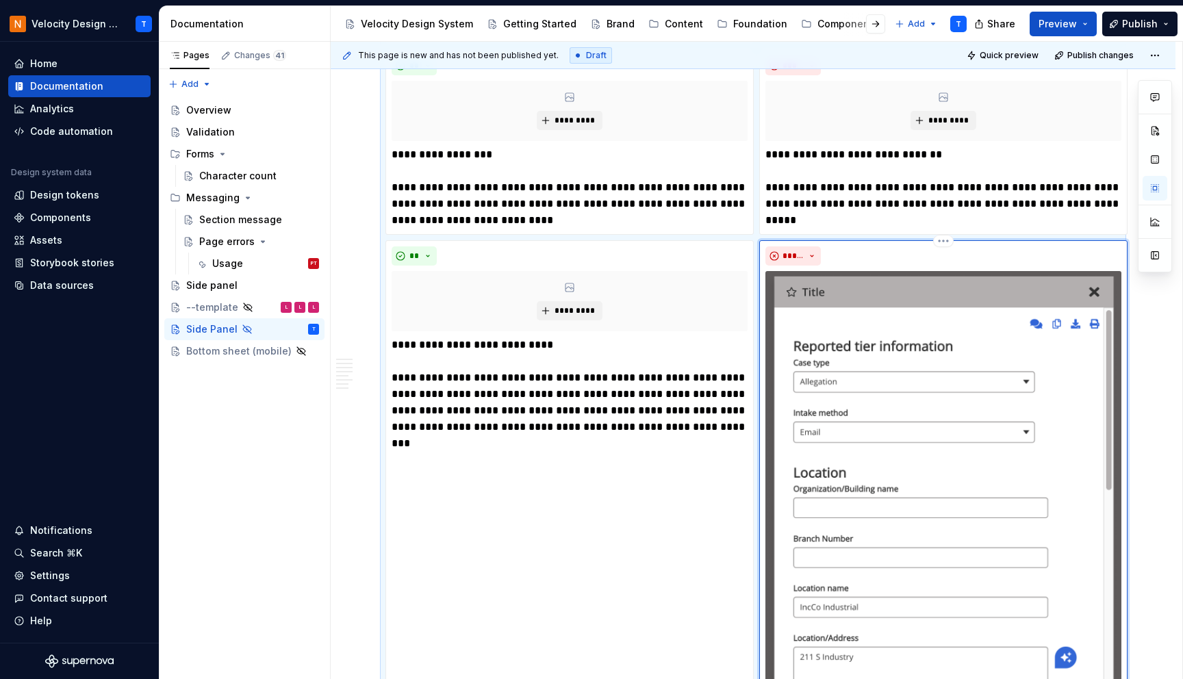
scroll to position [1510, 0]
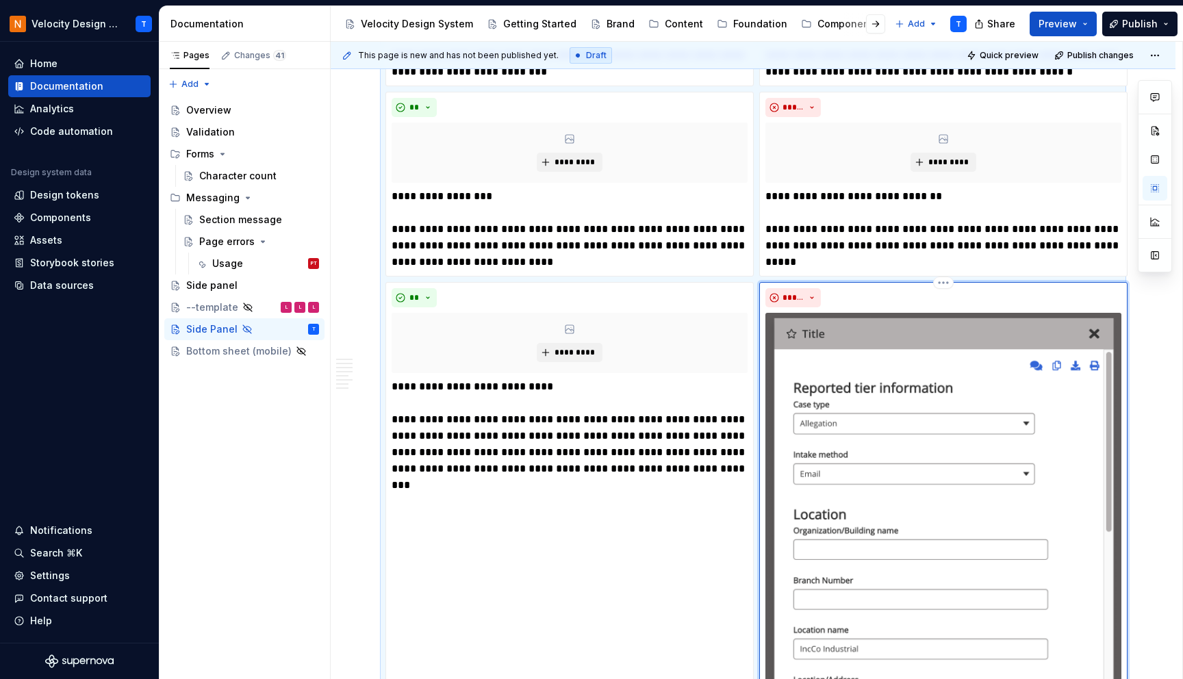
click at [883, 292] on div "*****" at bounding box center [943, 297] width 356 height 19
click at [947, 284] on html "Velocity Design System by NAVEX T Home Documentation Analytics Code automation …" at bounding box center [591, 339] width 1183 height 679
click at [1140, 395] on html "Velocity Design System by NAVEX T Home Documentation Analytics Code automation …" at bounding box center [591, 339] width 1183 height 679
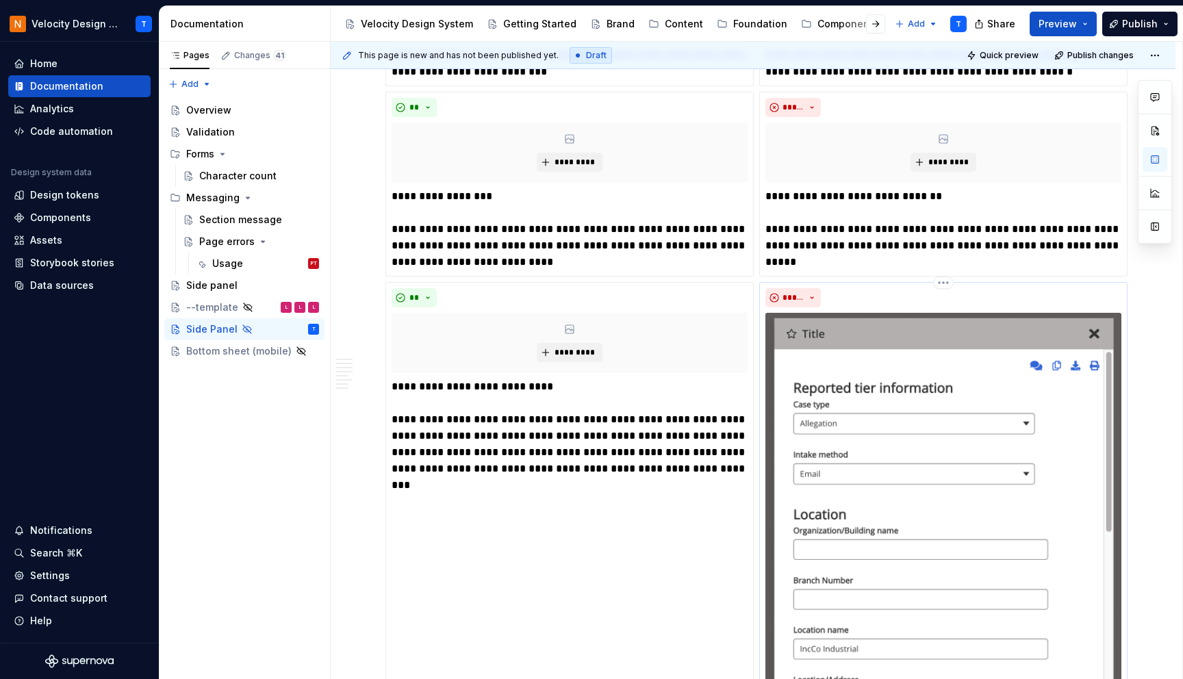
click at [1012, 428] on img at bounding box center [943, 591] width 356 height 556
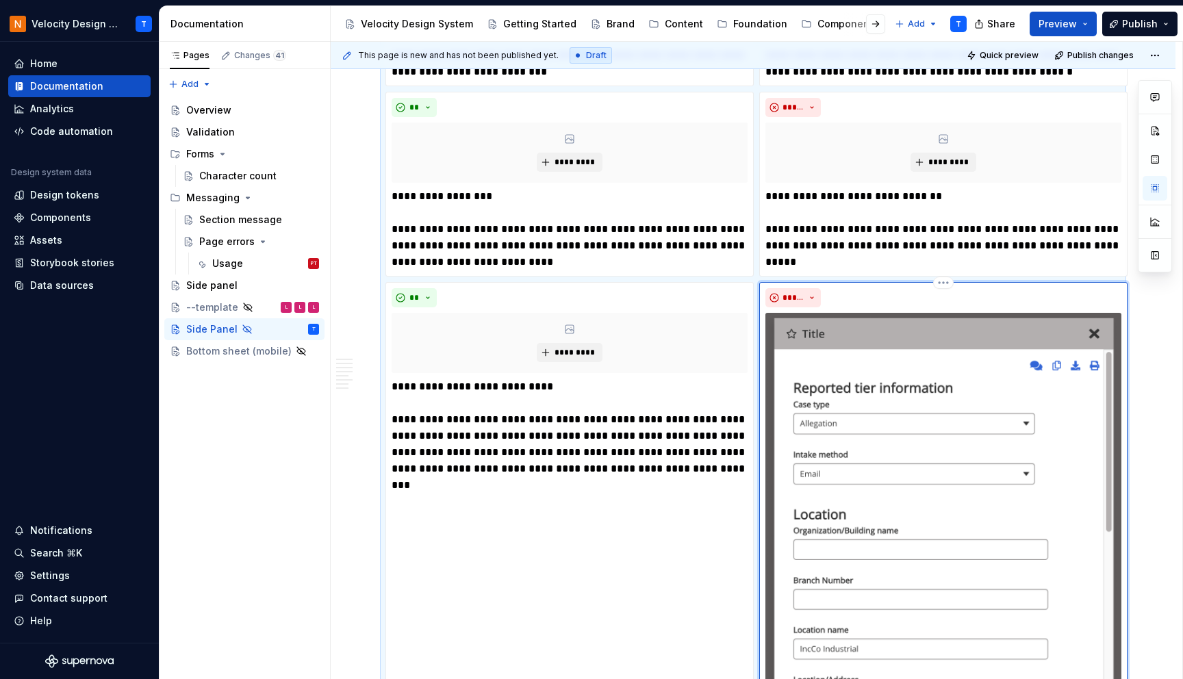
click at [1012, 428] on img at bounding box center [943, 591] width 356 height 556
click at [1160, 180] on button "button" at bounding box center [1154, 188] width 25 height 25
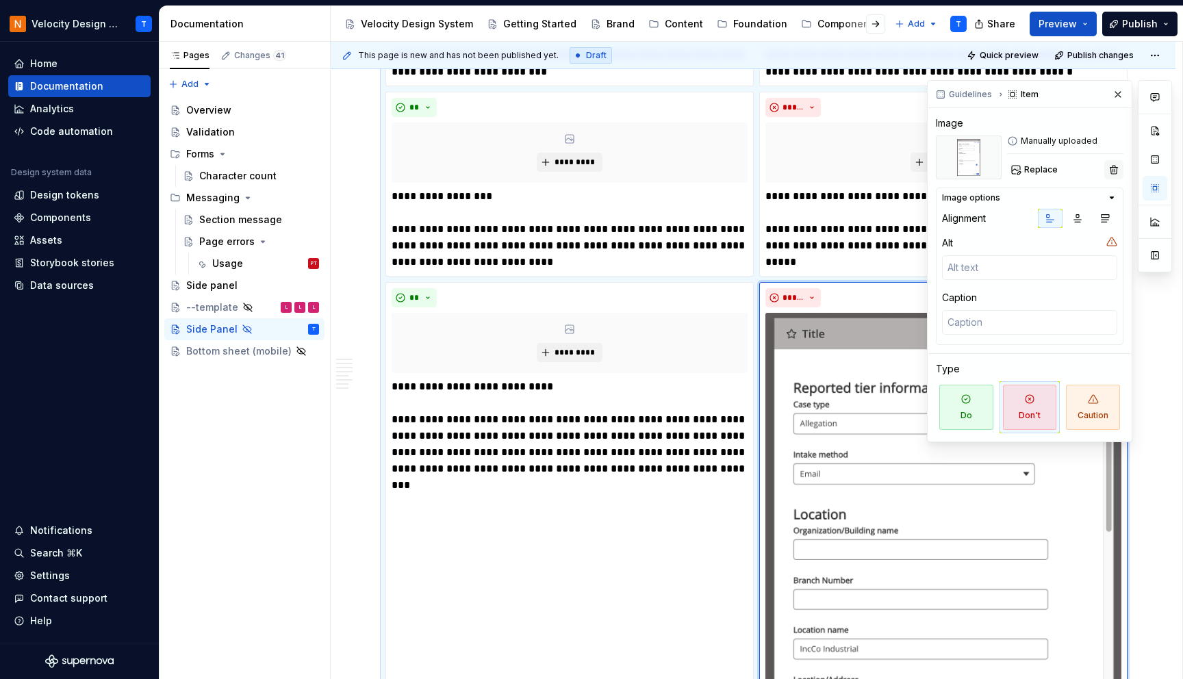
click at [1109, 172] on button "button" at bounding box center [1113, 169] width 19 height 19
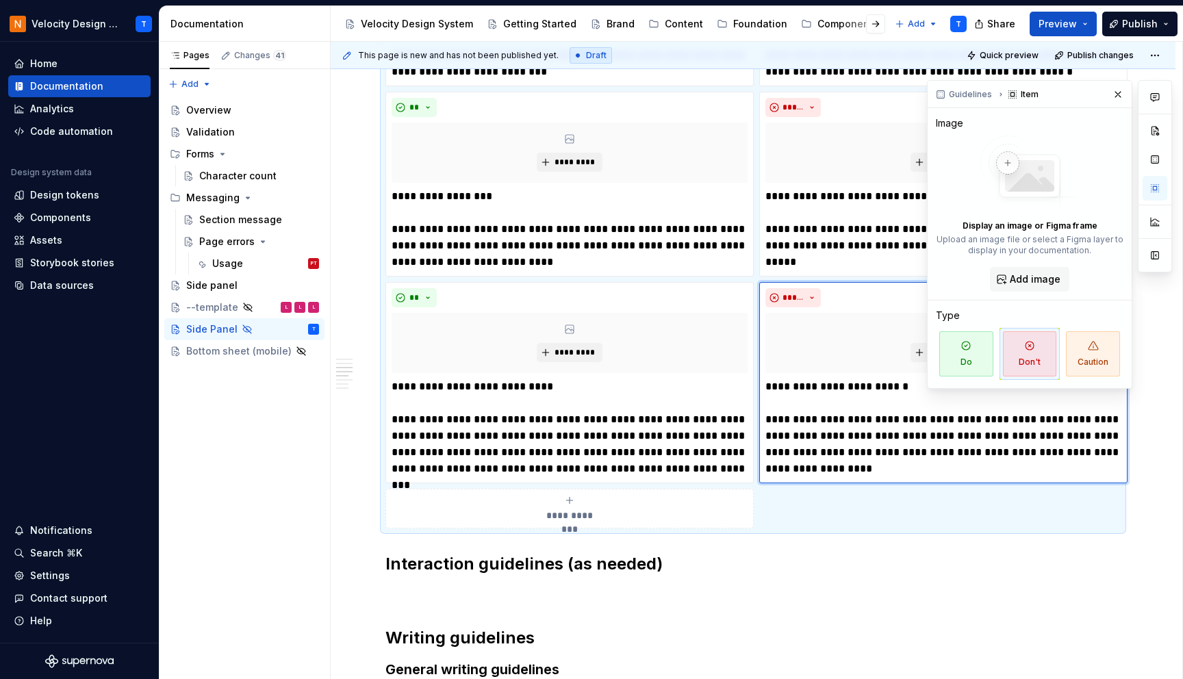
click at [1168, 362] on div at bounding box center [1155, 234] width 34 height 309
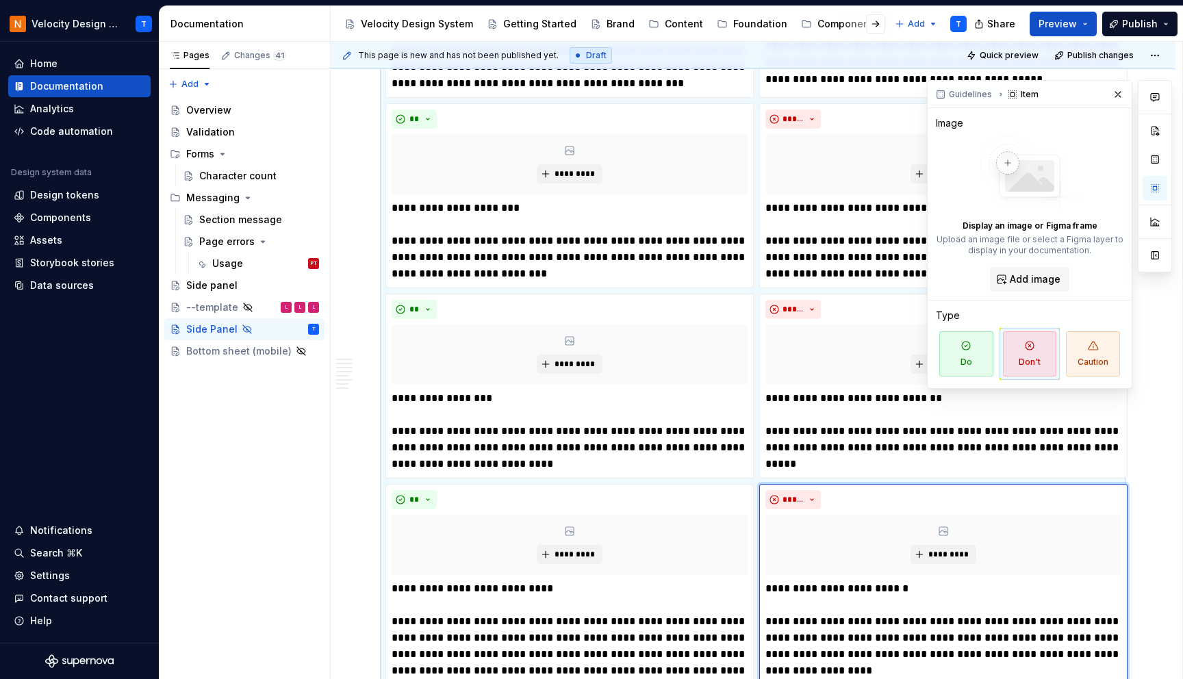
scroll to position [1133, 0]
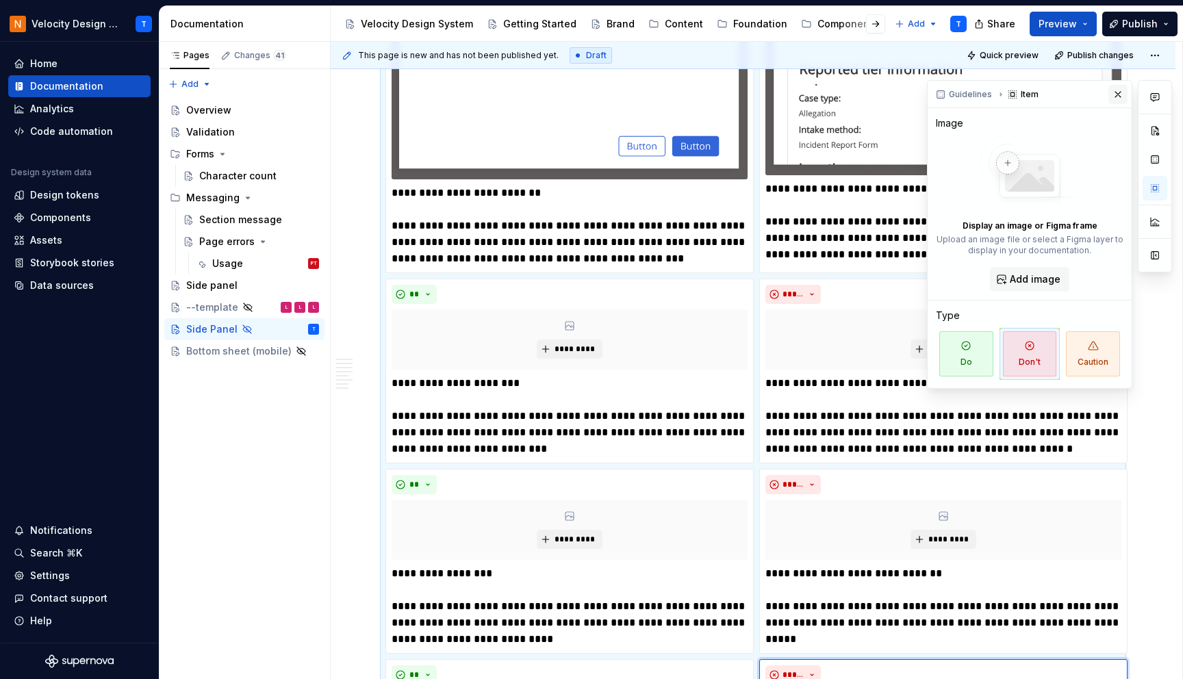
click at [1120, 87] on button "button" at bounding box center [1117, 94] width 19 height 19
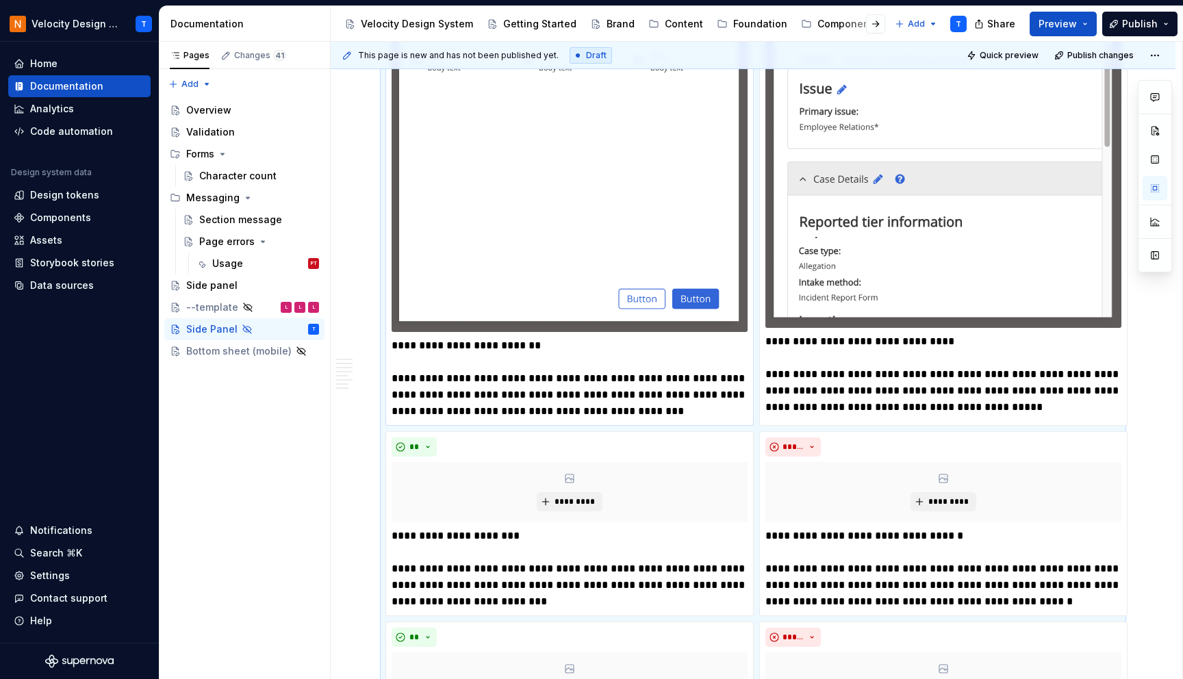
scroll to position [976, 0]
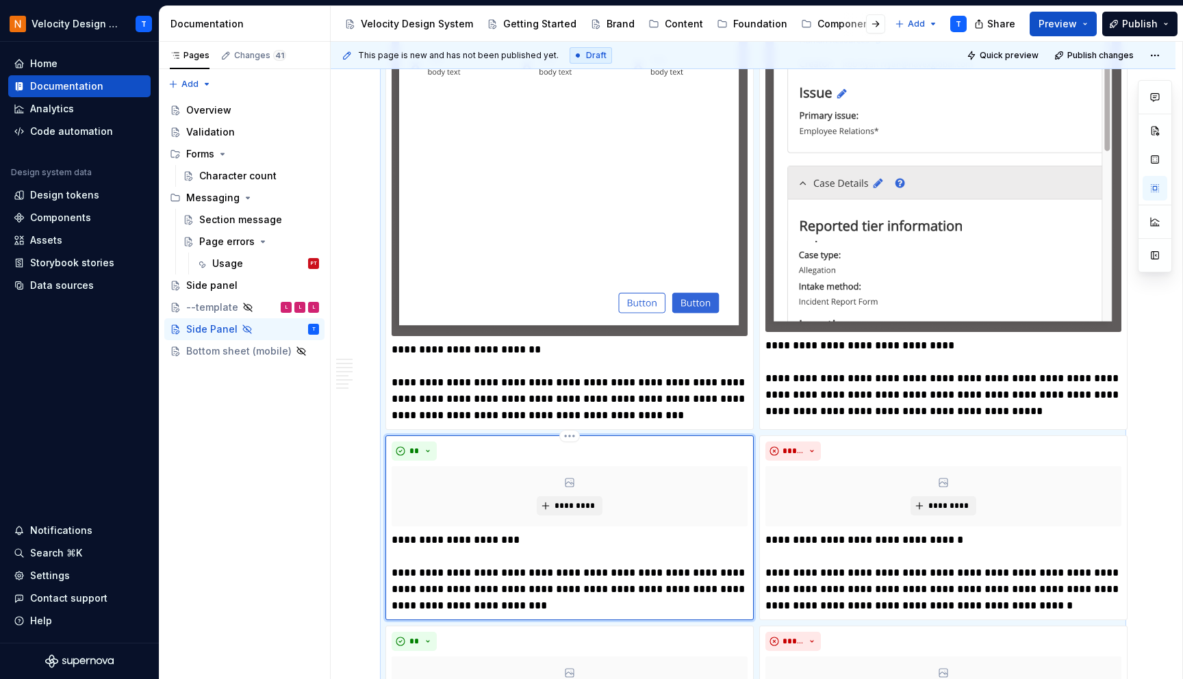
click at [559, 484] on div "*********" at bounding box center [570, 496] width 356 height 60
click at [561, 476] on div "*********" at bounding box center [570, 496] width 356 height 60
click at [560, 507] on span "*********" at bounding box center [575, 505] width 42 height 11
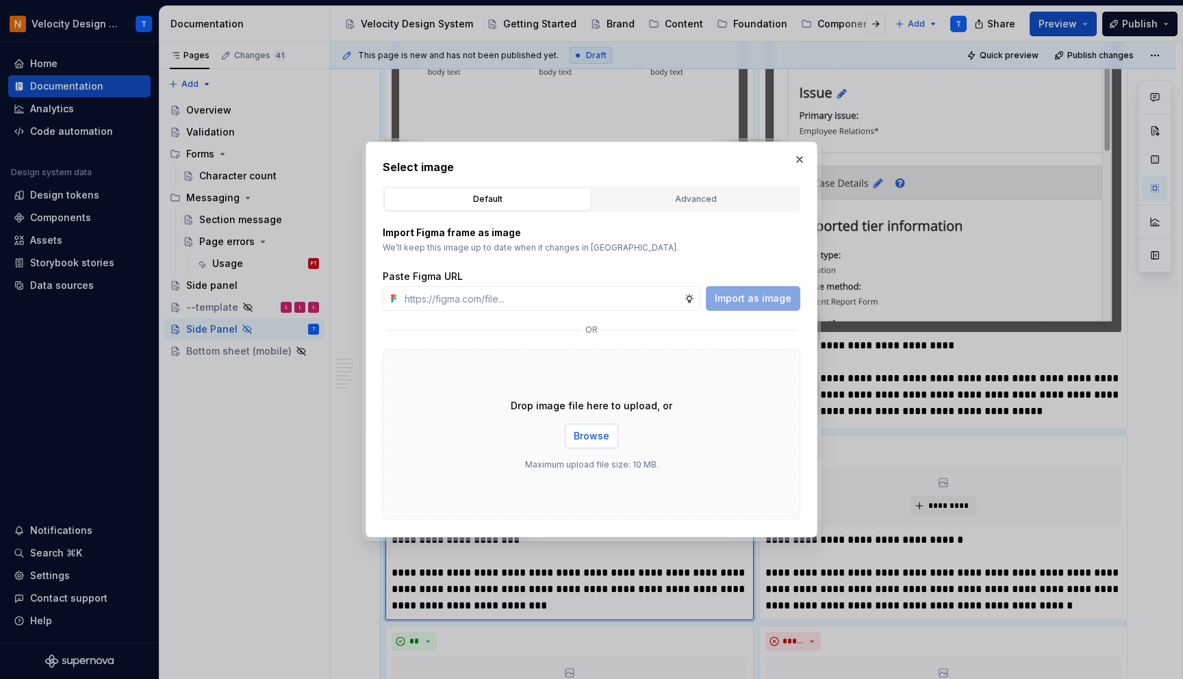
click at [587, 436] on span "Browse" at bounding box center [592, 436] width 36 height 14
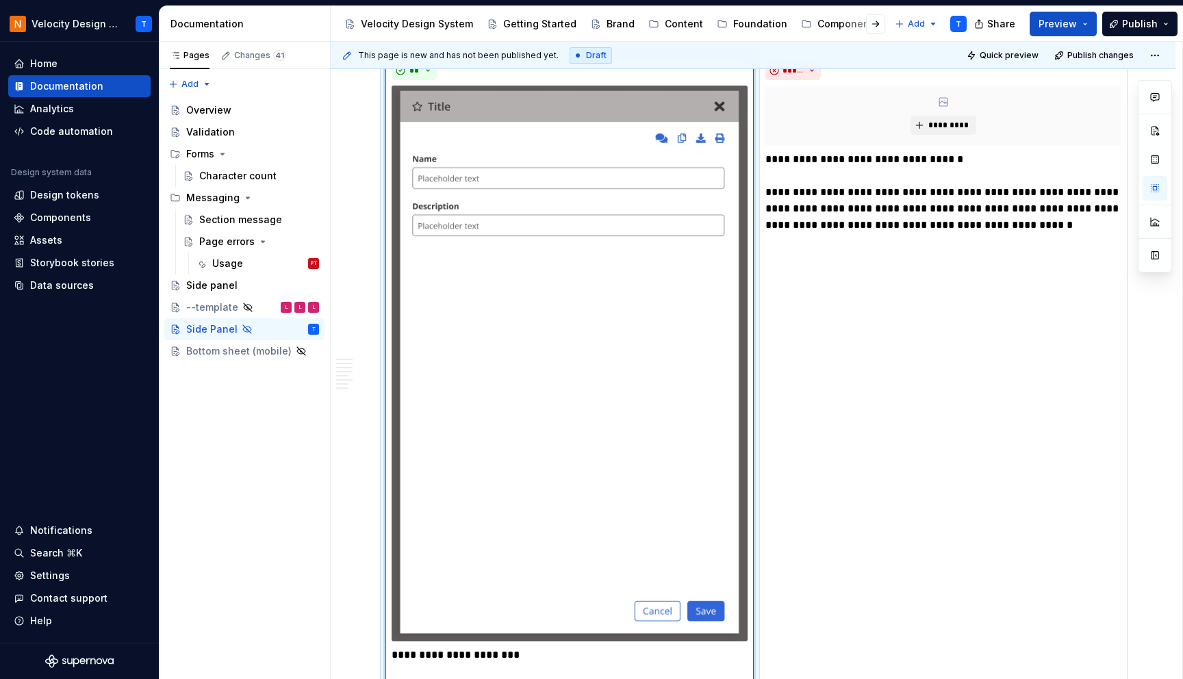
scroll to position [1352, 0]
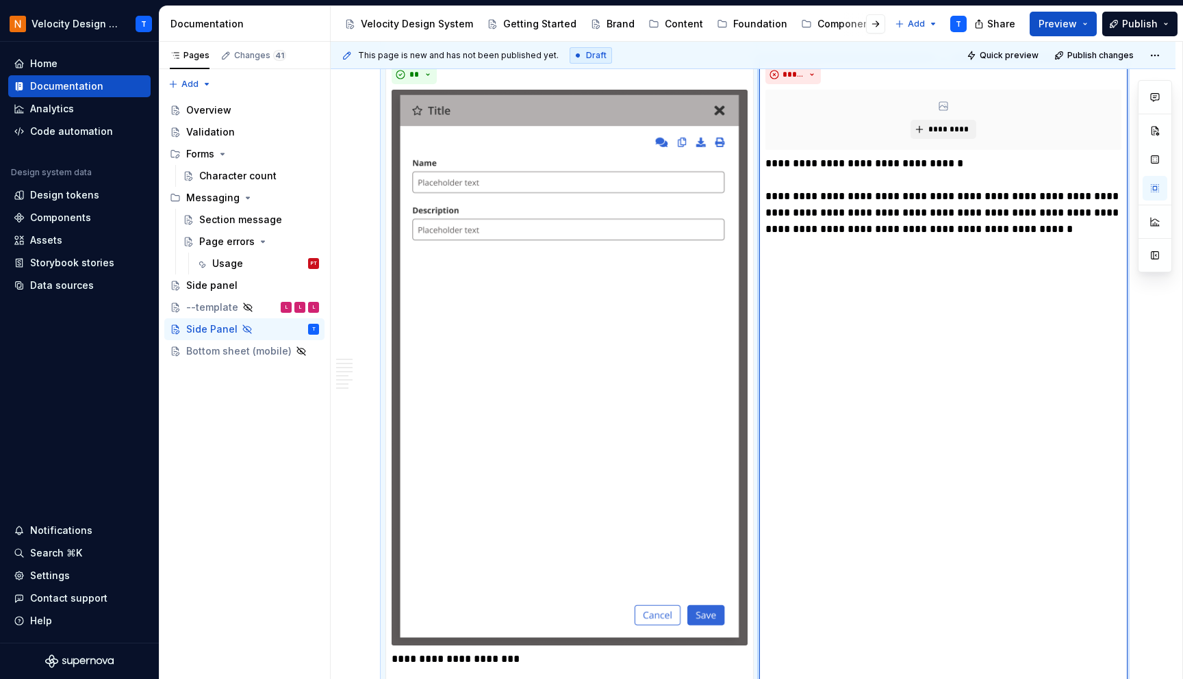
click at [978, 290] on div "**********" at bounding box center [943, 399] width 368 height 681
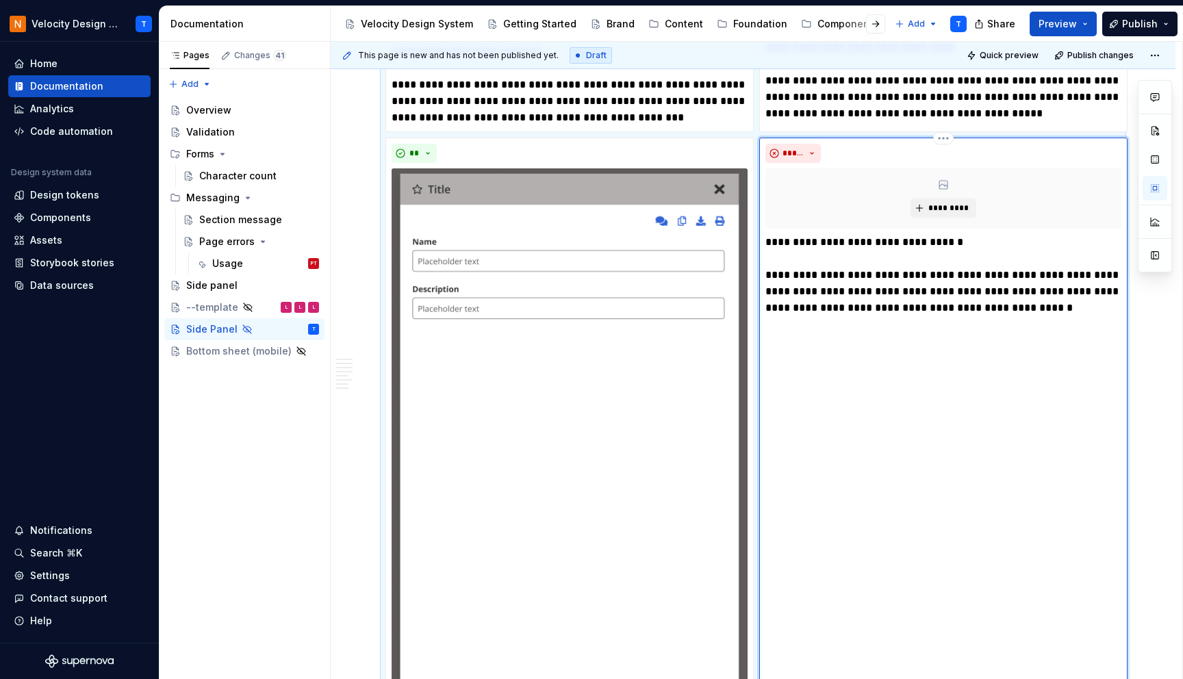
scroll to position [1274, 0]
click at [938, 205] on span "*********" at bounding box center [948, 207] width 42 height 11
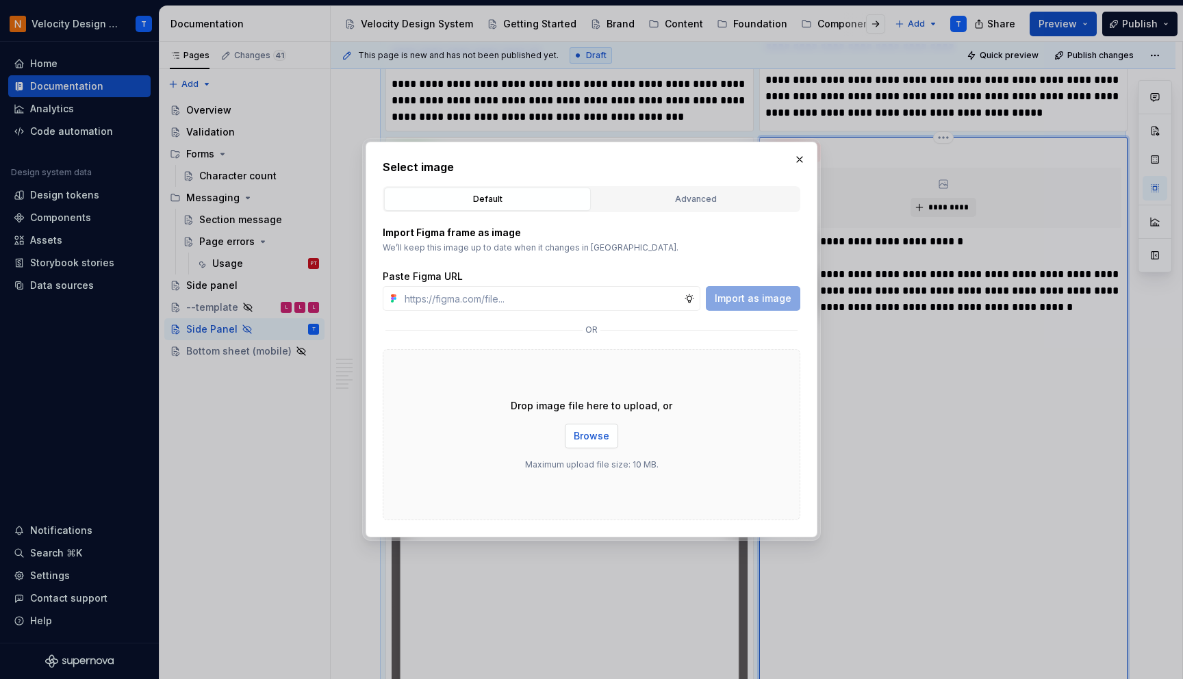
click at [594, 447] on button "Browse" at bounding box center [591, 436] width 53 height 25
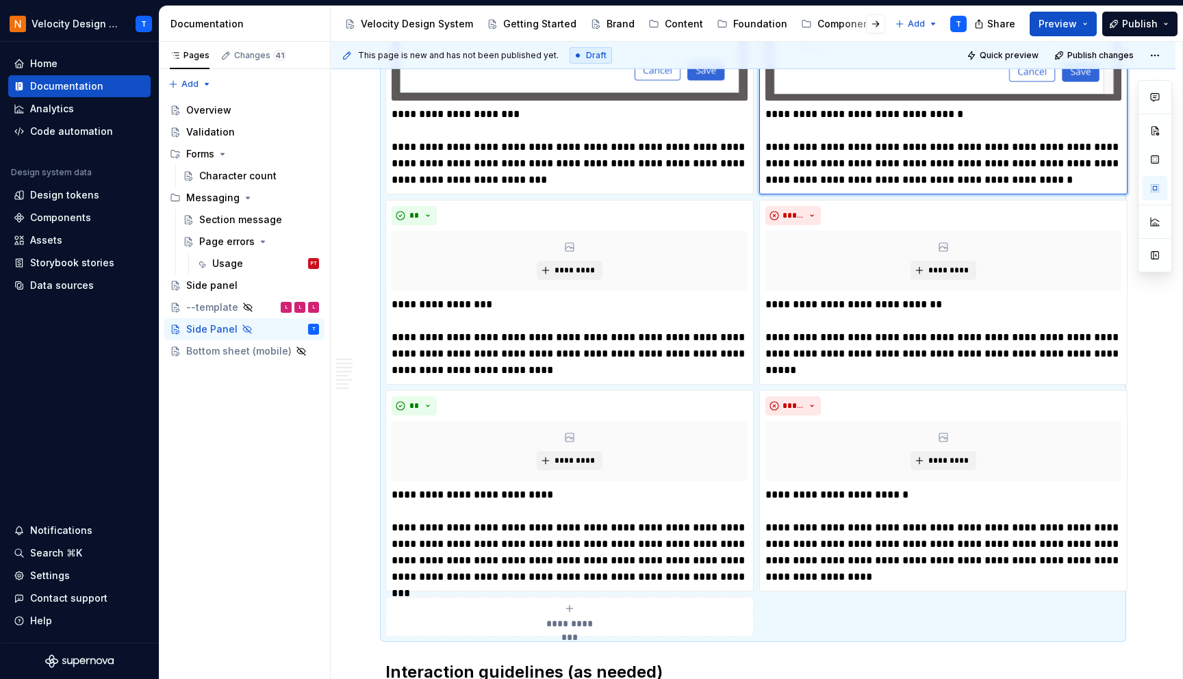
scroll to position [1901, 0]
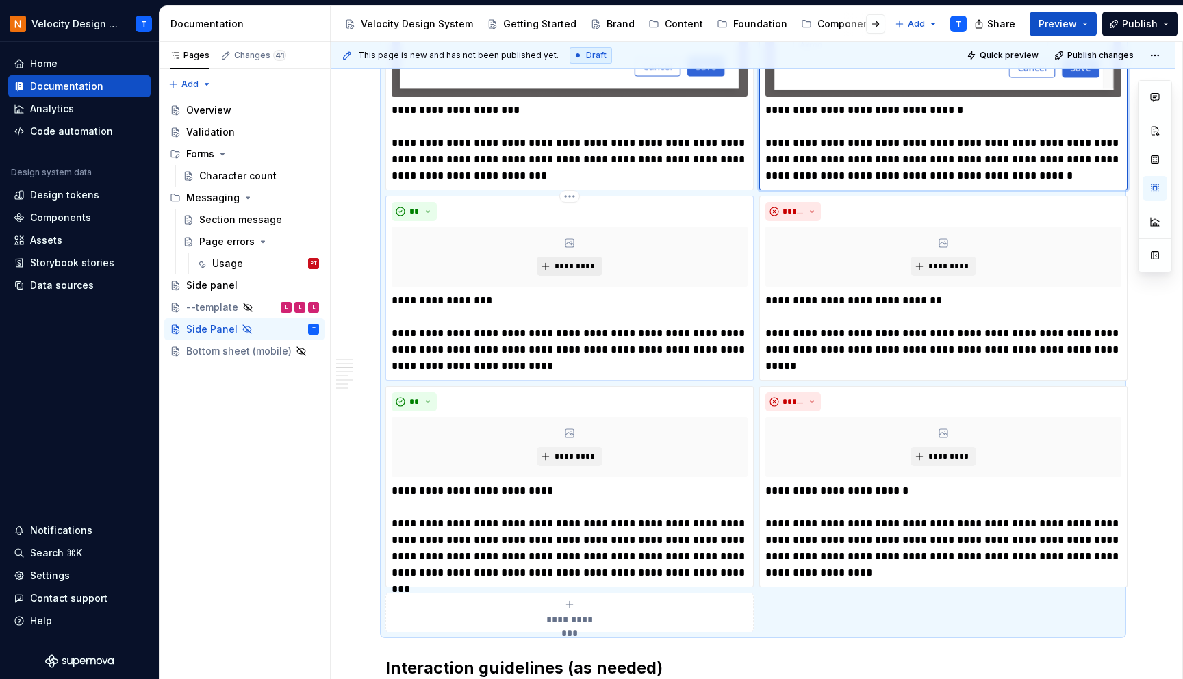
click at [550, 264] on button "*********" at bounding box center [569, 266] width 65 height 19
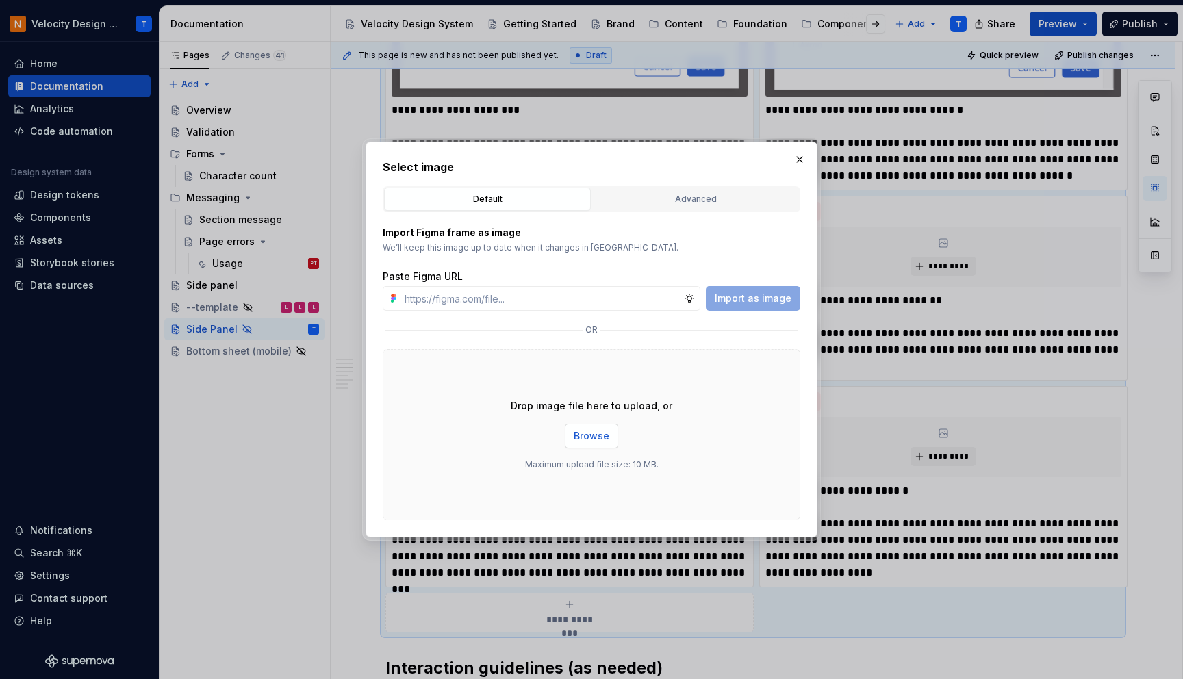
click at [579, 433] on span "Browse" at bounding box center [592, 436] width 36 height 14
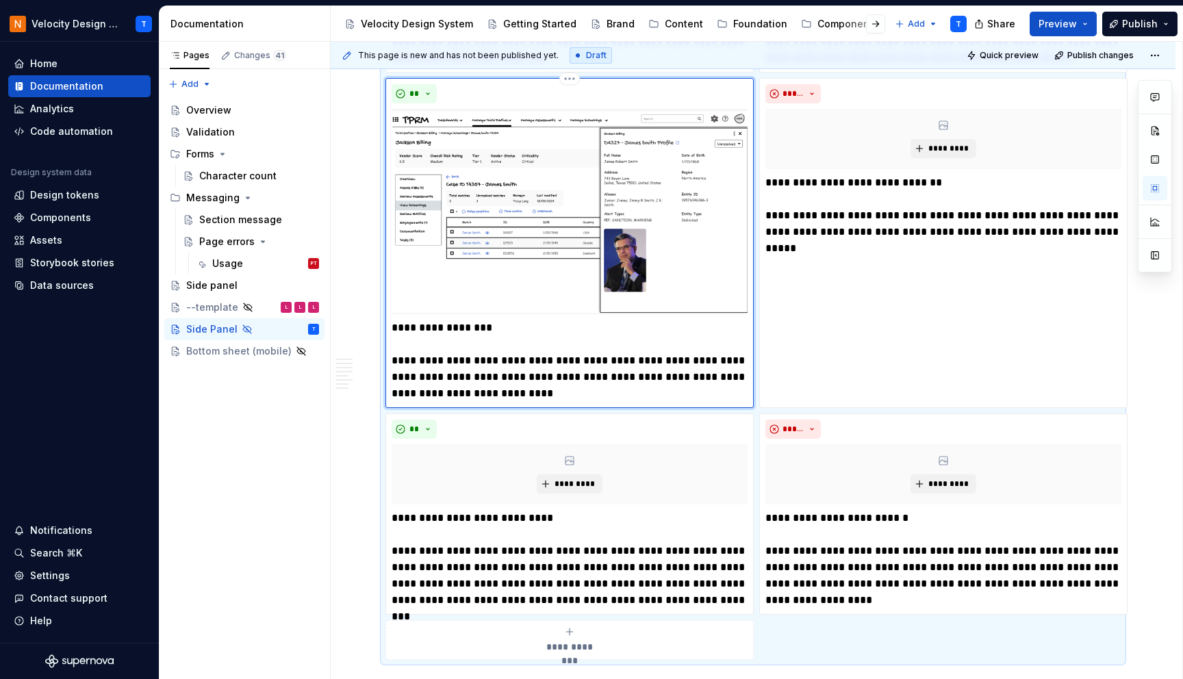
scroll to position [2027, 0]
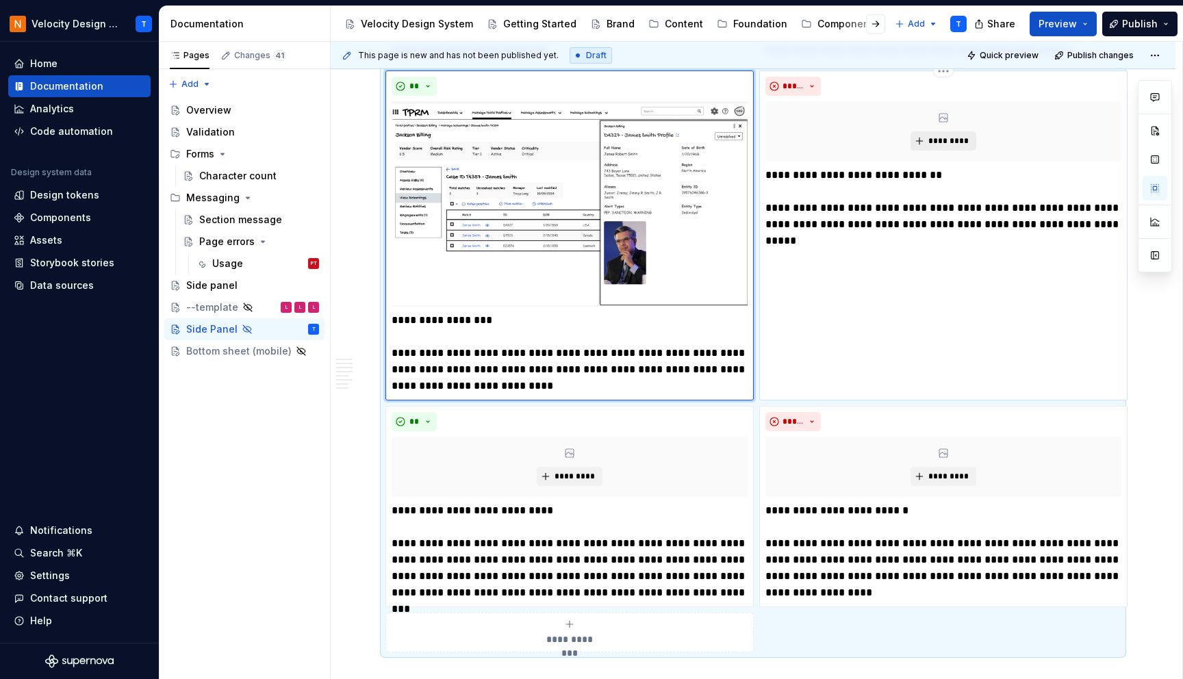
click at [945, 144] on span "*********" at bounding box center [948, 141] width 42 height 11
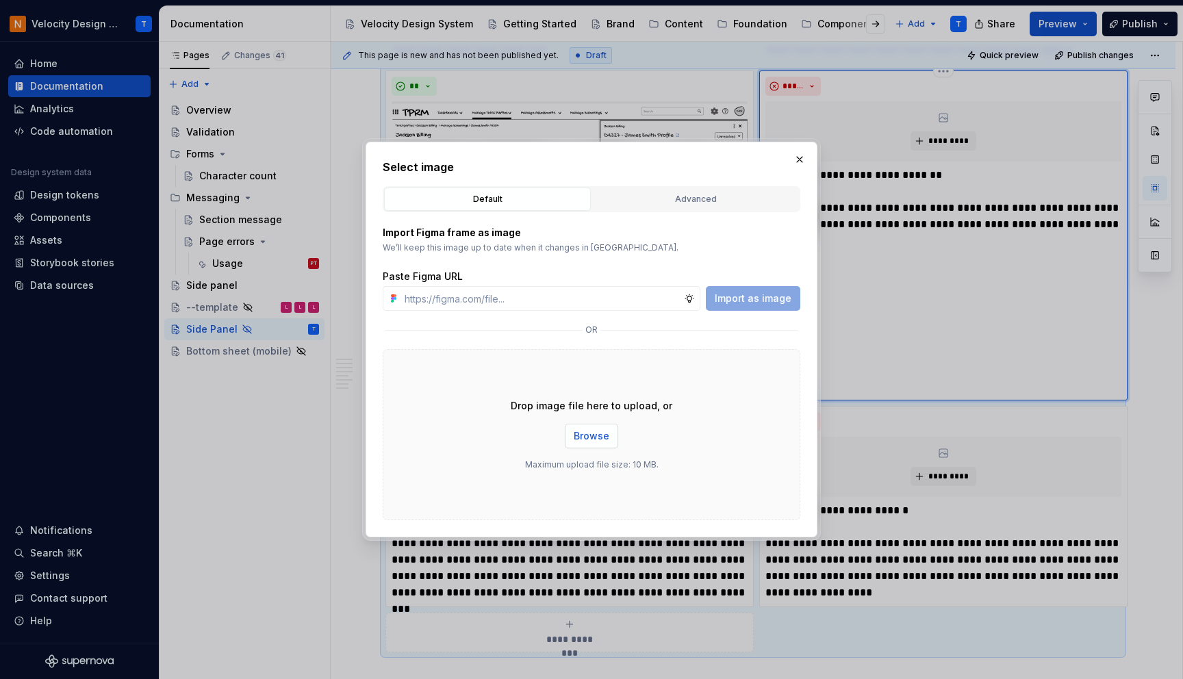
click at [566, 437] on button "Browse" at bounding box center [591, 436] width 53 height 25
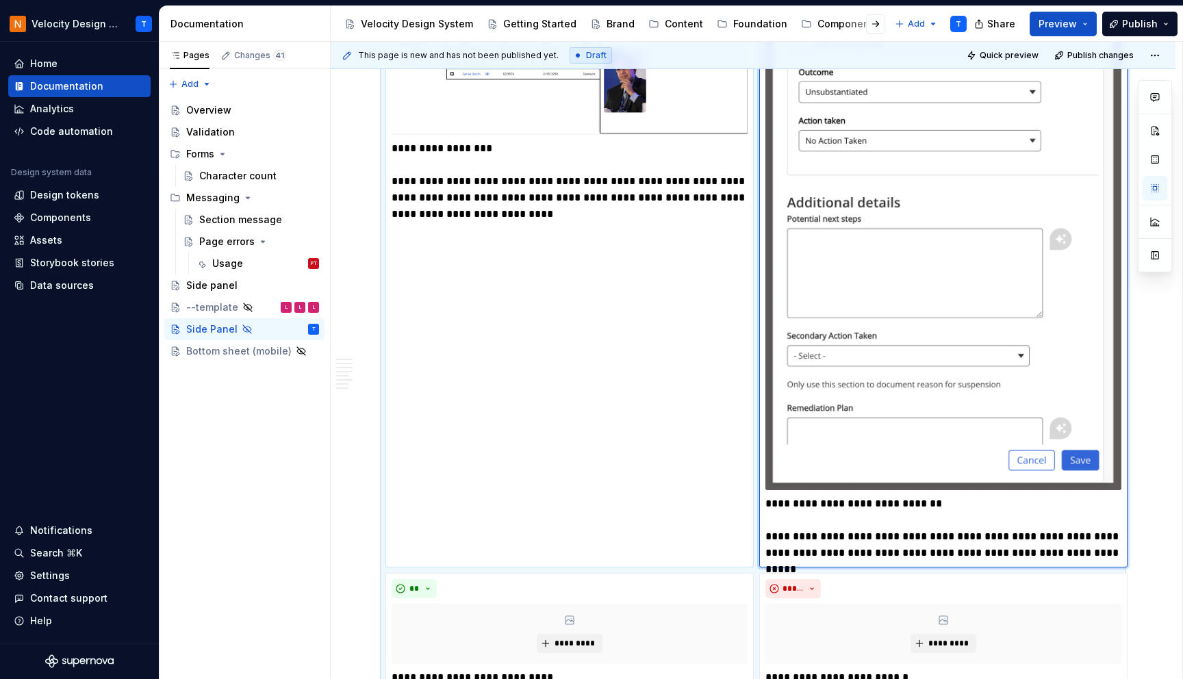
scroll to position [2216, 0]
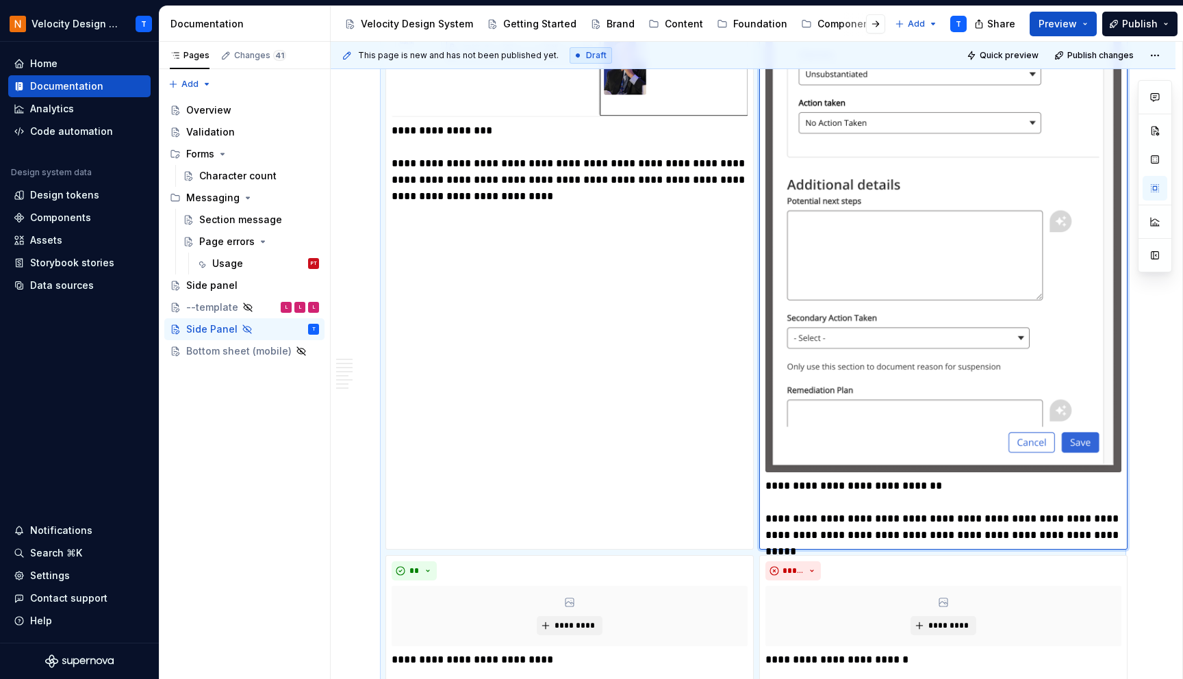
click at [840, 349] on img at bounding box center [943, 192] width 356 height 561
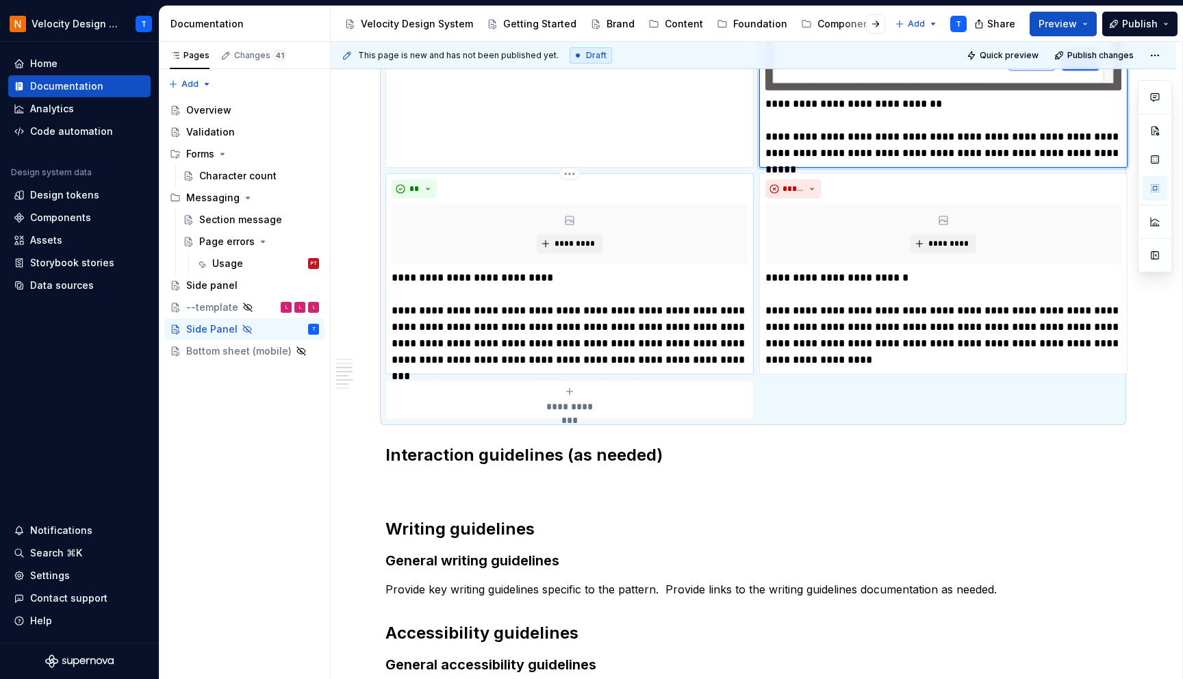
scroll to position [2599, 0]
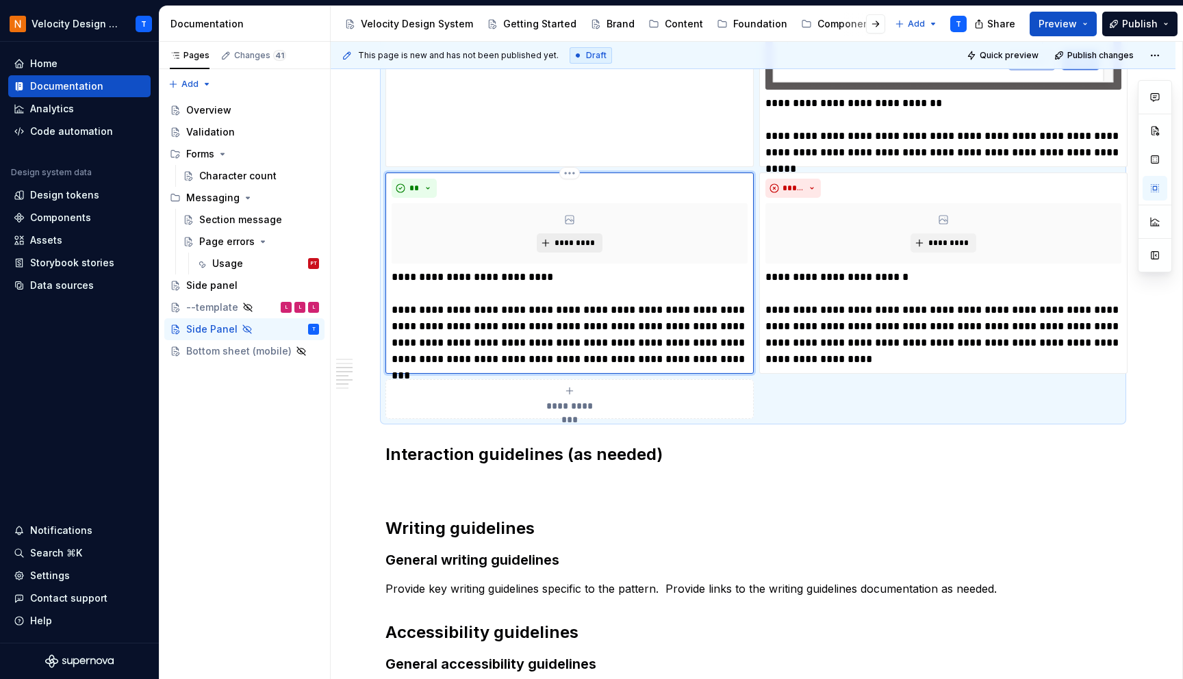
click at [567, 238] on span "*********" at bounding box center [575, 243] width 42 height 11
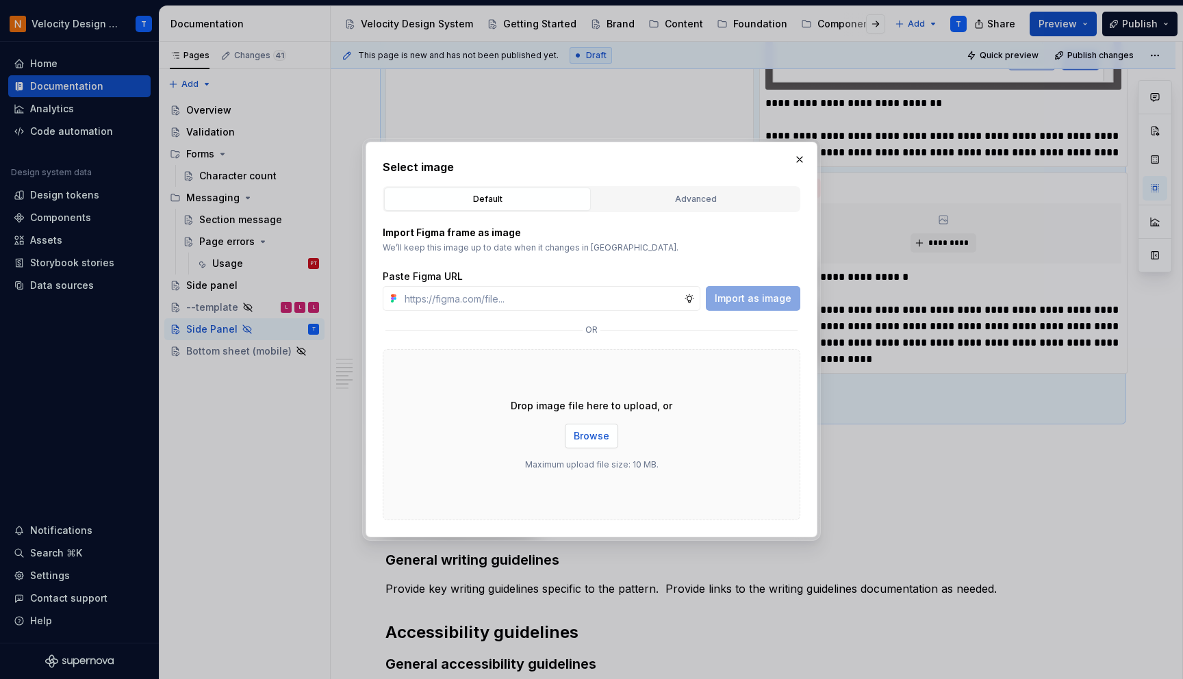
click at [591, 433] on span "Browse" at bounding box center [592, 436] width 36 height 14
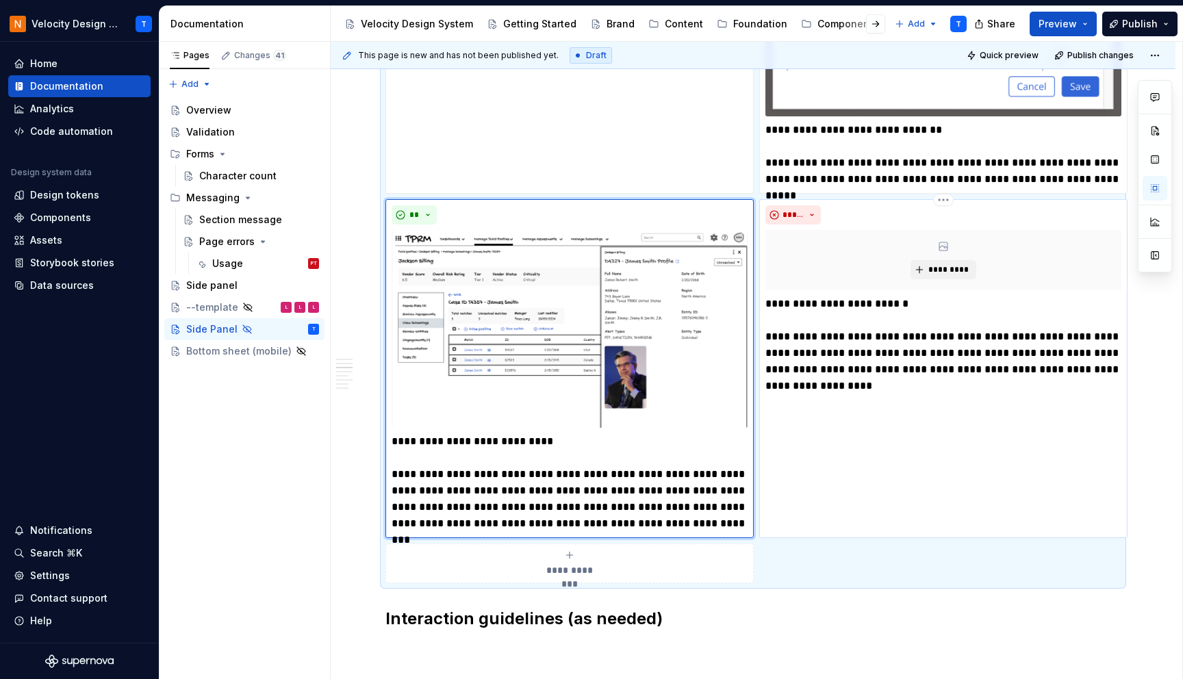
scroll to position [2573, 0]
click at [934, 263] on button "*********" at bounding box center [942, 268] width 65 height 19
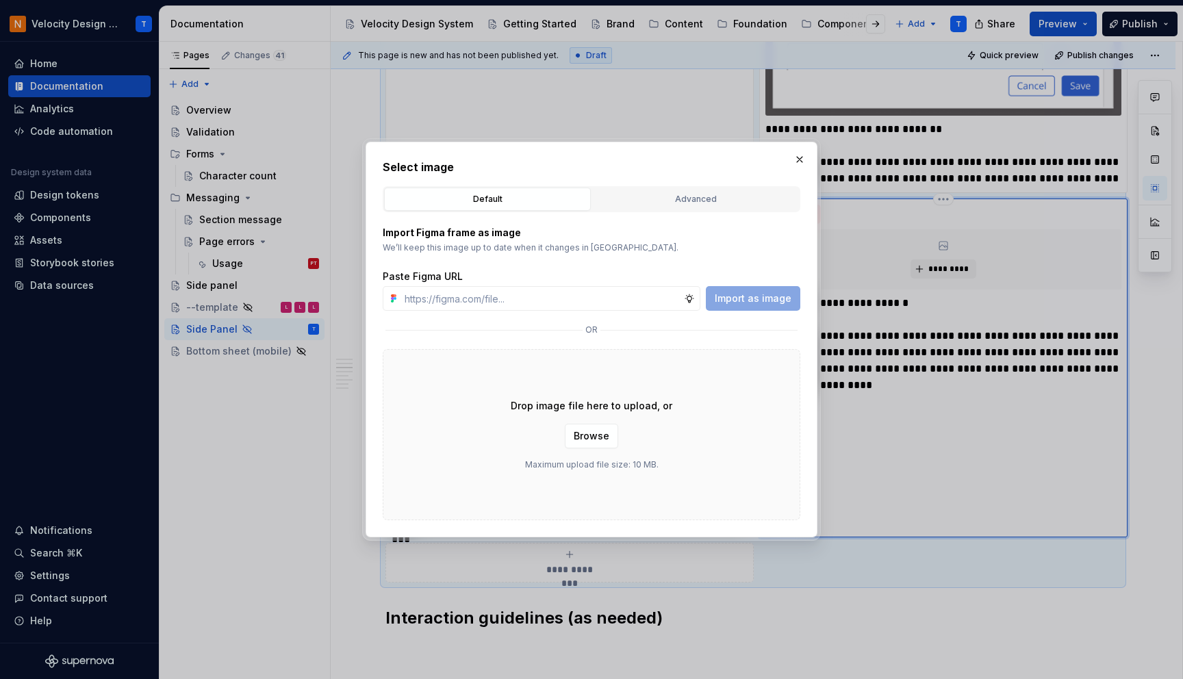
click at [576, 450] on div "Drop image file here to upload, or Browse Maximum upload file size: 10 MB." at bounding box center [592, 434] width 418 height 171
click at [577, 428] on button "Browse" at bounding box center [591, 436] width 53 height 25
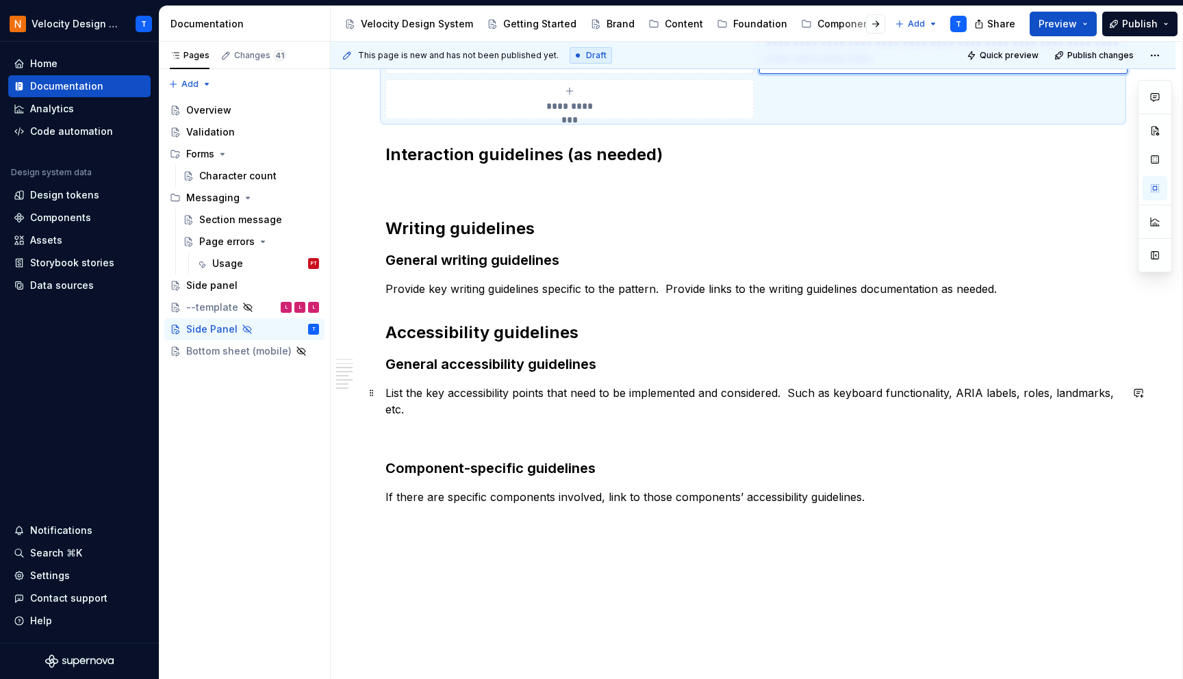
scroll to position [3441, 0]
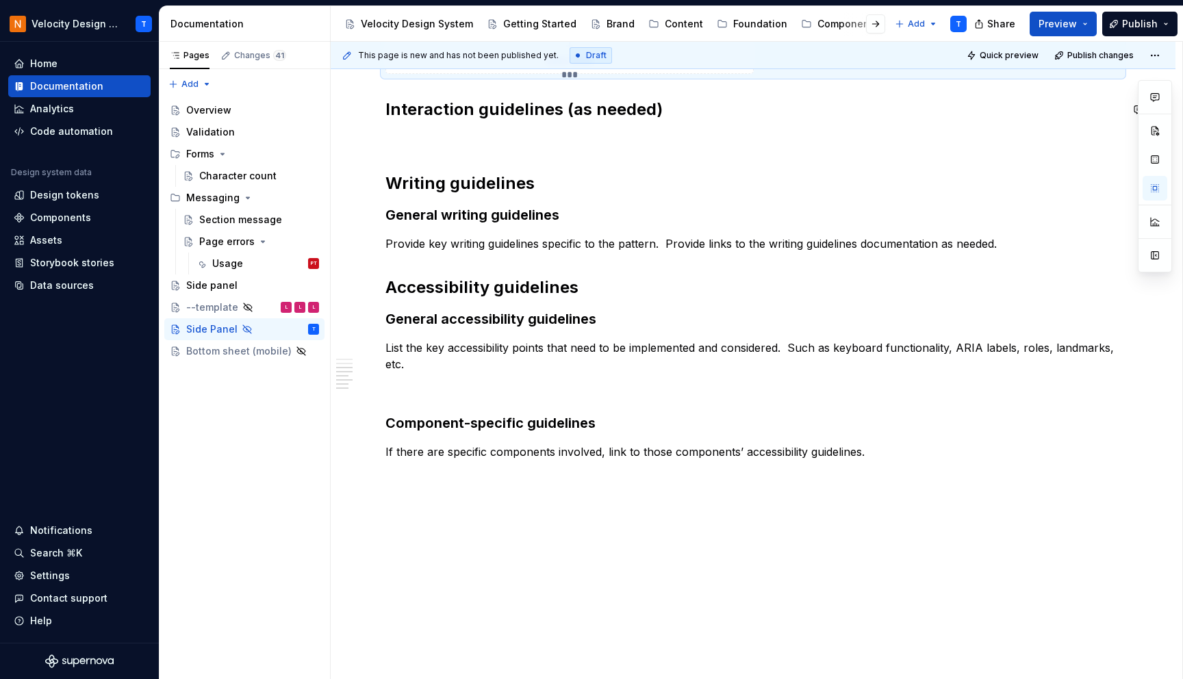
type textarea "*"
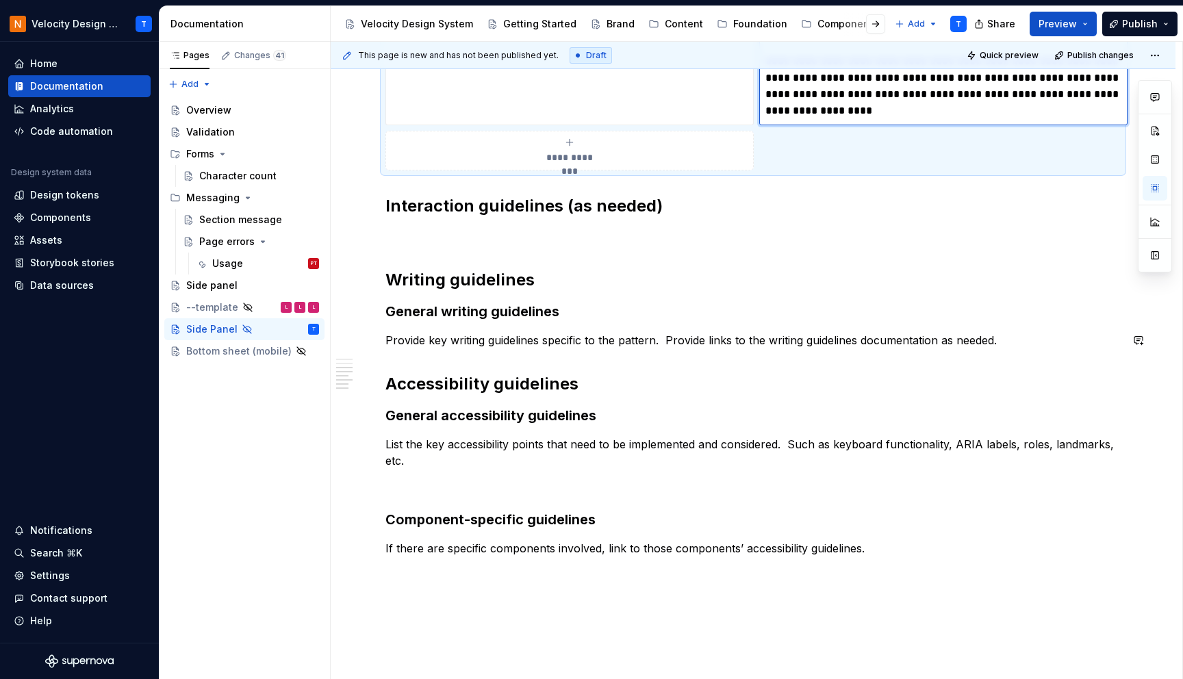
scroll to position [3344, 0]
